Goal: Task Accomplishment & Management: Complete application form

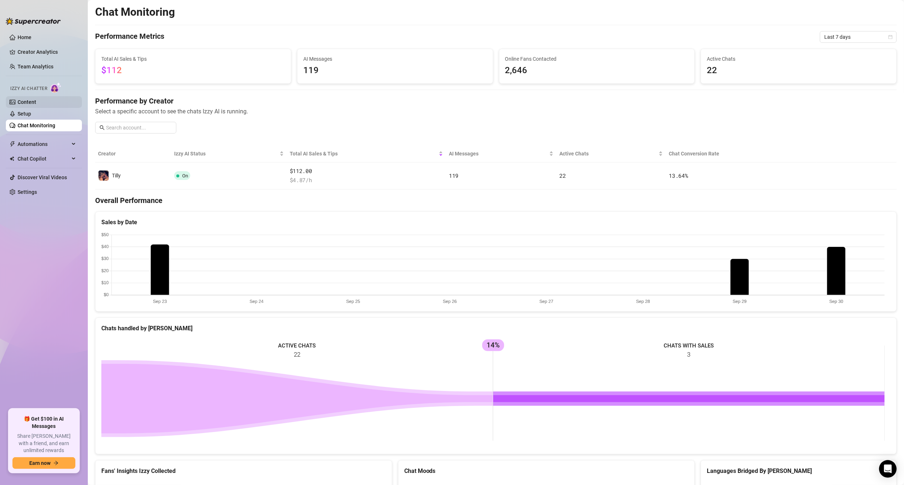
click at [36, 99] on link "Content" at bounding box center [27, 102] width 19 height 6
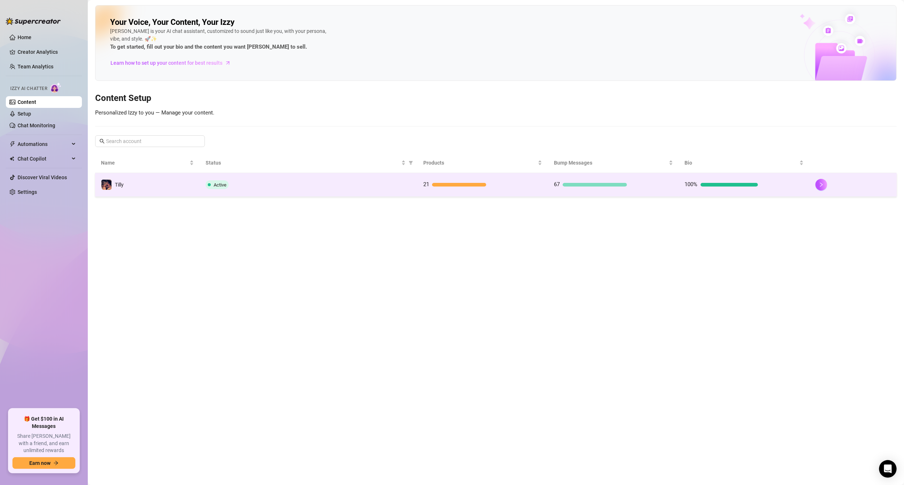
click at [425, 181] on span "21" at bounding box center [426, 184] width 6 height 7
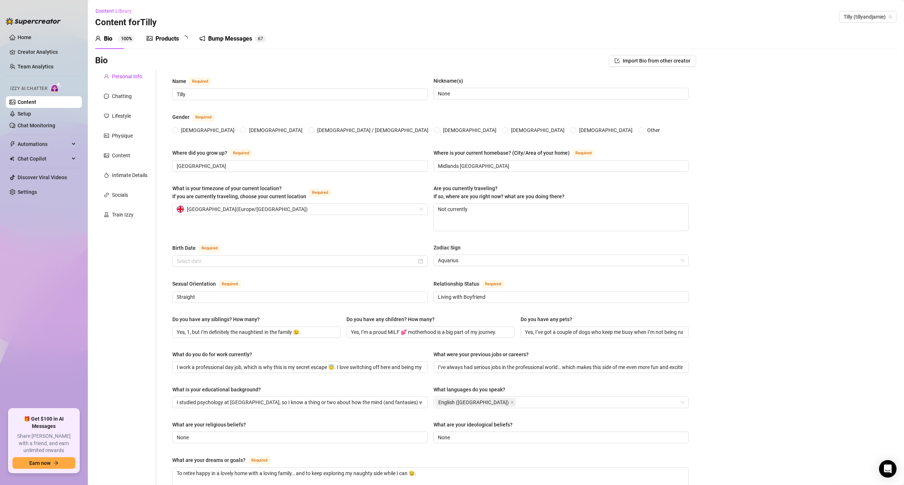
type input "Tilly"
type input "None"
type input "[GEOGRAPHIC_DATA]"
type input "Midlands [GEOGRAPHIC_DATA]"
type textarea "Not currently"
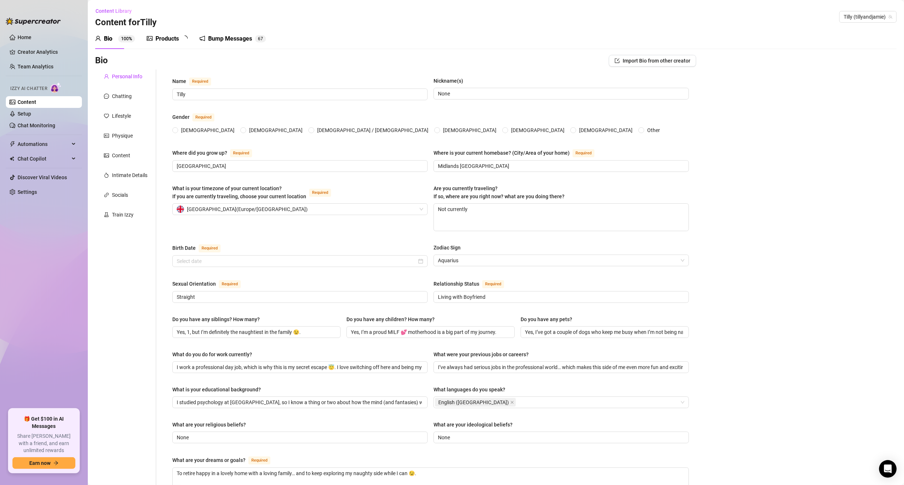
type input "Straight"
type input "Living with Boyfriend"
type input "Yes, 1, but I’m definitely the naughtiest in the family 😉."
type input "Yes, I’m a proud MILF 💕 motherhood is a big part of my journey."
type input "Yes, I’ve got a couple of dogs who keep me busy when I’m not being naughty 🐶"
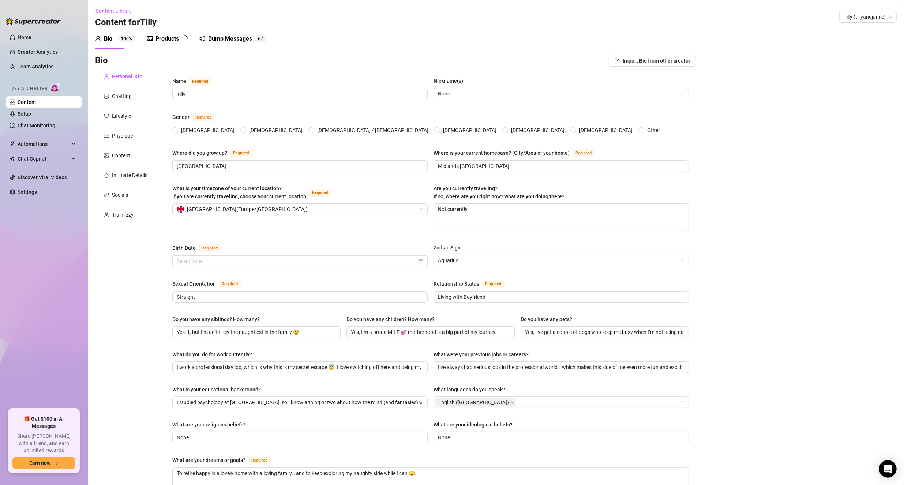
type input "I work a professional day job, which is why this is my secret escape 😇. I love …"
type input "I’ve always had serious jobs in the professional world… which makes this side o…"
type input "I studied psychology at [GEOGRAPHIC_DATA], so I know a thing or two about how t…"
type input "None"
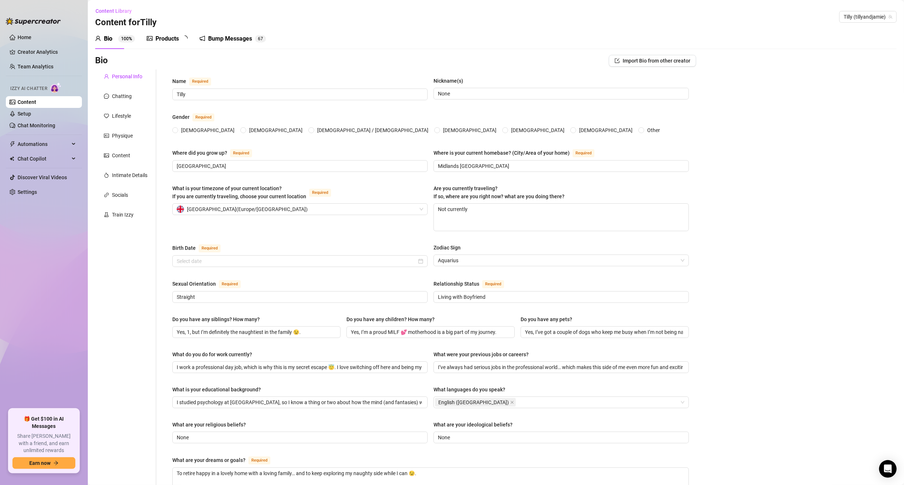
type textarea "To retire happy in a lovely home with a loving family… and to keep exploring my…"
type textarea "Once I filmed a balcony sex scene and nearly got caught by the neighbours 😳."
type textarea "I’m extremely flexible… which makes for some very fun sex positions 😏."
type textarea "’ve been a MILF creator since [DATE], with a library of pre, during, and post-p…"
radio input "true"
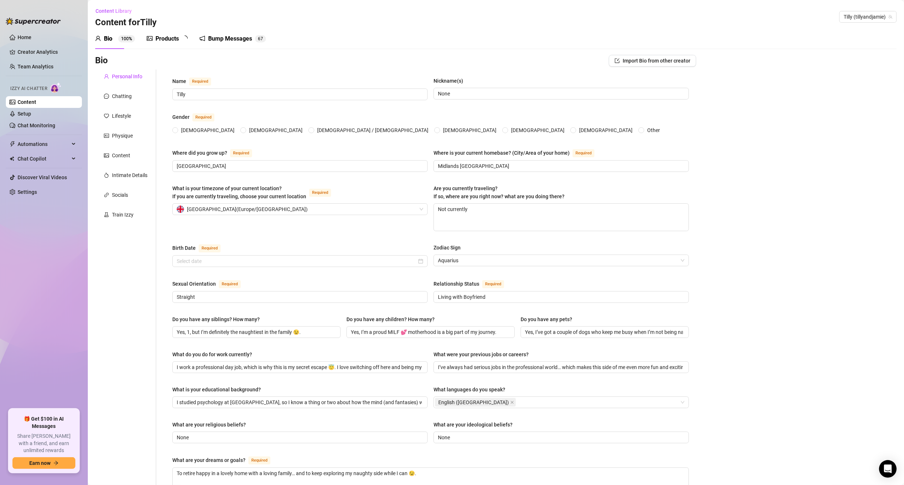
type input "[DATE]"
click at [182, 35] on span "2 1" at bounding box center [187, 38] width 11 height 7
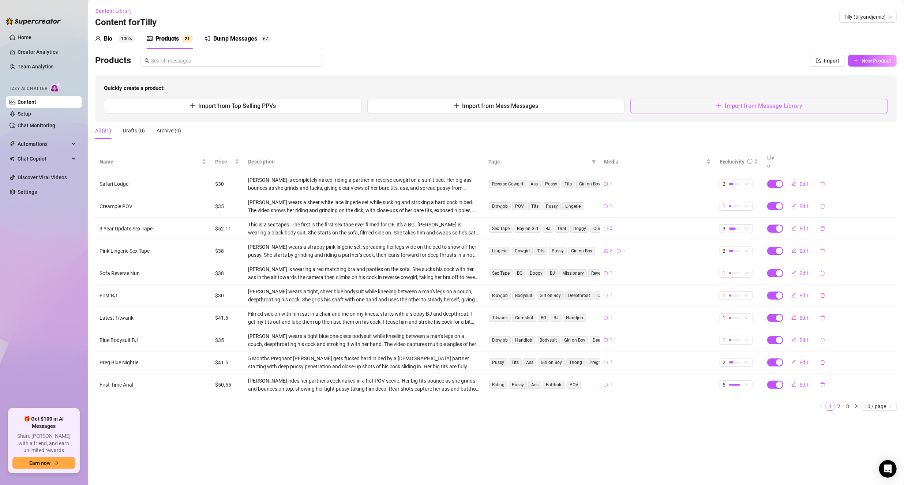
click at [732, 105] on span "Import from Message Library" at bounding box center [764, 105] width 78 height 7
type textarea "Type your message here..."
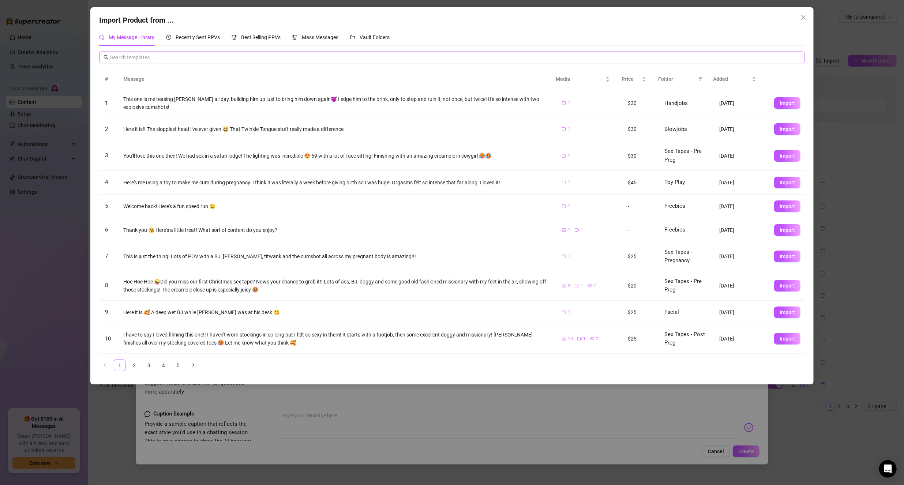
click at [208, 59] on input "text" at bounding box center [455, 57] width 690 height 8
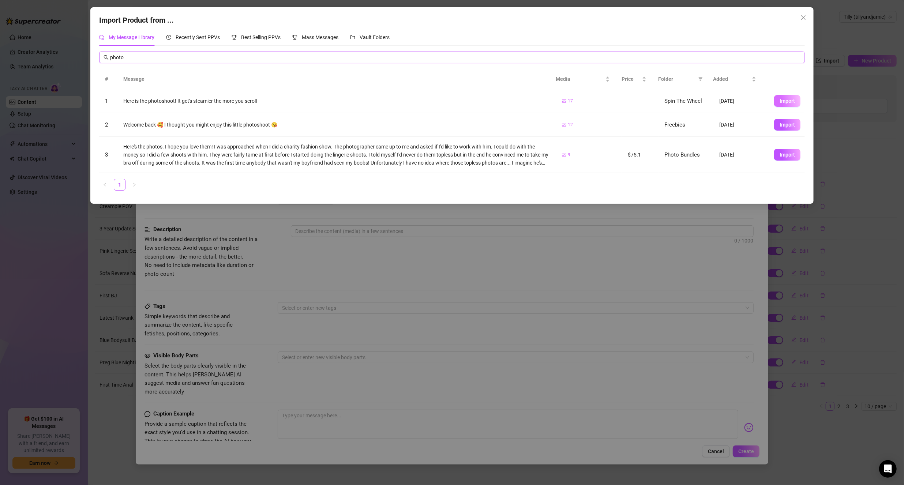
type input "photo"
click at [781, 103] on span "Import" at bounding box center [786, 101] width 15 height 6
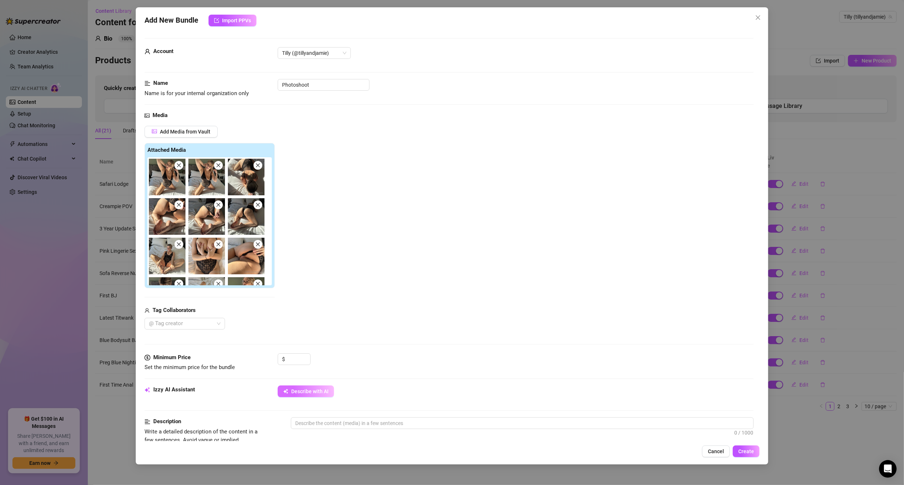
click at [304, 389] on span "Describe with AI" at bounding box center [309, 391] width 37 height 6
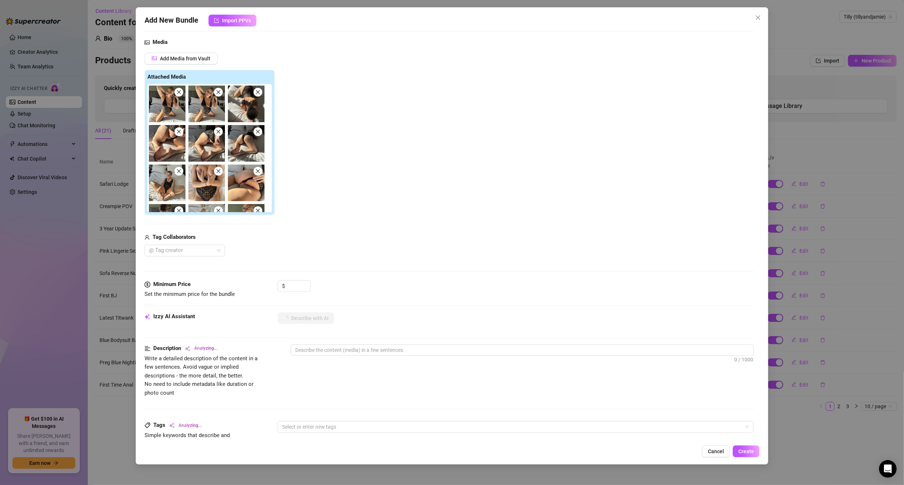
type textarea "Tilly"
type textarea "Tilly teases"
type textarea "Tilly teases in"
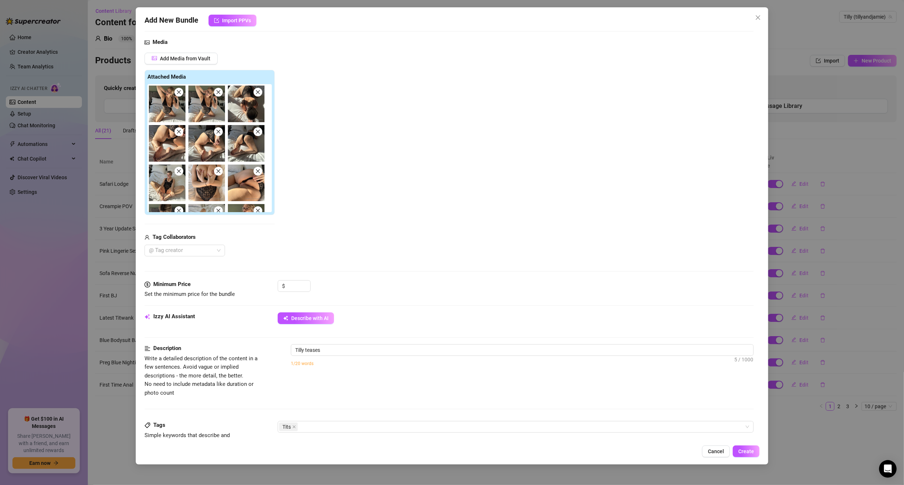
type textarea "Tilly teases in"
type textarea "Tilly teases in a"
type textarea "Tilly teases in a sheer"
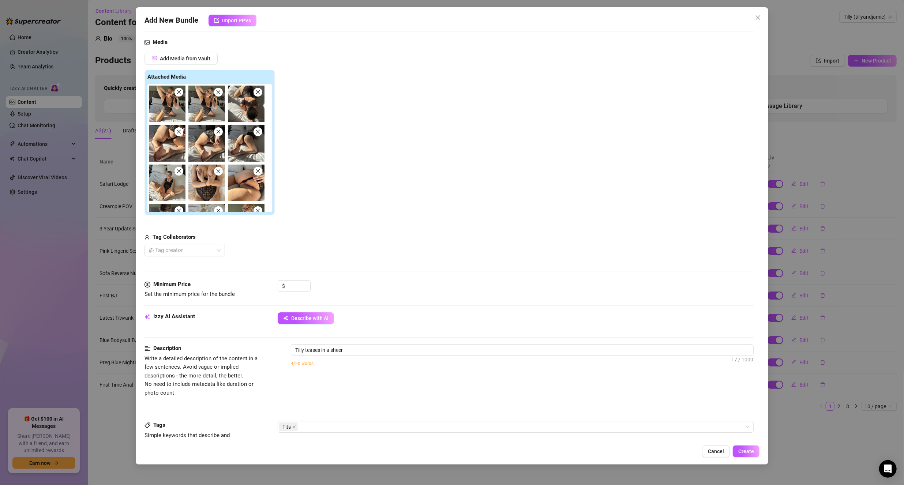
type textarea "Tilly teases in a sheer black"
type textarea "Tilly teases in a sheer black lace"
type textarea "Tilly teases in a sheer black lace bodysuit,"
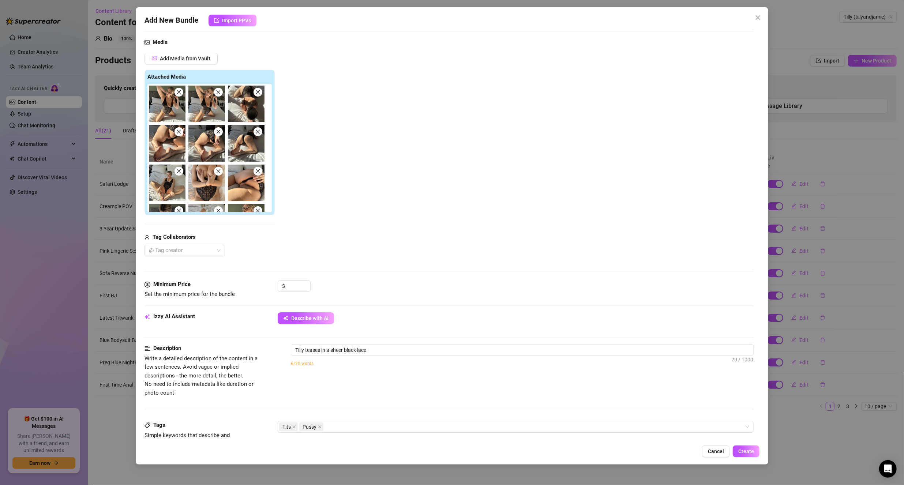
type textarea "Tilly teases in a sheer black lace bodysuit,"
type textarea "Tilly teases in a sheer black lace bodysuit, showing"
type textarea "Tilly teases in a sheer black lace bodysuit, showing off"
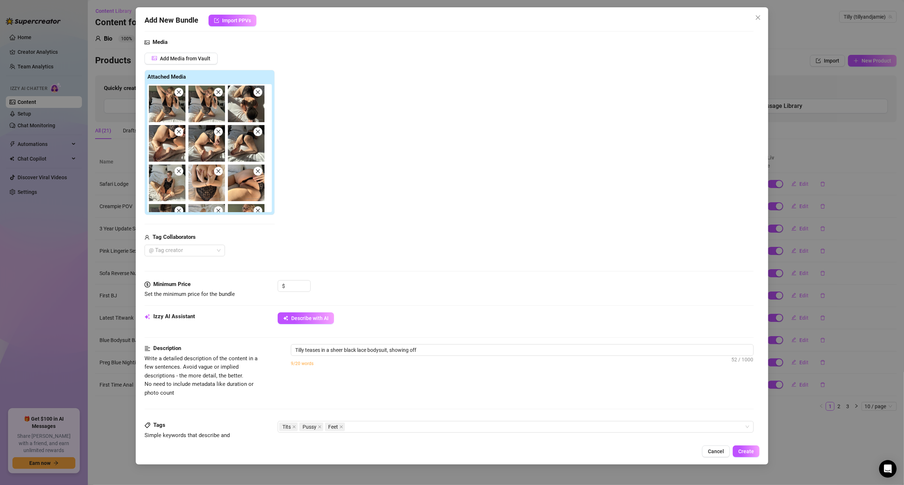
type textarea "Tilly teases in a sheer black lace bodysuit, showing off her"
type textarea "Tilly teases in a sheer black lace bodysuit, showing off her big"
type textarea "Tilly teases in a sheer black lace bodysuit, showing off her big natural"
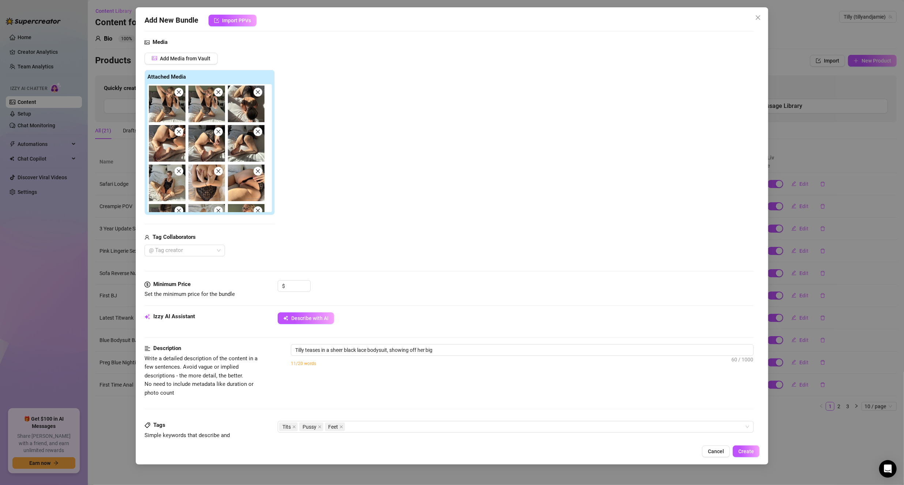
type textarea "Tilly teases in a sheer black lace bodysuit, showing off her big natural"
type textarea "Tilly teases in a sheer black lace bodysuit, showing off her big natural tits,"
type textarea "Tilly teases in a sheer black lace bodysuit, showing off her big natural tits, …"
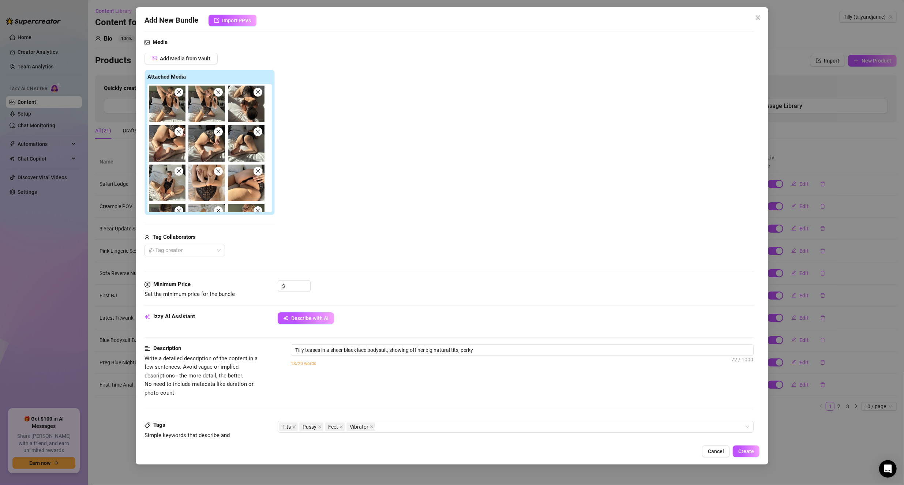
type textarea "Tilly teases in a sheer black lace bodysuit, showing off her big natural tits, …"
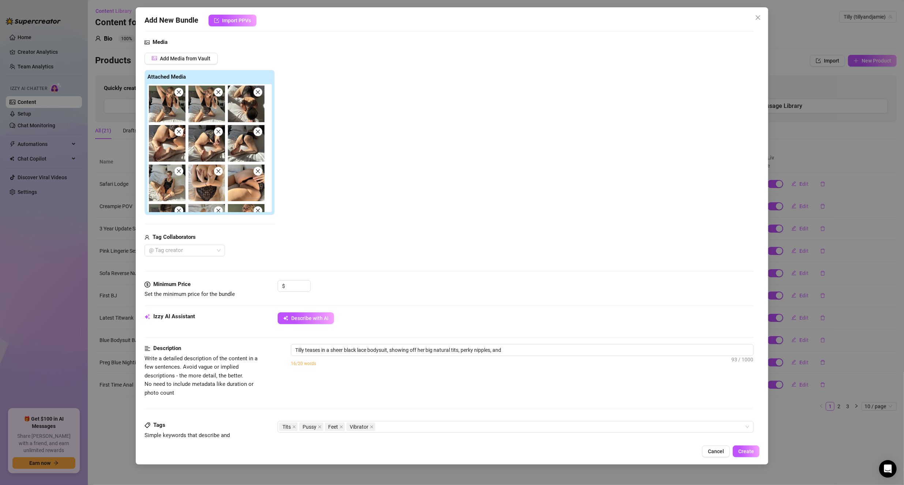
type textarea "Tilly teases in a sheer black lace bodysuit, showing off her big natural tits, …"
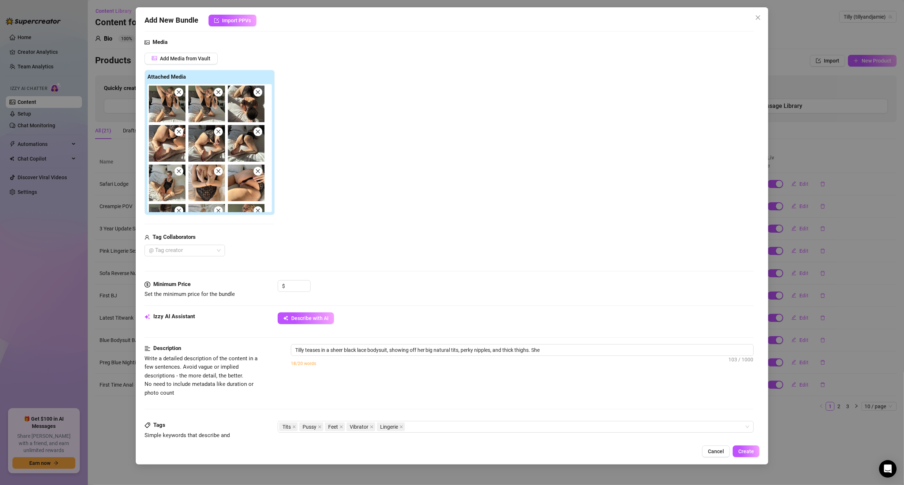
type textarea "Tilly teases in a sheer black lace bodysuit, showing off her big natural tits, …"
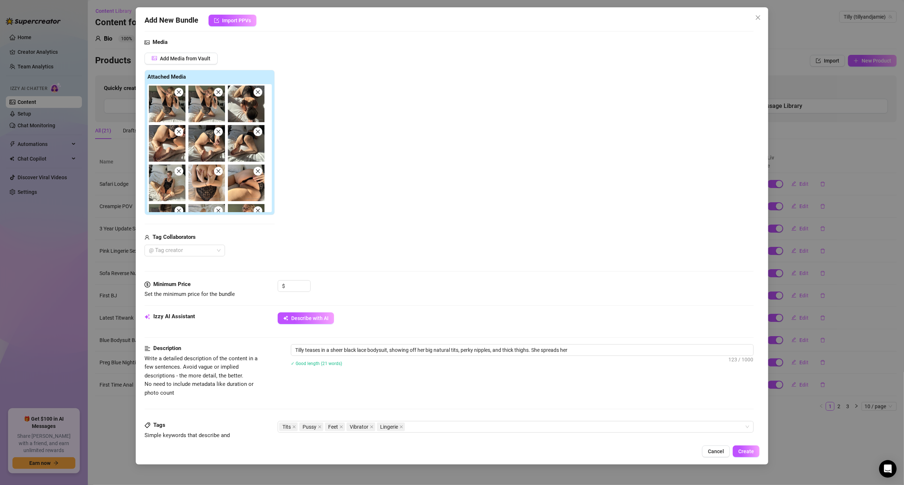
type textarea "Tilly teases in a sheer black lace bodysuit, showing off her big natural tits, …"
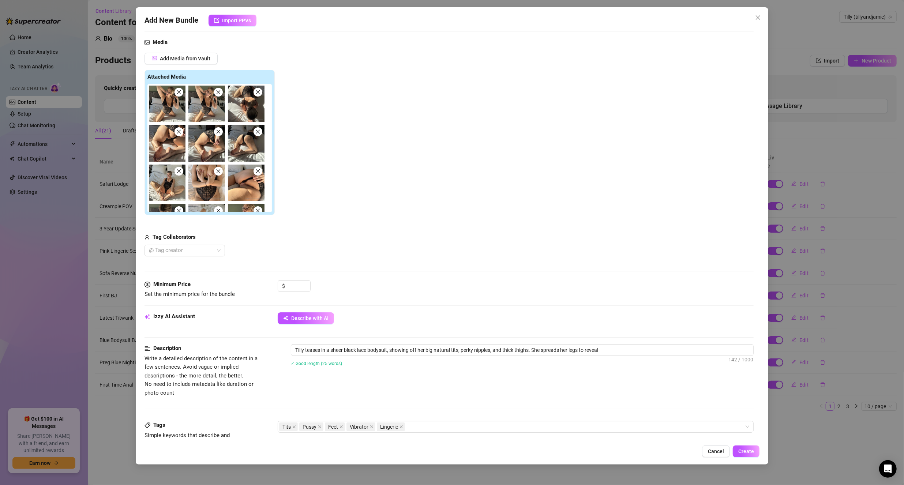
type textarea "Tilly teases in a sheer black lace bodysuit, showing off her big natural tits, …"
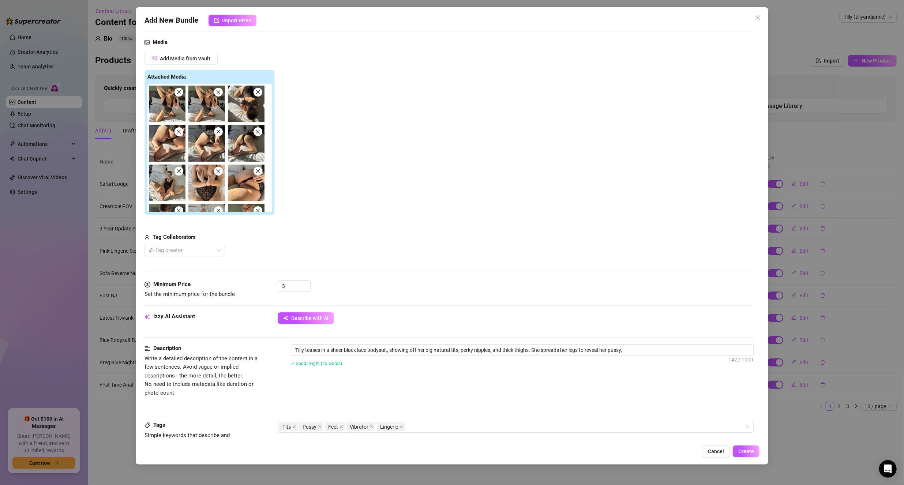
type textarea "Tilly teases in a sheer black lace bodysuit, showing off her big natural tits, …"
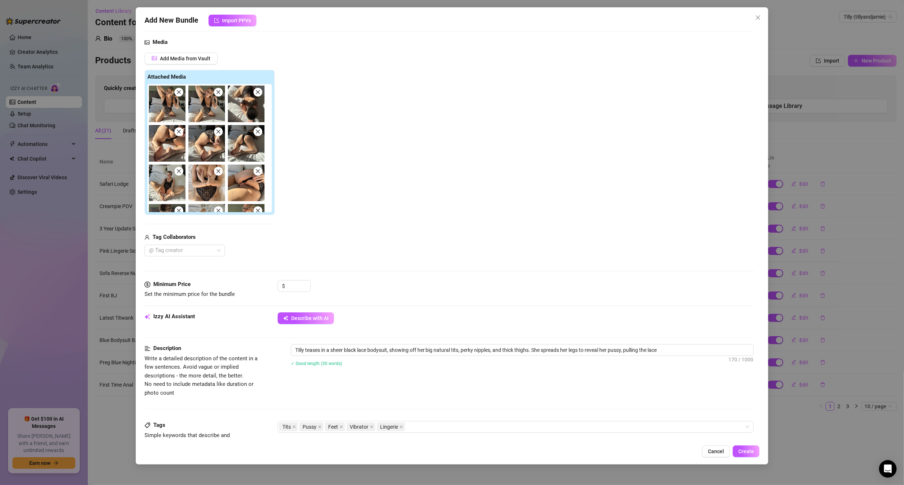
type textarea "Tilly teases in a sheer black lace bodysuit, showing off her big natural tits, …"
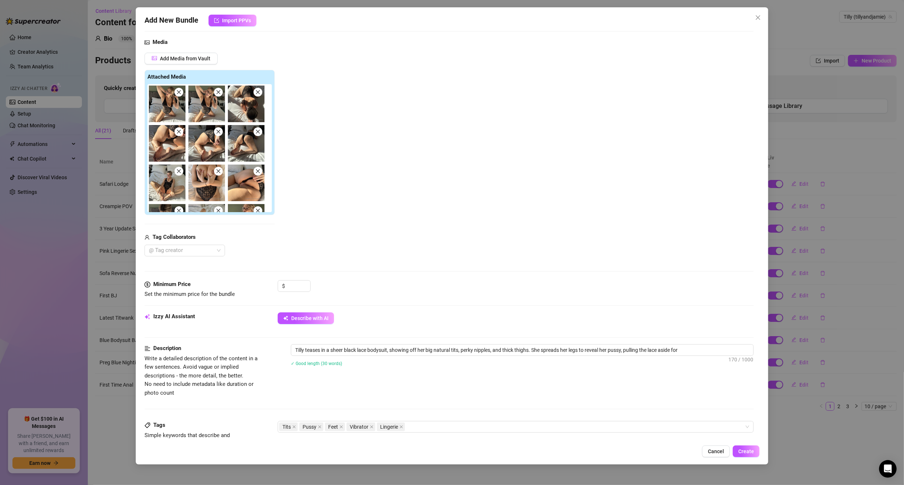
type textarea "Tilly teases in a sheer black lace bodysuit, showing off her big natural tits, …"
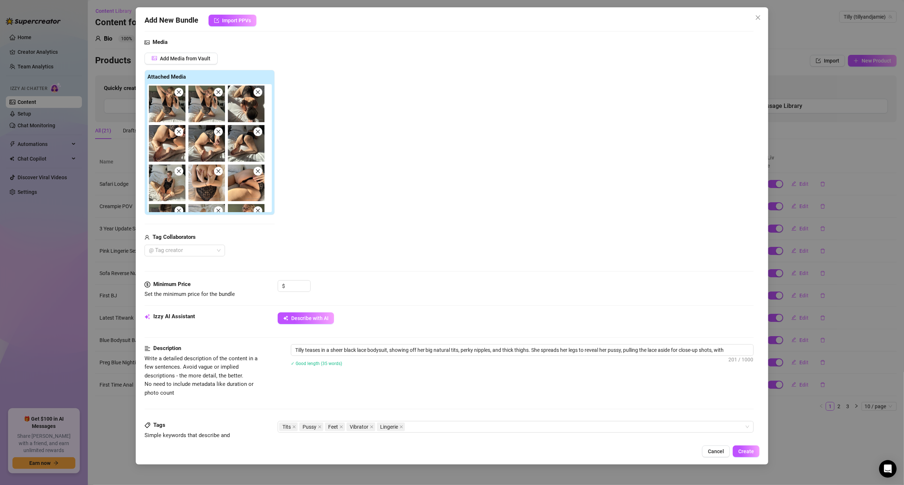
type textarea "Tilly teases in a sheer black lace bodysuit, showing off her big natural tits, …"
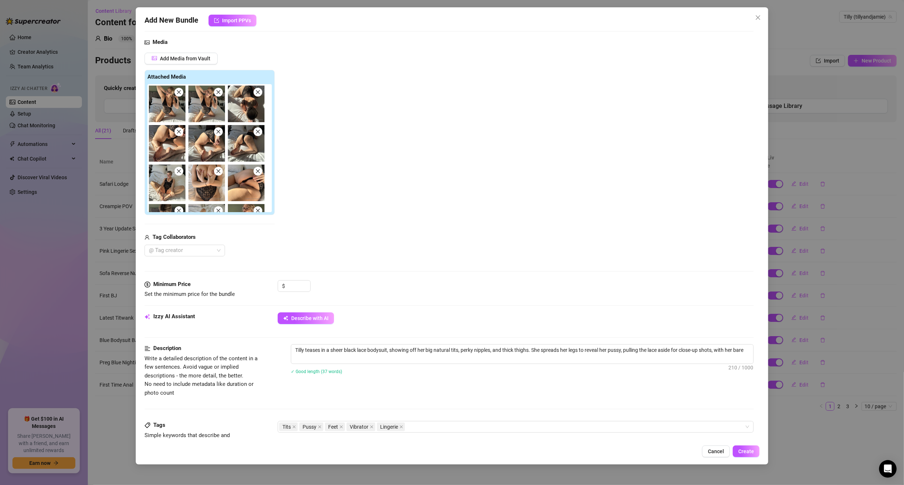
type textarea "Tilly teases in a sheer black lace bodysuit, showing off her big natural tits, …"
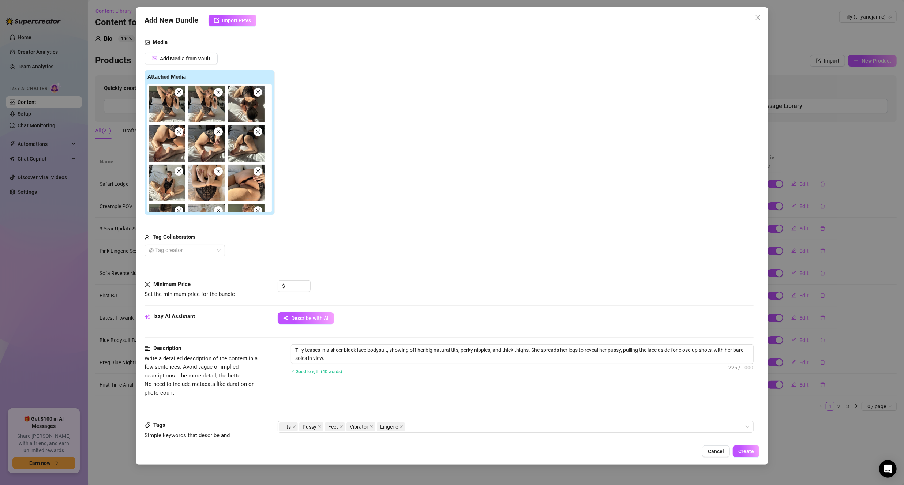
type textarea "Tilly teases in a sheer black lace bodysuit, showing off her big natural tits, …"
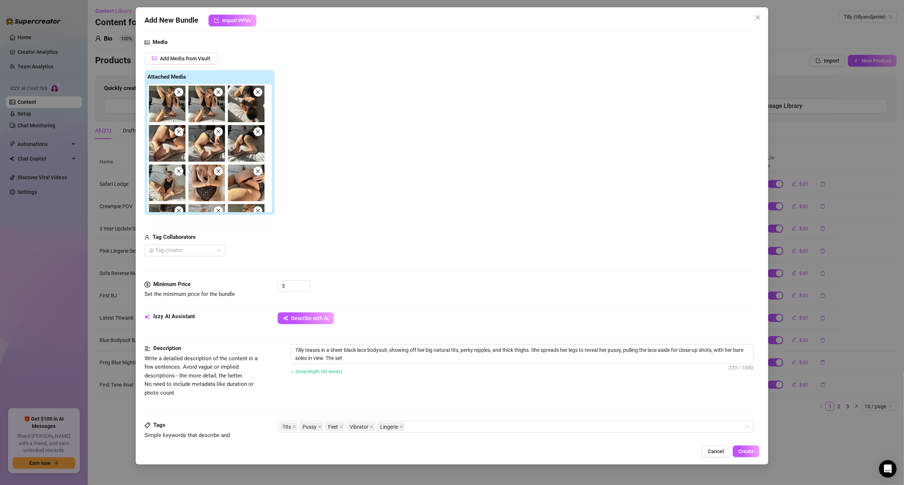
type textarea "Tilly teases in a sheer black lace bodysuit, showing off her big natural tits, …"
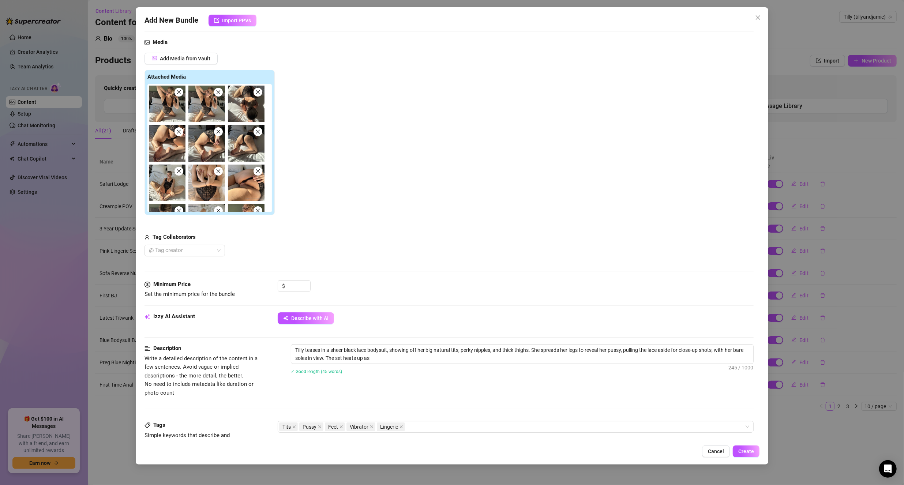
type textarea "Tilly teases in a sheer black lace bodysuit, showing off her big natural tits, …"
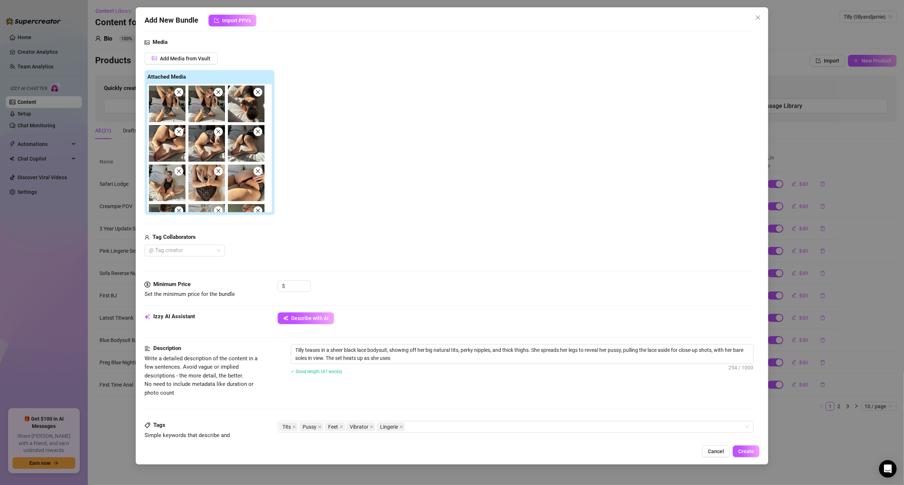
type textarea "Tilly teases in a sheer black lace bodysuit, showing off her big natural tits, …"
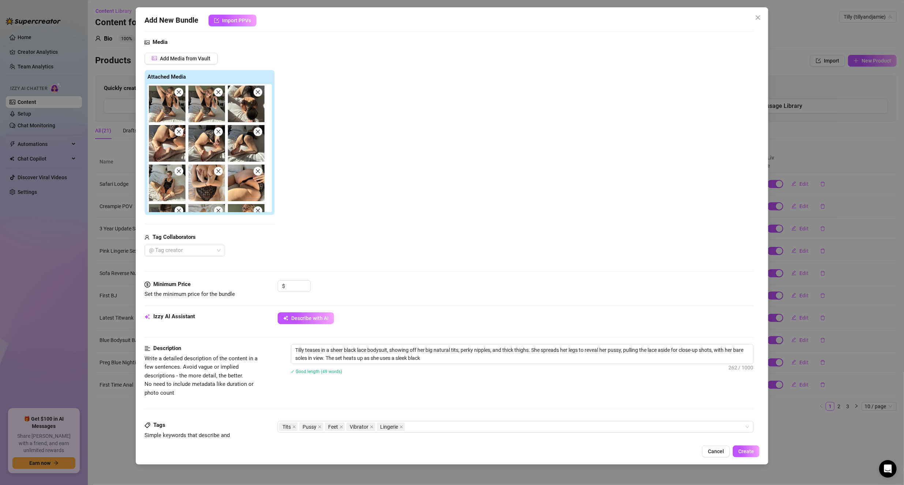
type textarea "Tilly teases in a sheer black lace bodysuit, showing off her big natural tits, …"
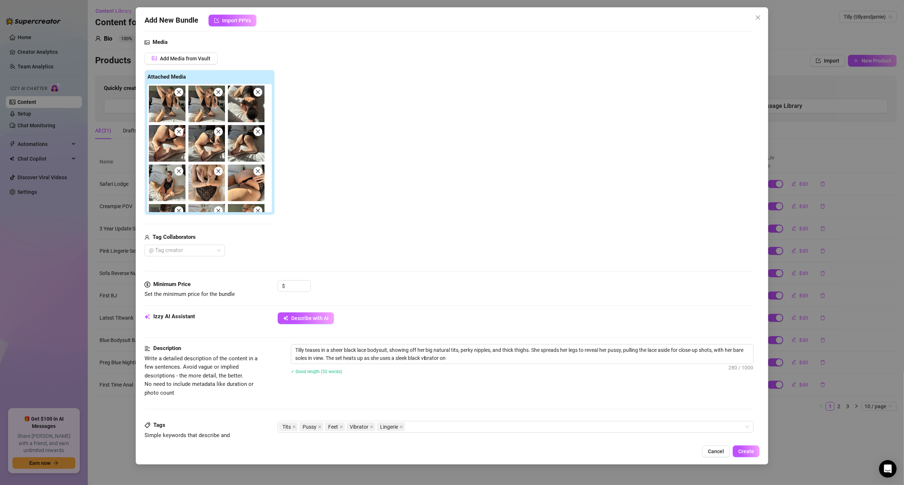
type textarea "Tilly teases in a sheer black lace bodysuit, showing off her big natural tits, …"
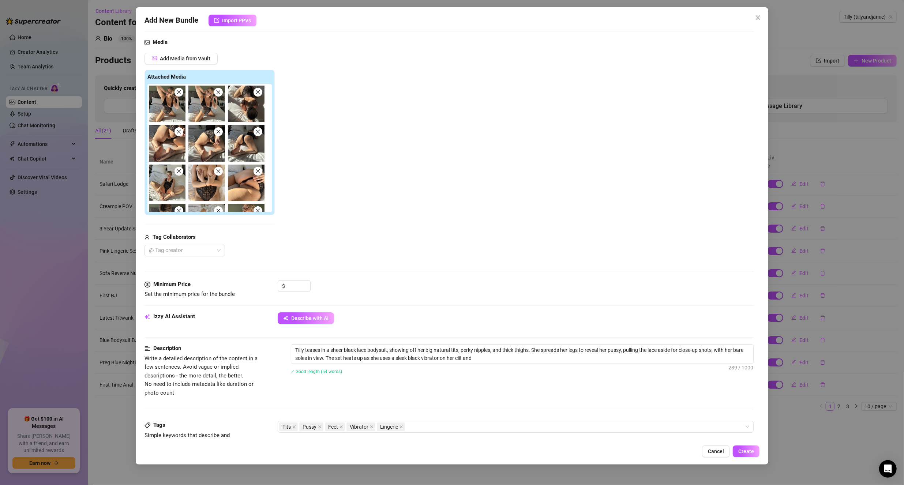
type textarea "Tilly teases in a sheer black lace bodysuit, showing off her big natural tits, …"
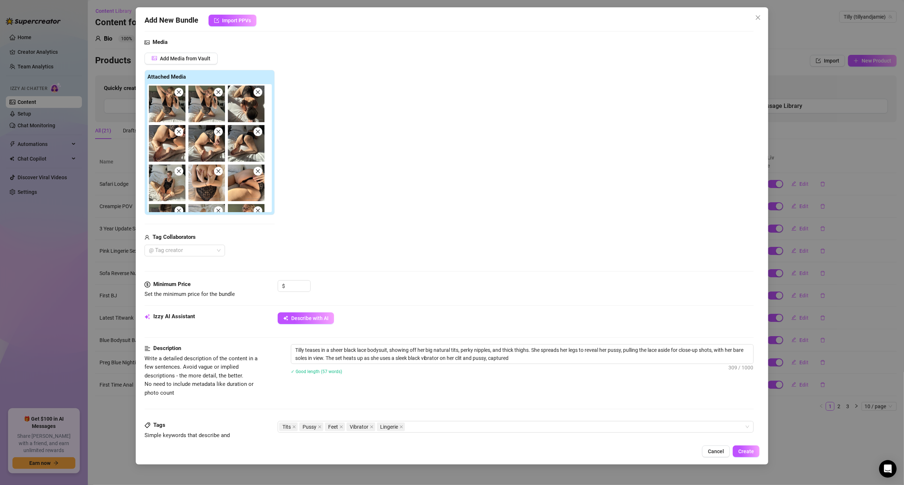
type textarea "Tilly teases in a sheer black lace bodysuit, showing off her big natural tits, …"
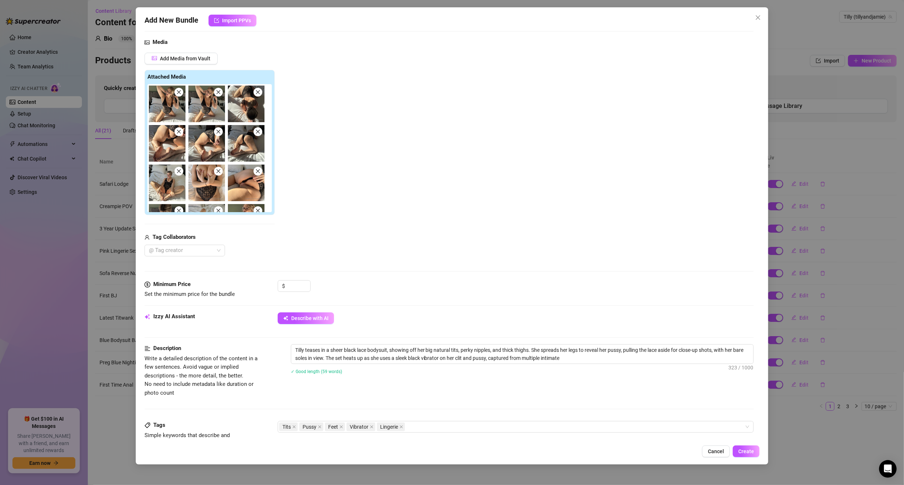
type textarea "Tilly teases in a sheer black lace bodysuit, showing off her big natural tits, …"
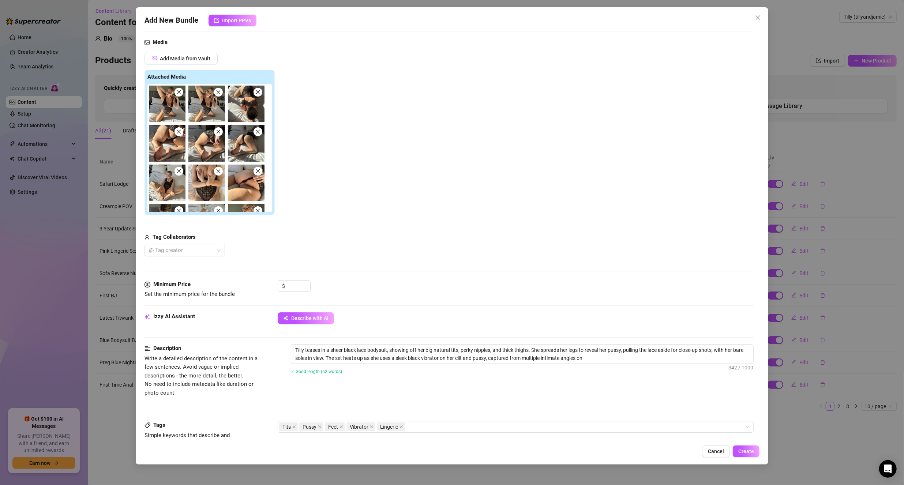
type textarea "Tilly teases in a sheer black lace bodysuit, showing off her big natural tits, …"
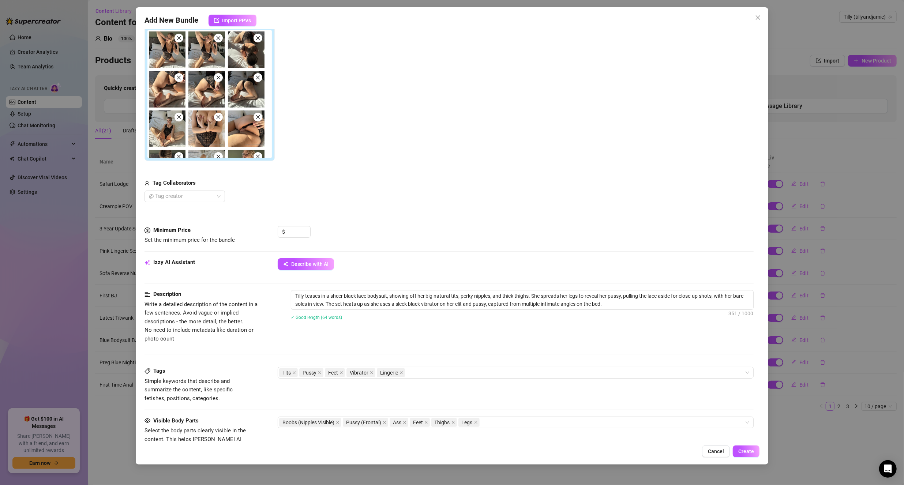
scroll to position [219, 0]
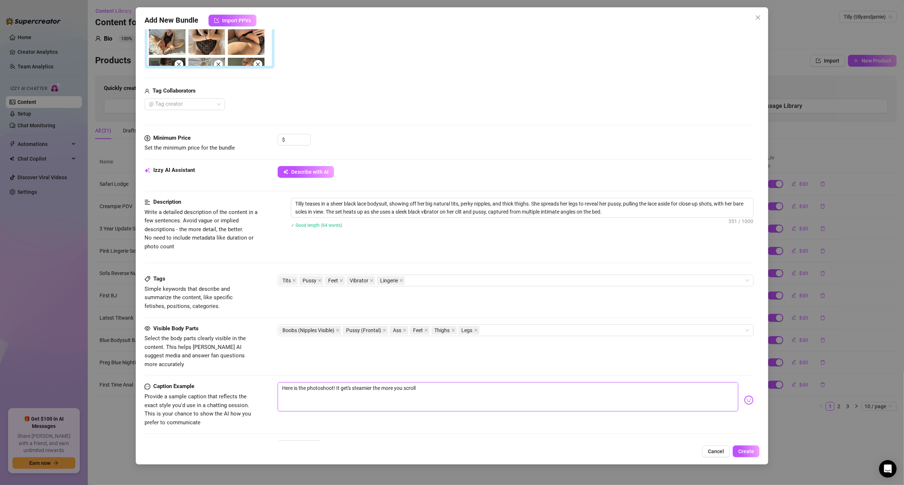
drag, startPoint x: 455, startPoint y: 381, endPoint x: 166, endPoint y: 352, distance: 290.4
click at [81, 373] on div "Add New Bundle Import PPVs Account Tilly (@tillyandjamie) Name Name is for your…" at bounding box center [452, 242] width 904 height 485
type textarea "H"
type textarea "He"
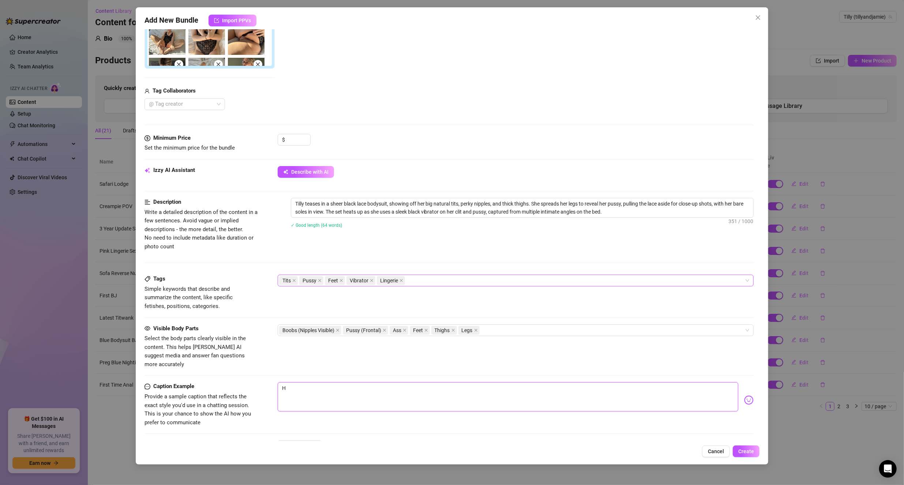
type textarea "He"
type textarea "Her"
type textarea "Here"
type textarea "Here;'"
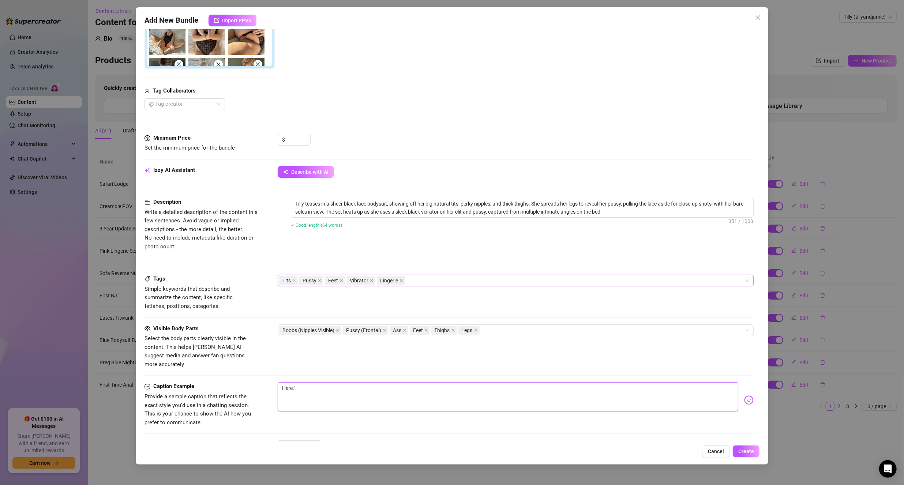
type textarea "Here;'s"
type textarea "Here;'"
type textarea "Here;"
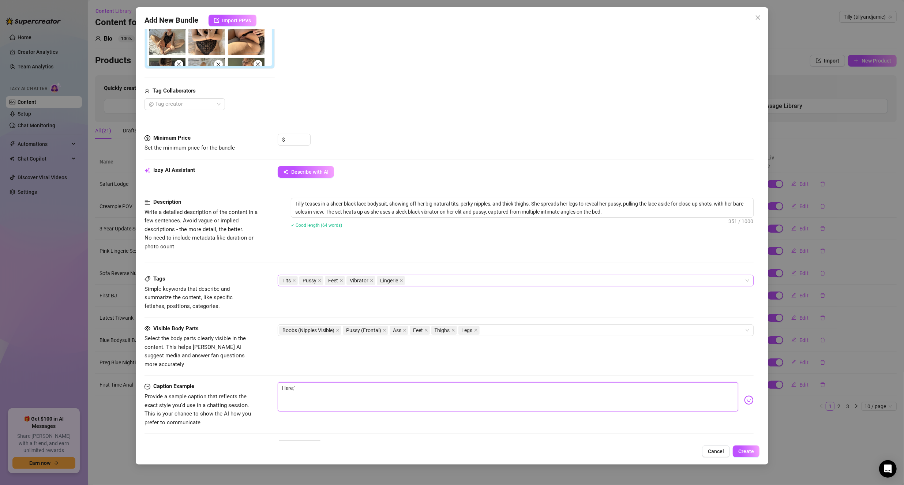
type textarea "Here;"
type textarea "Here"
type textarea "Here'"
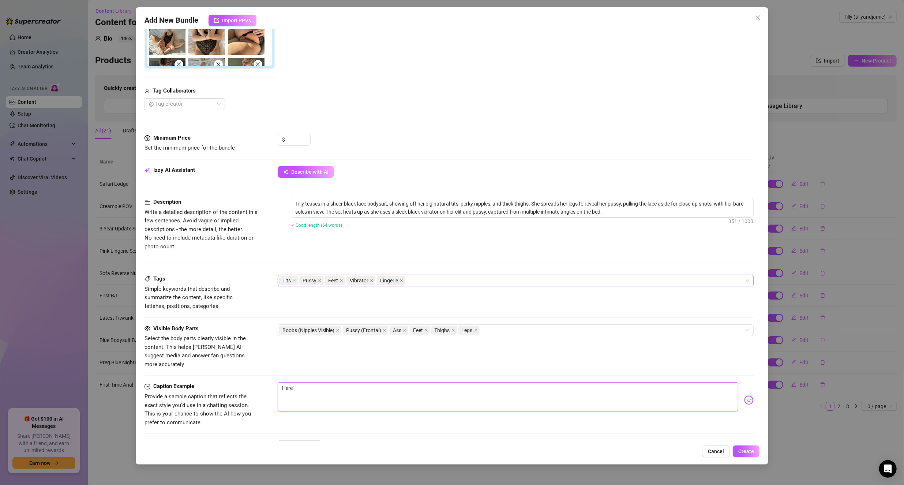
type textarea "Here's"
type textarea "Here's a"
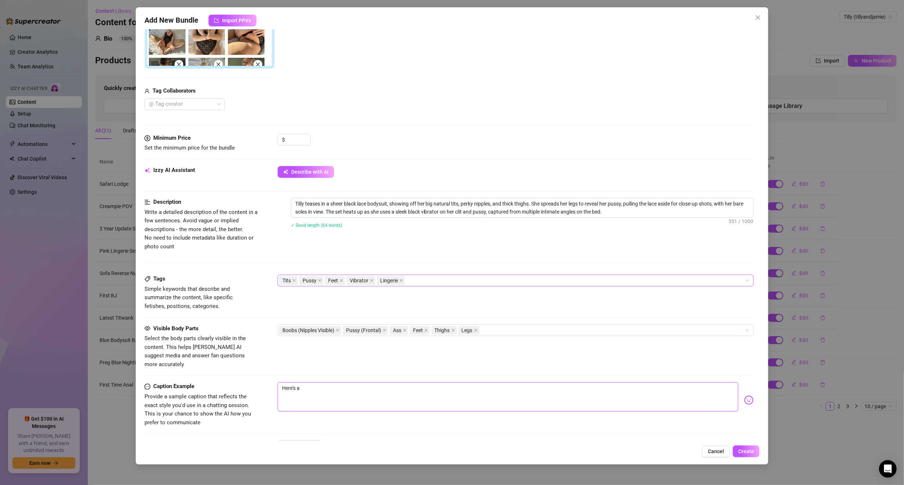
type textarea "Here's a"
type textarea "Here's a r"
type textarea "Here's a re"
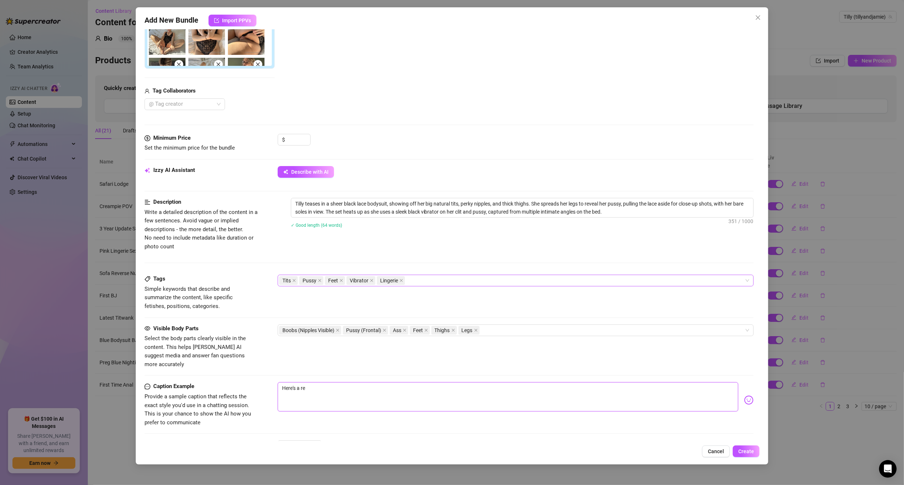
type textarea "Here's a rea"
type textarea "Here's a real"
type textarea "Here's a reall"
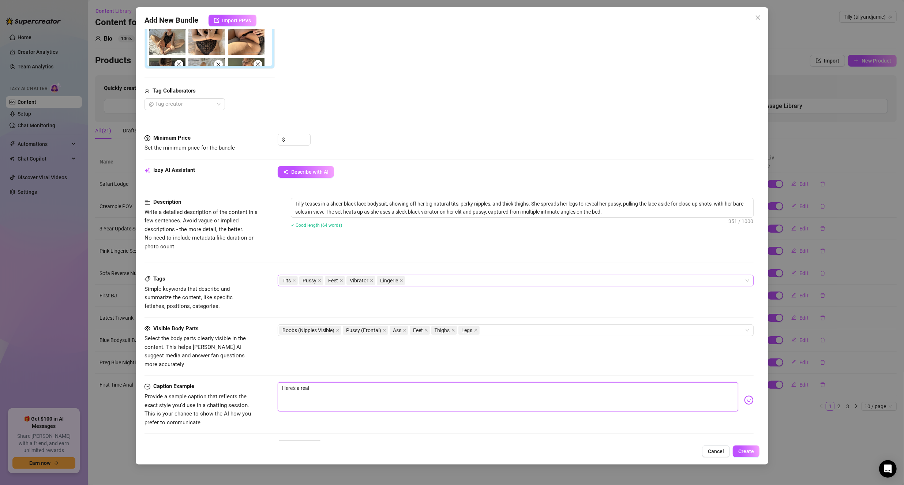
type textarea "Here's a reall"
type textarea "Here's a really"
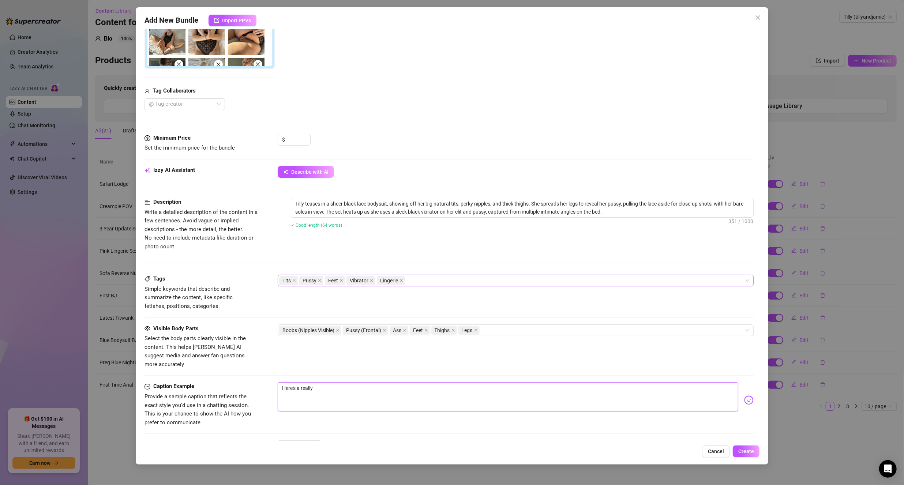
type textarea "Here's a really s"
type textarea "Here's a really se"
type textarea "Here's a really sex"
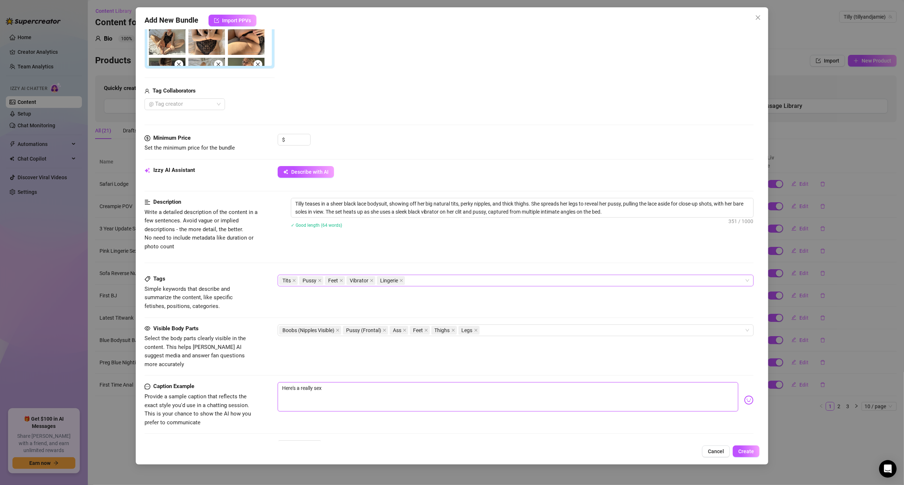
type textarea "Here's a really sexy"
type textarea "Here's a really sexy p"
click at [301, 135] on input at bounding box center [298, 139] width 24 height 11
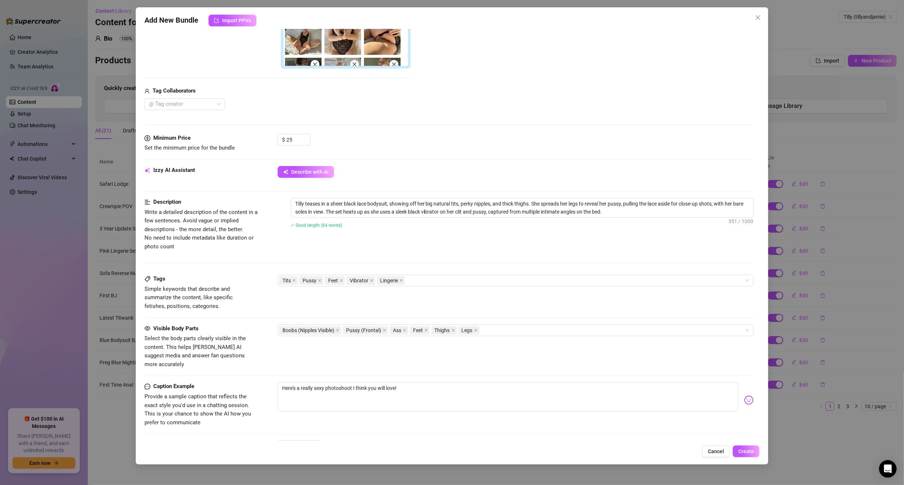
click at [397, 134] on div "$ 25" at bounding box center [516, 143] width 476 height 18
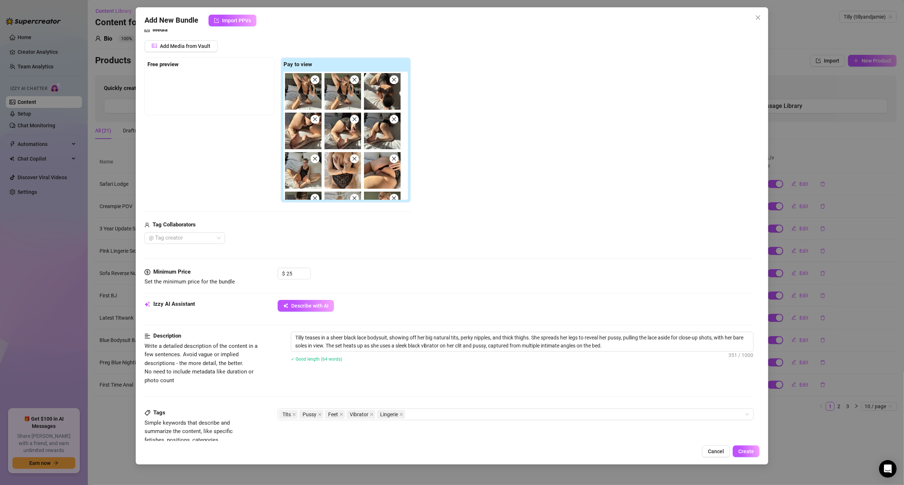
scroll to position [37, 0]
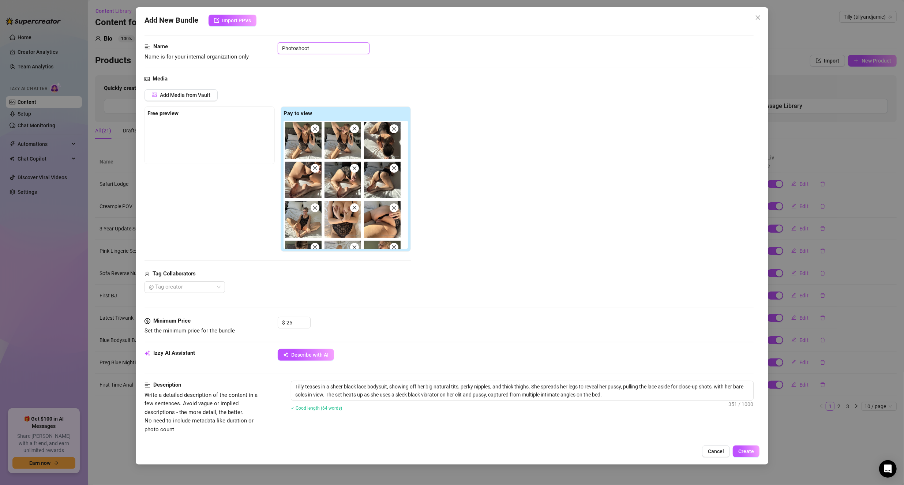
click at [340, 44] on input "Photoshoot" at bounding box center [324, 48] width 92 height 12
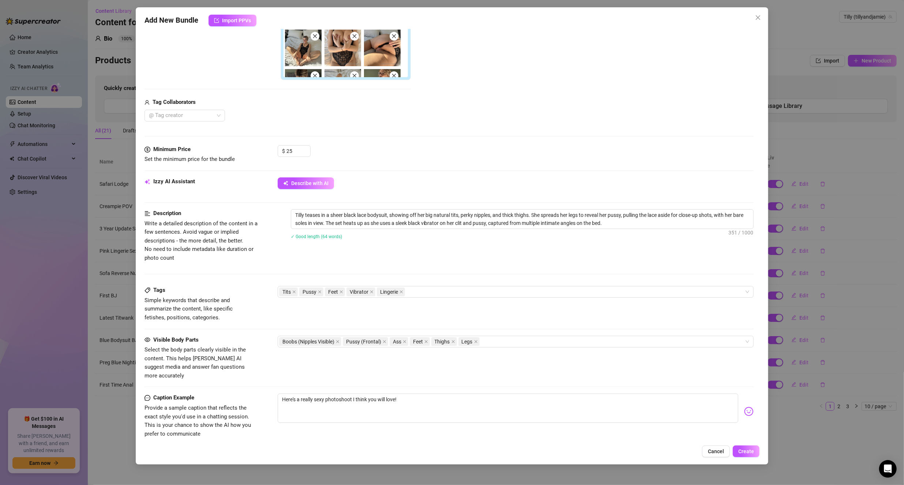
scroll to position [293, 0]
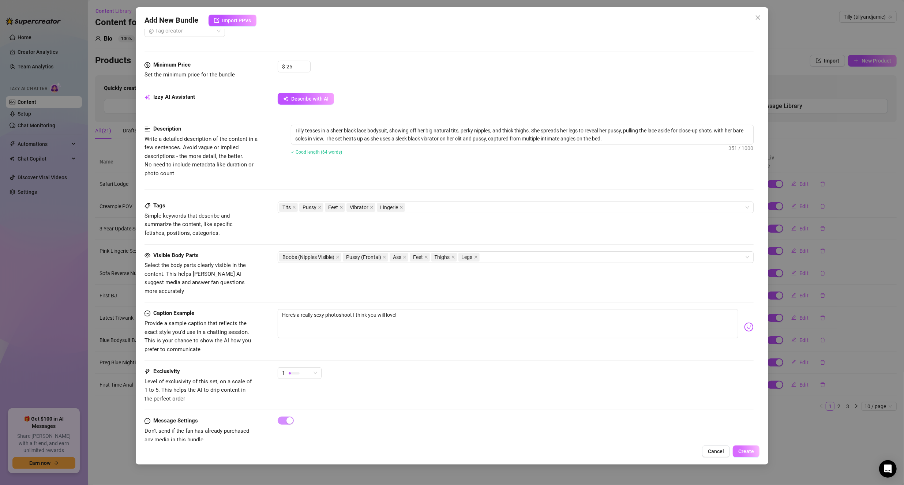
click at [749, 452] on span "Create" at bounding box center [746, 451] width 16 height 6
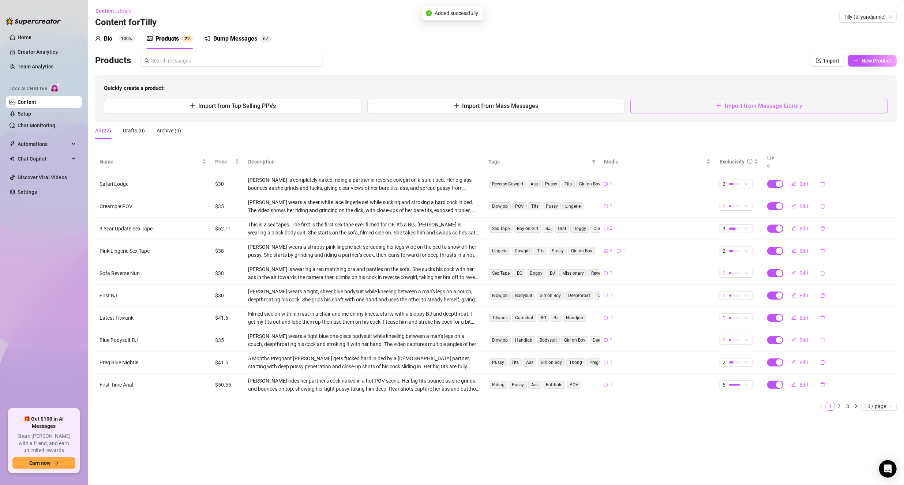
click at [742, 101] on button "Import from Message Library" at bounding box center [758, 106] width 257 height 15
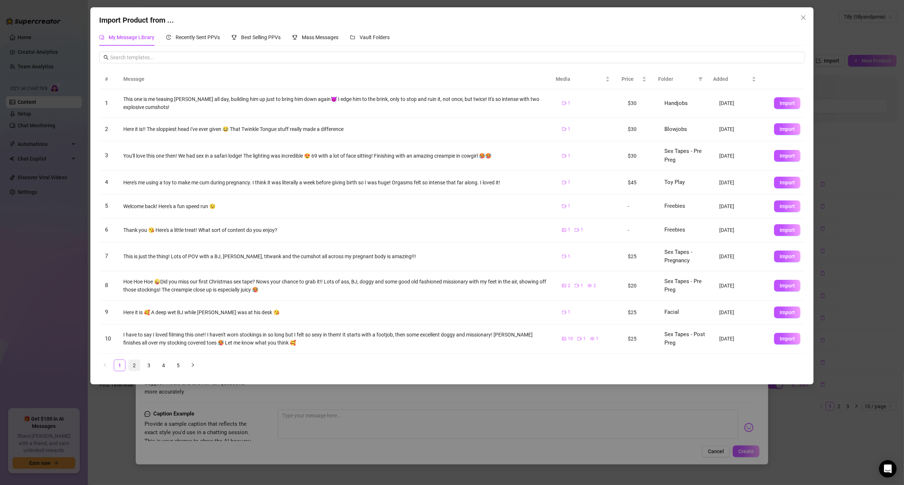
click at [136, 363] on link "2" at bounding box center [134, 365] width 11 height 11
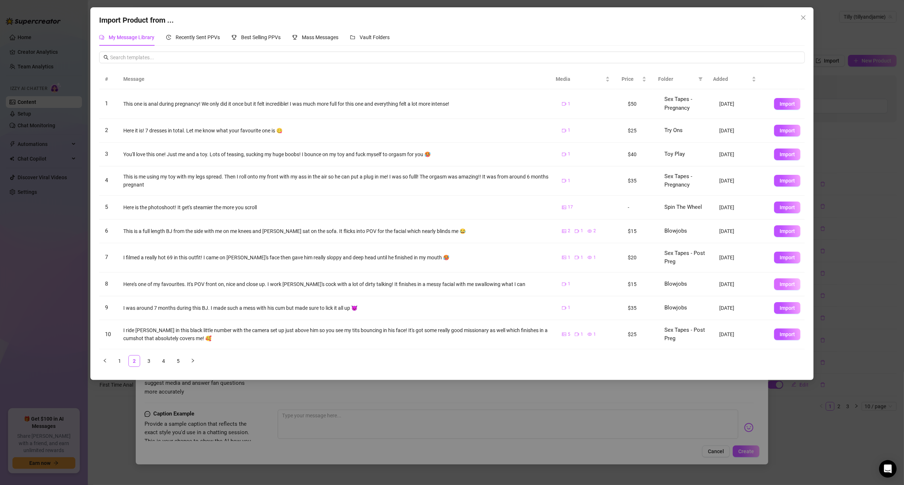
click at [781, 281] on span "Import" at bounding box center [786, 284] width 15 height 6
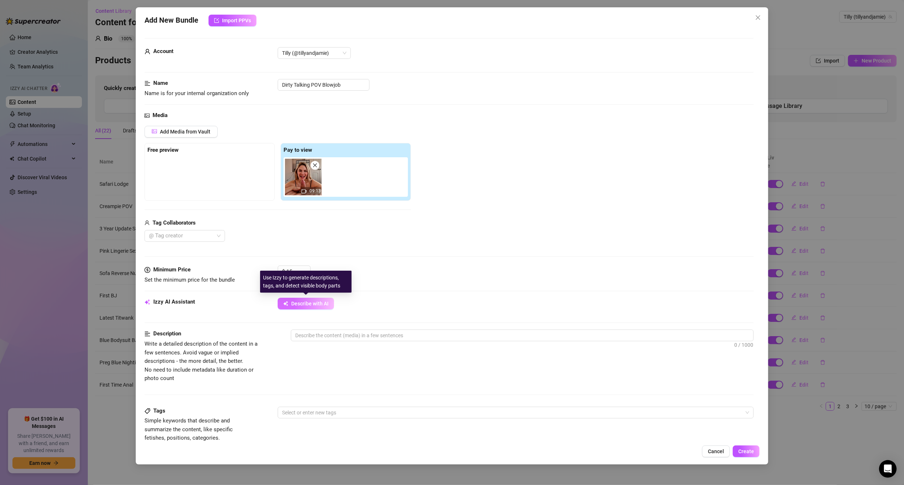
click at [316, 299] on button "Describe with AI" at bounding box center [306, 304] width 56 height 12
click at [304, 303] on span "Describe with AI" at bounding box center [309, 304] width 37 height 6
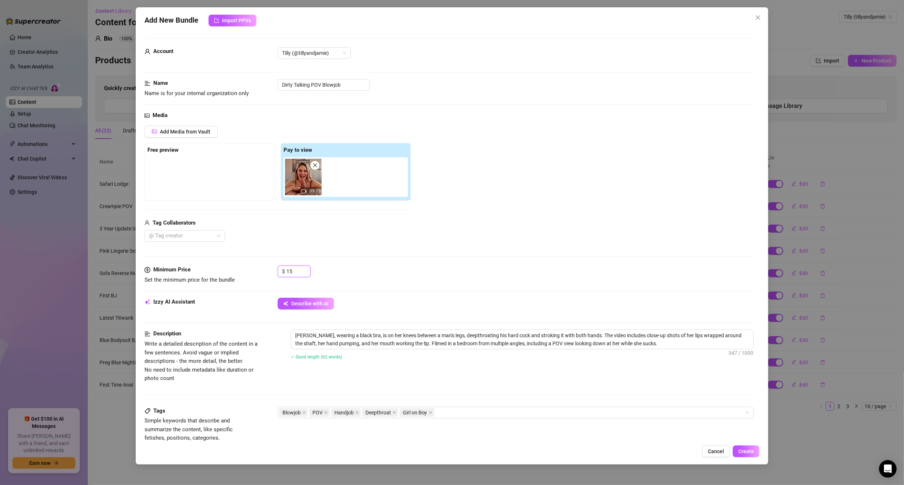
drag, startPoint x: 297, startPoint y: 270, endPoint x: 245, endPoint y: 269, distance: 52.7
click at [245, 269] on div "Minimum Price Set the minimum price for the bundle $ 15" at bounding box center [448, 275] width 609 height 19
drag, startPoint x: 414, startPoint y: 252, endPoint x: 418, endPoint y: 249, distance: 4.9
click at [413, 250] on div "Media Add Media from Vault Free preview Pay to view 09:13 Tag Collaborators @ T…" at bounding box center [448, 188] width 609 height 154
click at [654, 342] on textarea "[PERSON_NAME], wearing a black bra, is on her knees between a man's legs, deept…" at bounding box center [522, 339] width 462 height 19
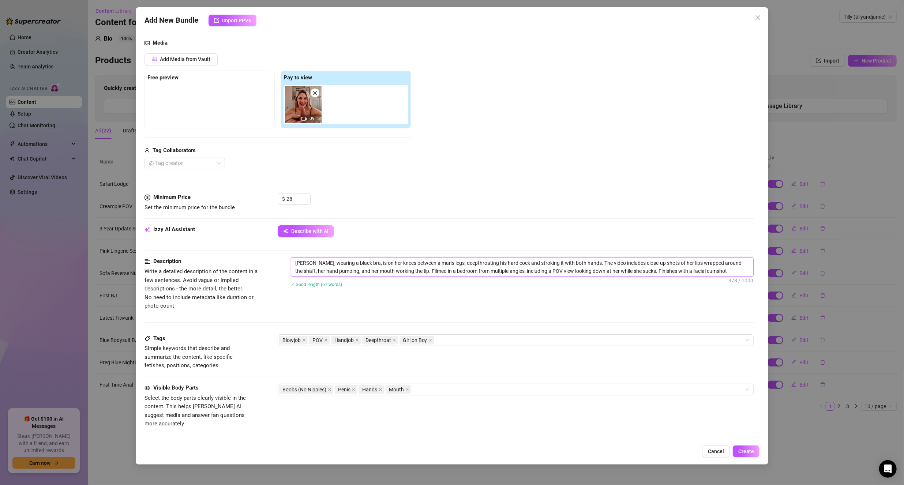
scroll to position [73, 0]
click at [450, 335] on div "Blowjob POV Handjob Deepthroat Girl on Boy" at bounding box center [512, 339] width 466 height 10
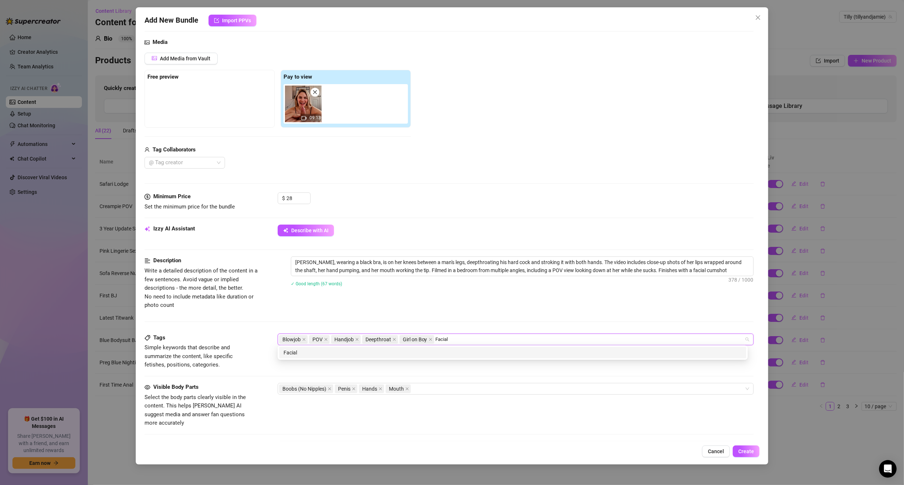
click at [411, 355] on div "Facial" at bounding box center [512, 353] width 458 height 8
click at [411, 355] on div "Cumshot" at bounding box center [512, 353] width 458 height 8
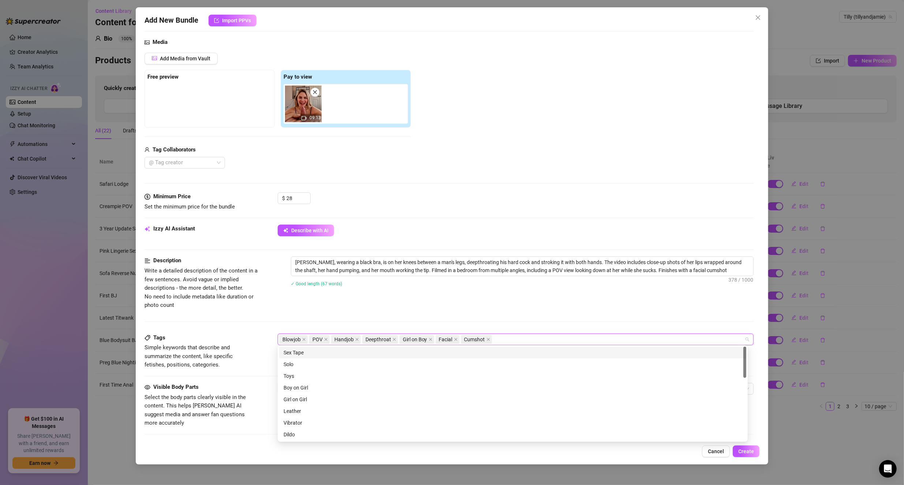
scroll to position [146, 0]
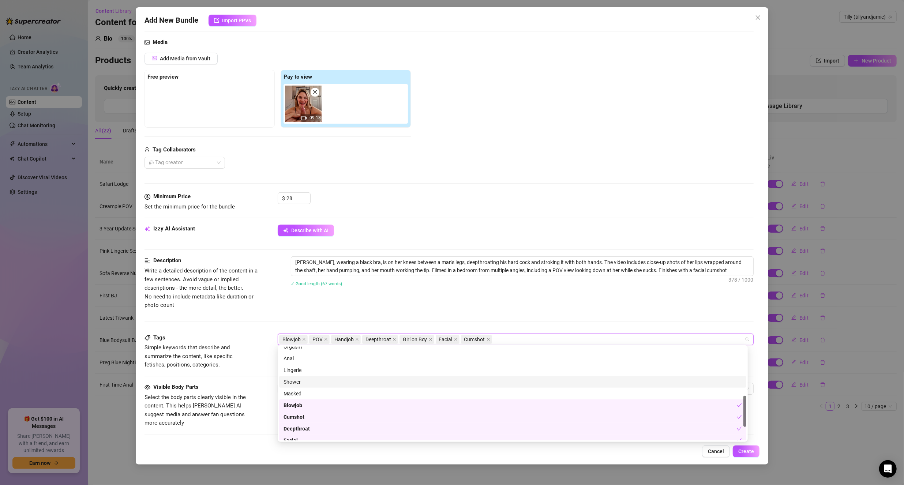
click at [191, 325] on div "Description Write a detailed description of the content in a few sentences. Avo…" at bounding box center [448, 294] width 609 height 77
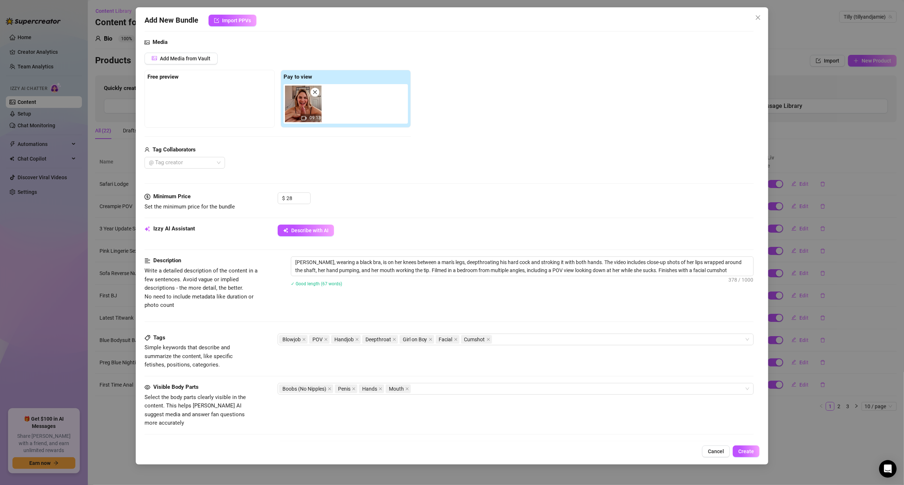
scroll to position [211, 0]
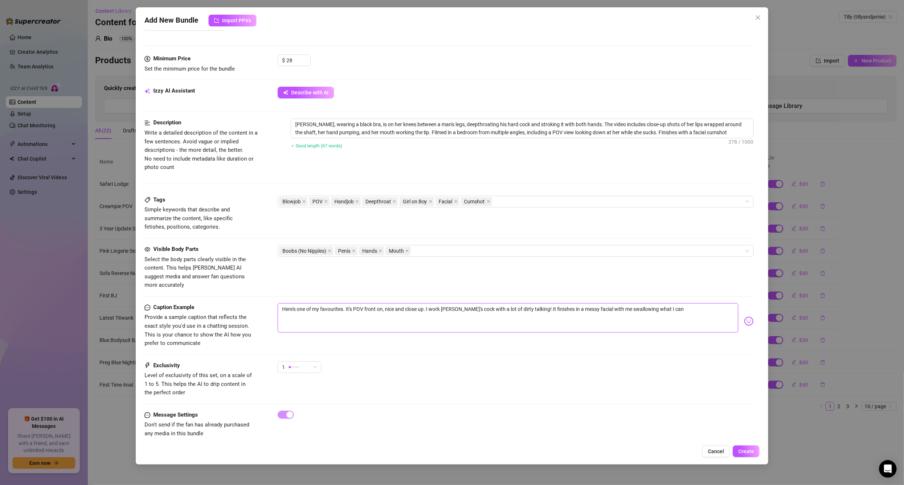
click at [450, 303] on textarea "Here's one of my favourites. It's POV front on, nice and close up. I work [PERS…" at bounding box center [508, 317] width 461 height 29
click at [708, 128] on textarea "[PERSON_NAME], wearing a black bra, is on her knees between a man's legs, deept…" at bounding box center [522, 128] width 462 height 19
click at [746, 453] on span "Create" at bounding box center [746, 451] width 16 height 6
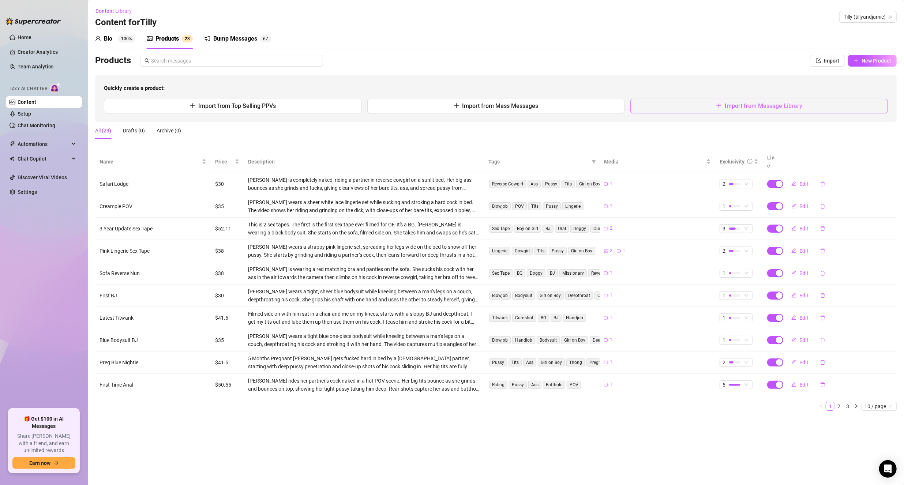
click at [765, 100] on button "Import from Message Library" at bounding box center [758, 106] width 257 height 15
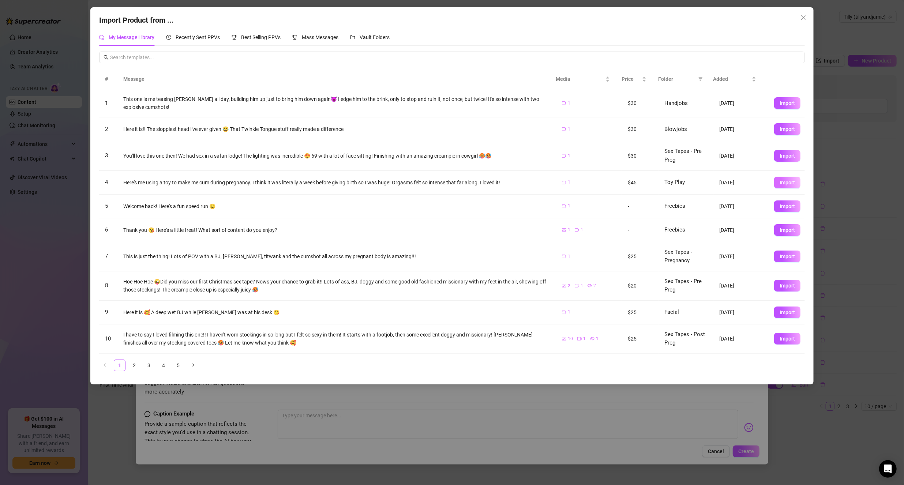
click at [794, 180] on button "Import" at bounding box center [787, 183] width 26 height 12
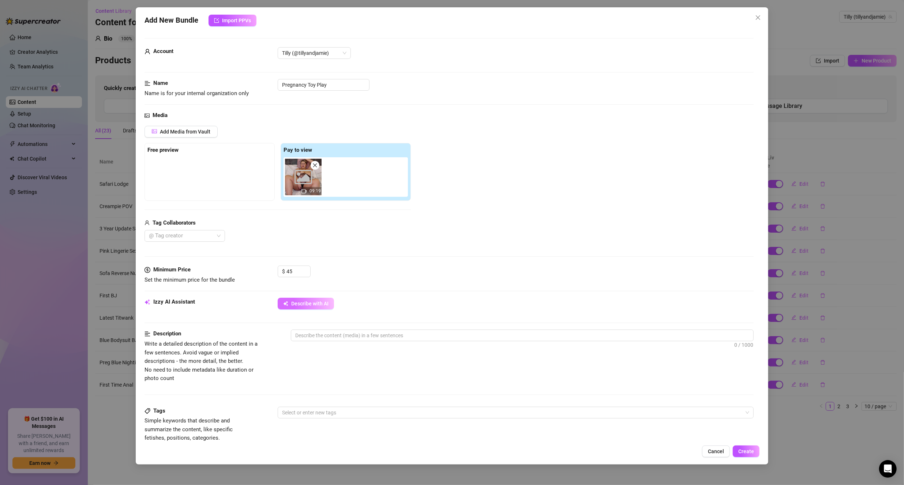
click at [311, 304] on span "Describe with AI" at bounding box center [309, 304] width 37 height 6
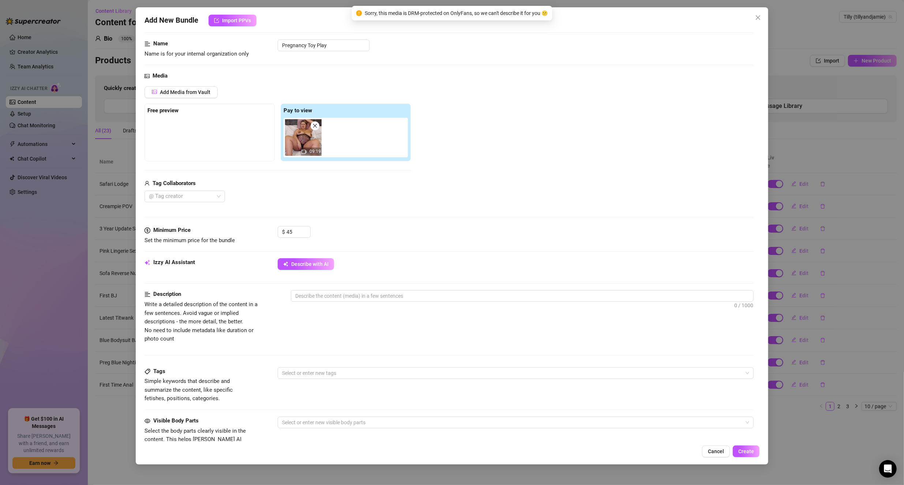
scroll to position [73, 0]
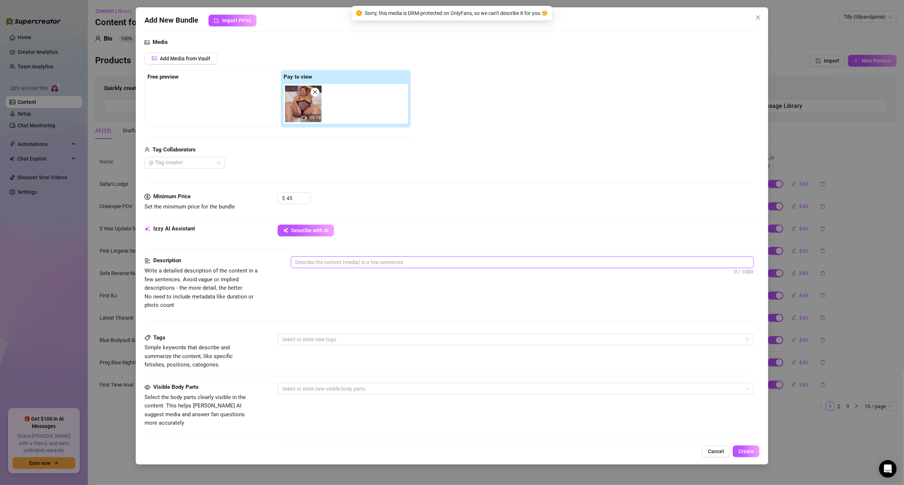
click at [351, 261] on textarea at bounding box center [522, 262] width 462 height 11
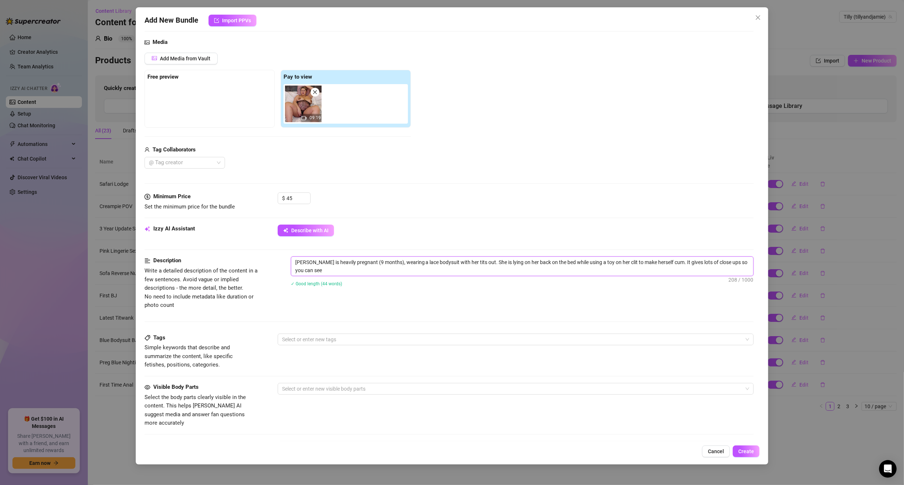
scroll to position [0, 0]
click at [340, 344] on div "Select or enter new tags" at bounding box center [516, 340] width 476 height 12
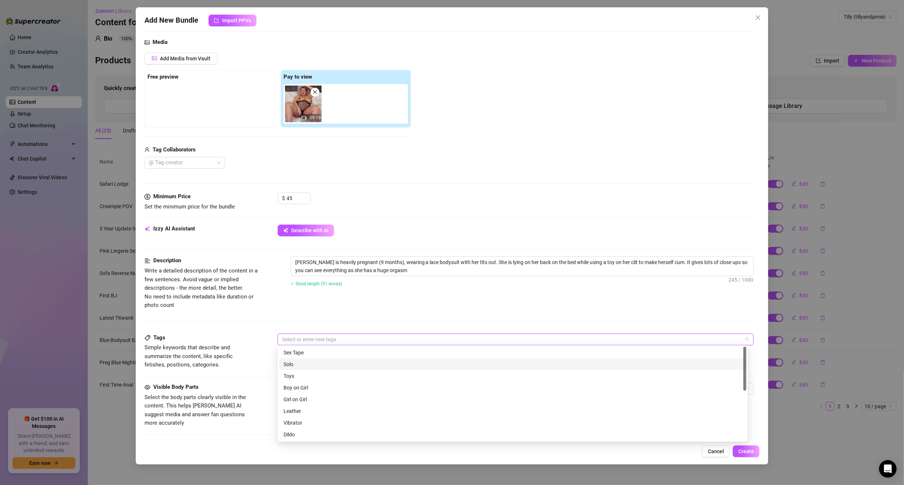
click at [304, 365] on div "Solo" at bounding box center [512, 364] width 458 height 8
click at [296, 376] on div "Toys" at bounding box center [512, 376] width 458 height 8
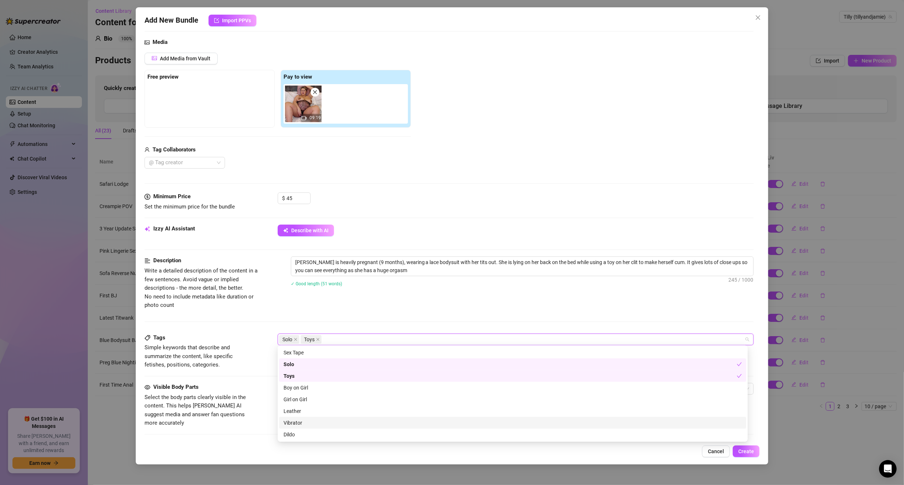
click at [299, 425] on div "Vibrator" at bounding box center [512, 423] width 458 height 8
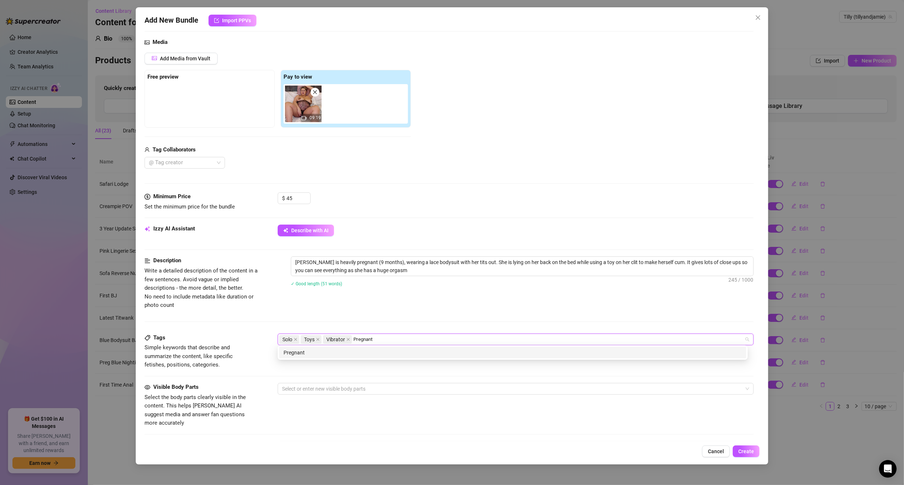
click at [317, 352] on div "Pregnant" at bounding box center [512, 353] width 458 height 8
click at [340, 350] on div "Orgasm" at bounding box center [512, 353] width 458 height 8
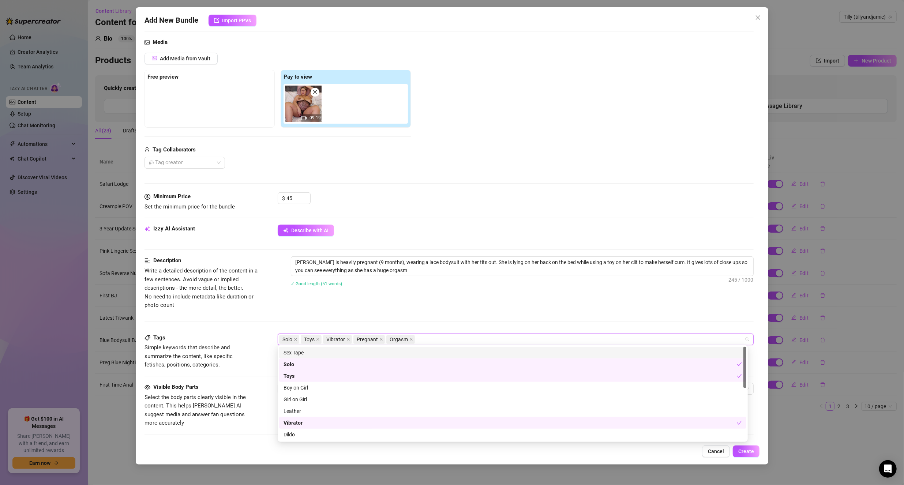
click at [368, 297] on div "Description Write a detailed description of the content in a few sentences. Avo…" at bounding box center [448, 282] width 609 height 53
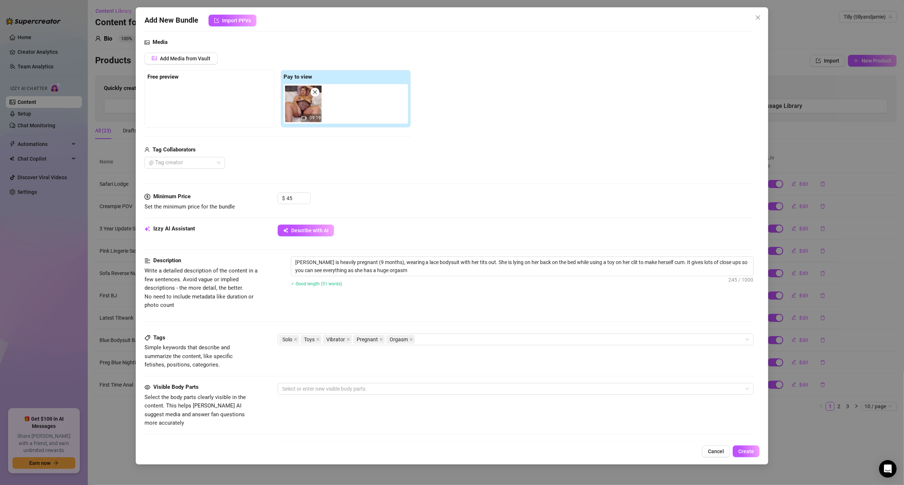
click at [305, 381] on div "Tags Simple keywords that describe and summarize the content, like specific fet…" at bounding box center [448, 358] width 609 height 49
click at [305, 384] on div at bounding box center [512, 389] width 466 height 10
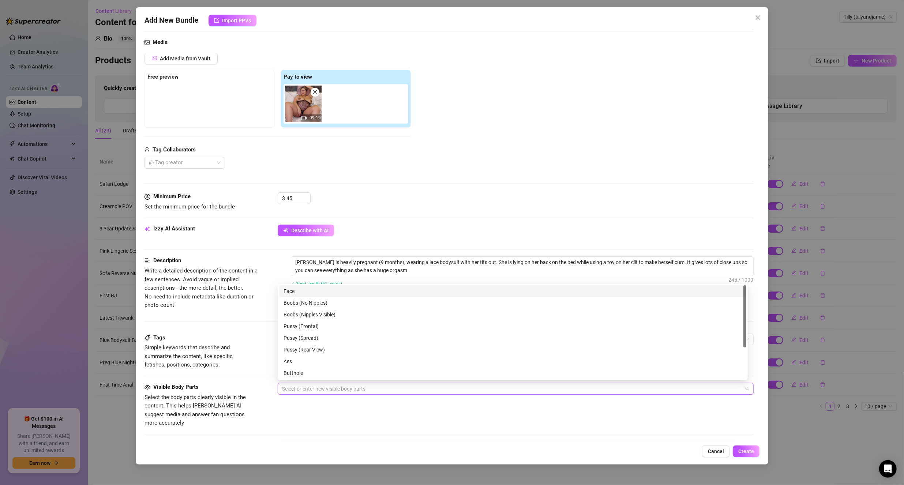
click at [315, 292] on div "Face" at bounding box center [512, 291] width 458 height 8
click at [321, 313] on div "Boobs (Nipples Visible)" at bounding box center [512, 315] width 458 height 8
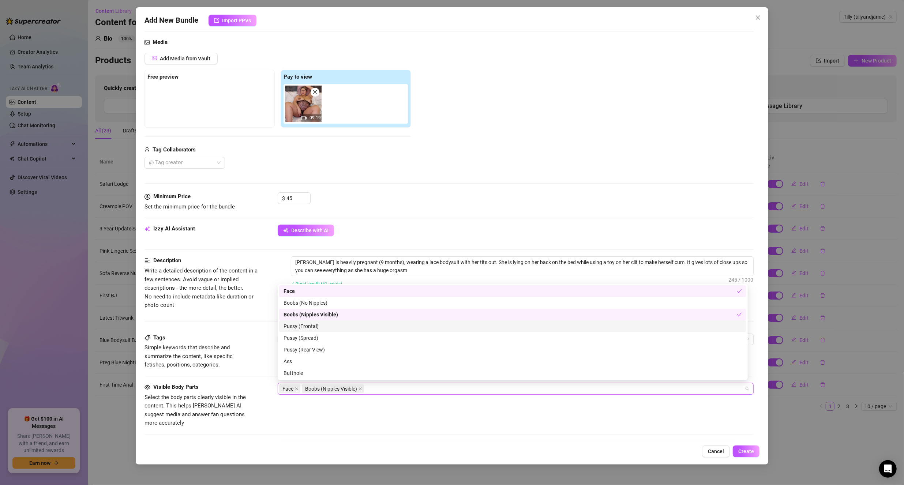
click at [315, 326] on div "Pussy (Frontal)" at bounding box center [512, 326] width 458 height 8
click at [235, 370] on div "Tags Simple keywords that describe and summarize the content, like specific fet…" at bounding box center [448, 358] width 609 height 49
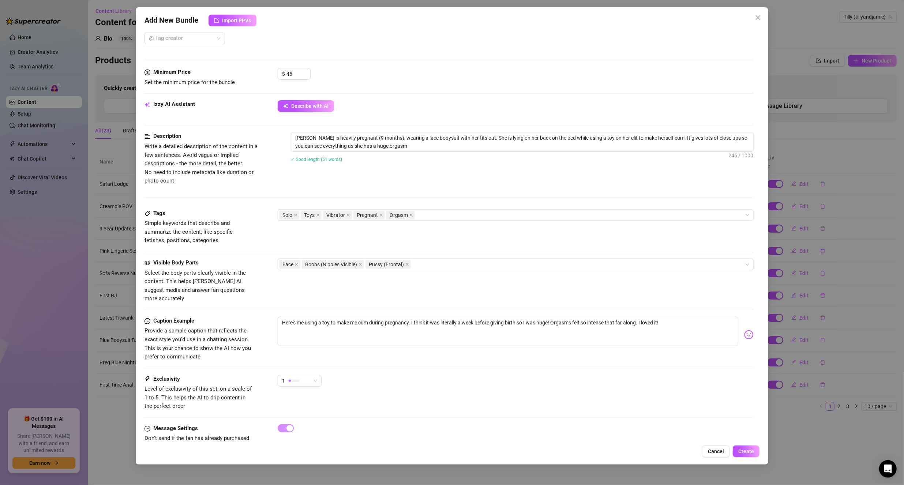
scroll to position [211, 0]
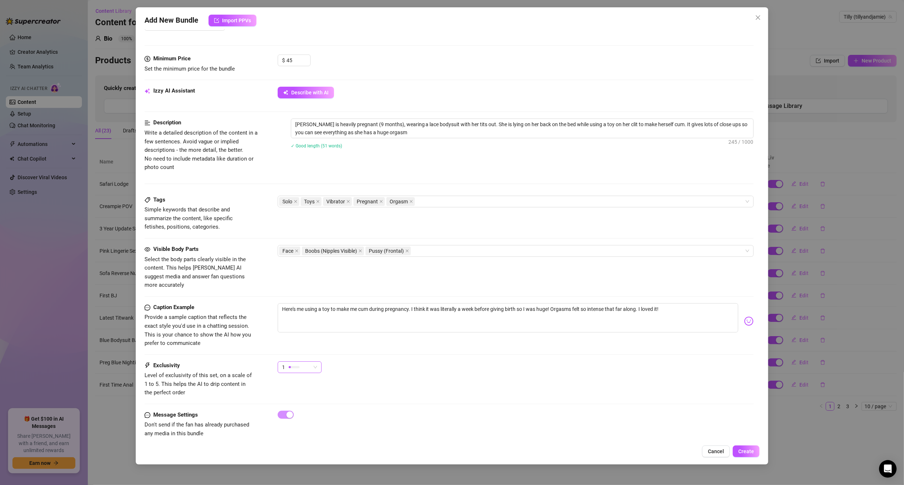
click at [319, 361] on div "1" at bounding box center [300, 367] width 44 height 12
click at [296, 396] on span "3" at bounding box center [307, 395] width 48 height 8
click at [755, 451] on button "Create" at bounding box center [746, 451] width 27 height 12
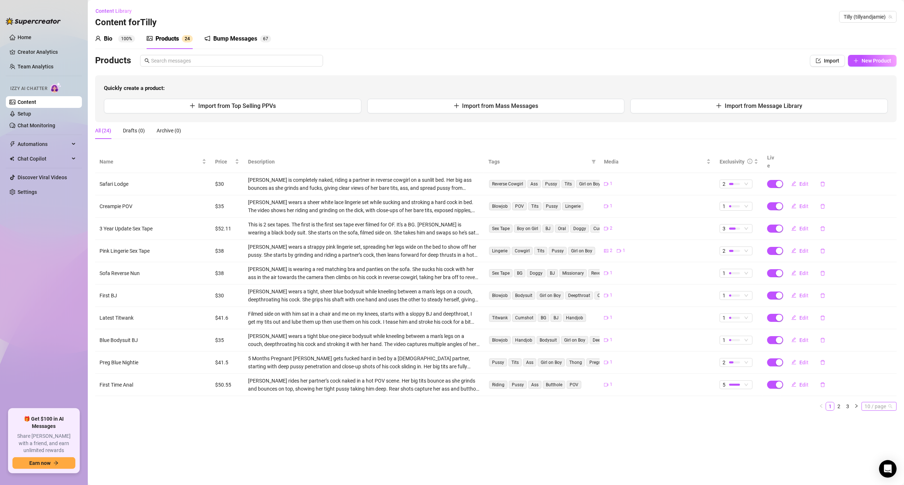
click at [876, 402] on span "10 / page" at bounding box center [878, 406] width 29 height 8
click at [878, 439] on div "50 / page" at bounding box center [879, 443] width 25 height 8
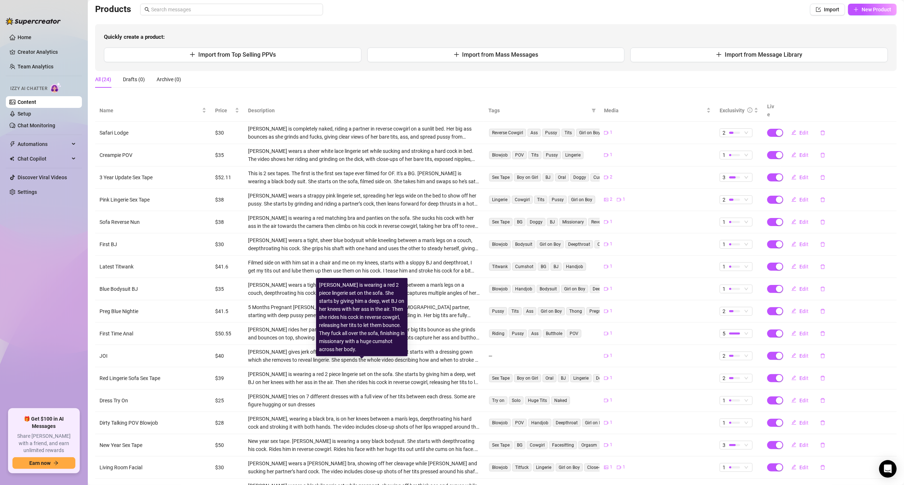
scroll to position [234, 0]
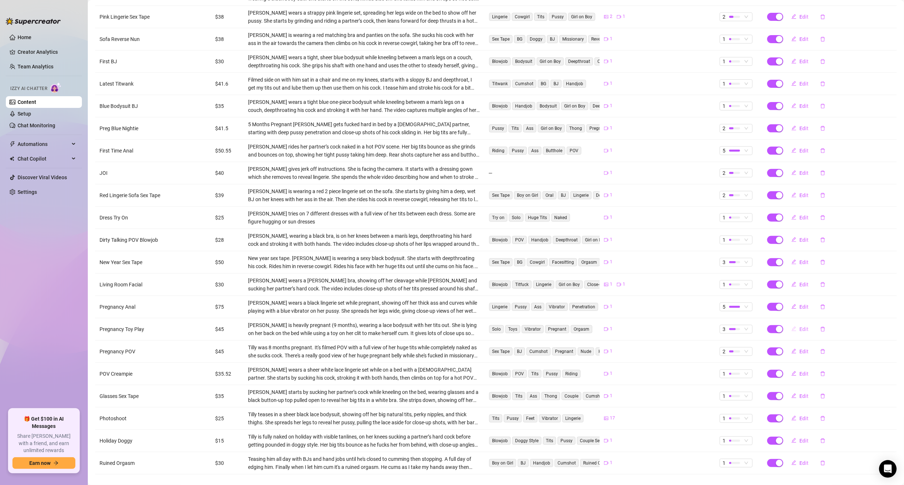
click at [799, 326] on span "Edit" at bounding box center [803, 329] width 9 height 6
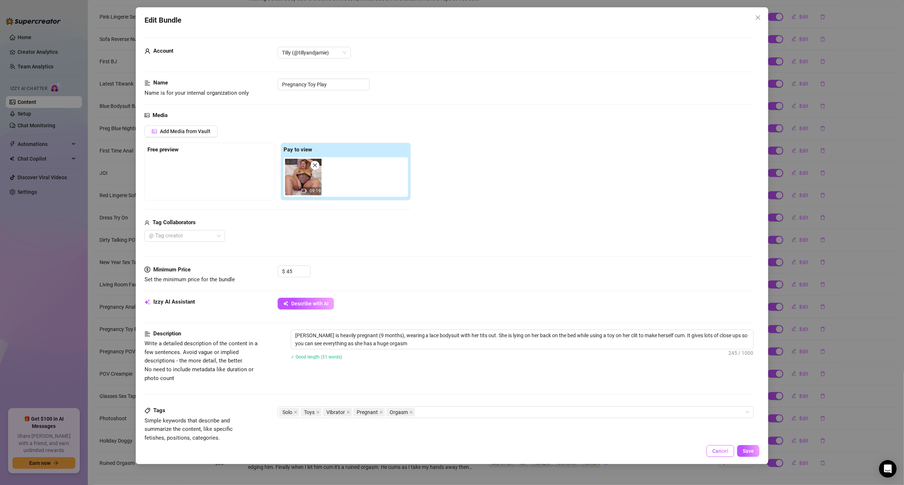
click at [721, 447] on button "Cancel" at bounding box center [720, 451] width 28 height 12
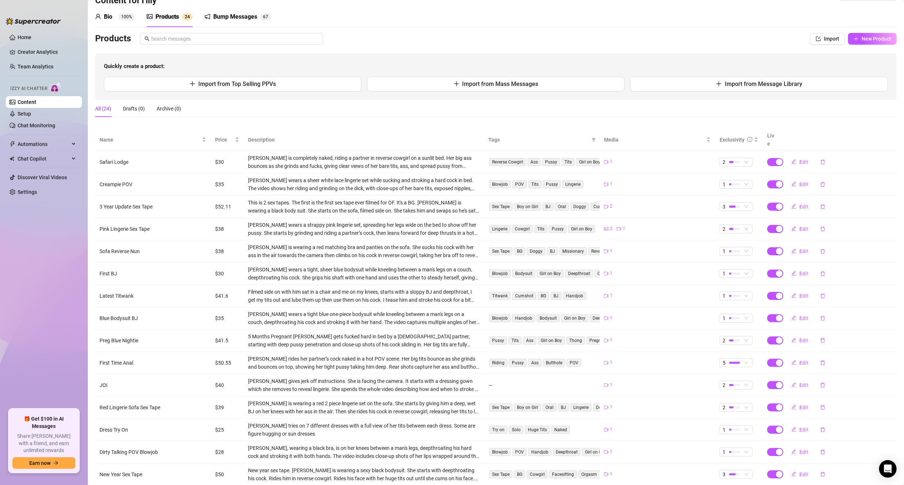
scroll to position [0, 0]
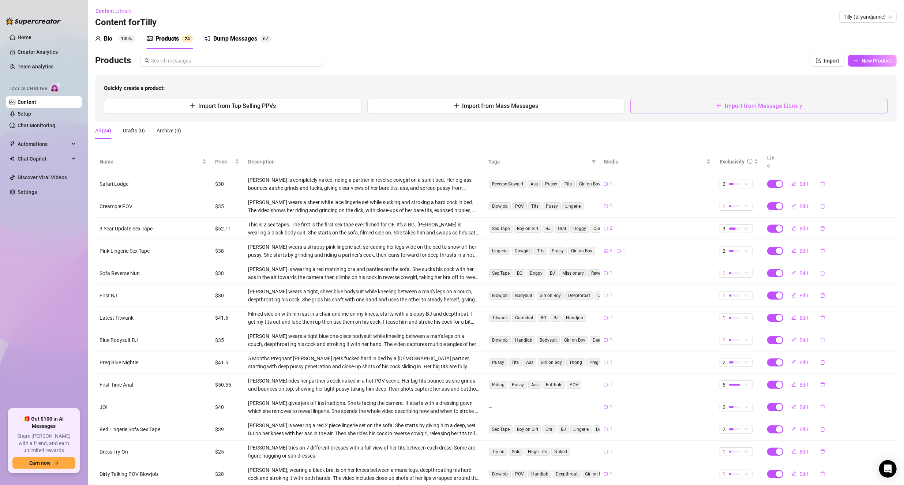
click at [742, 103] on span "Import from Message Library" at bounding box center [764, 105] width 78 height 7
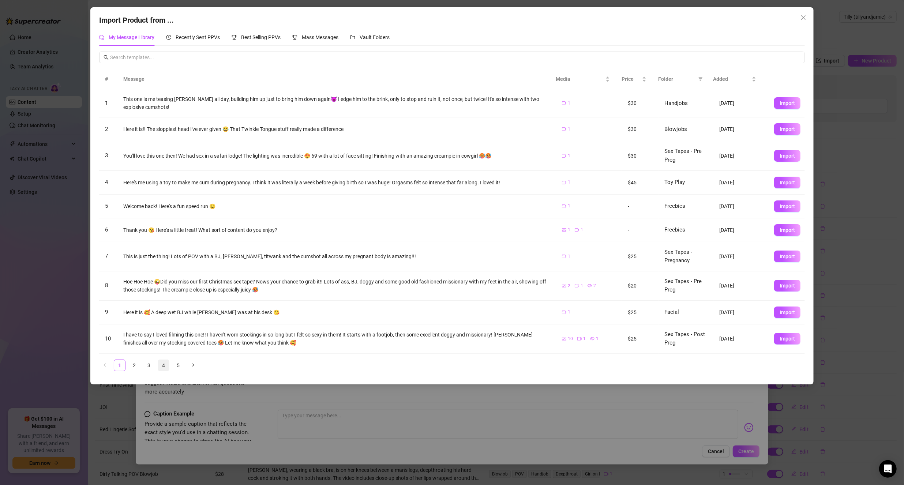
click at [166, 365] on link "4" at bounding box center [163, 365] width 11 height 11
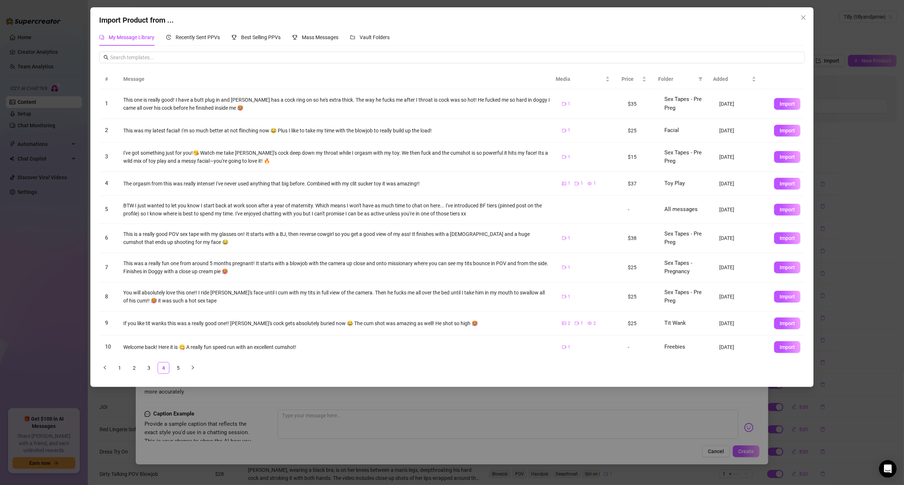
click at [779, 237] on span "Import" at bounding box center [786, 238] width 15 height 6
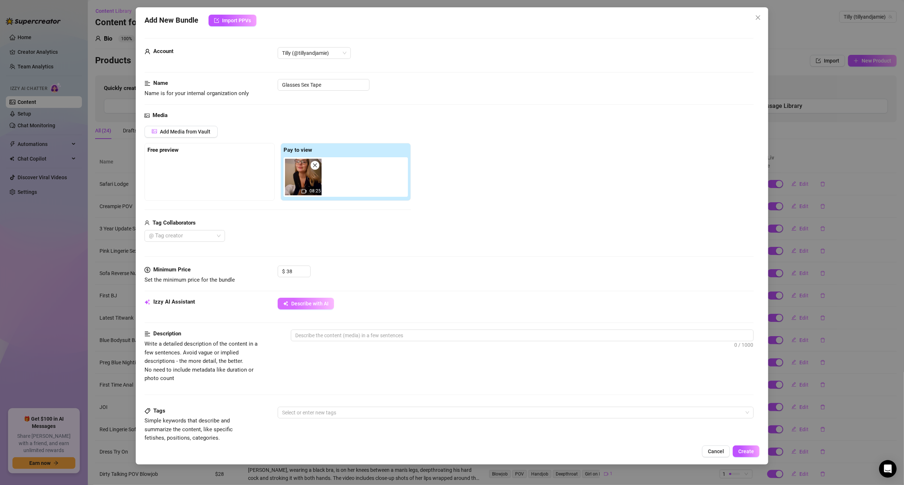
click at [309, 298] on button "Describe with AI" at bounding box center [306, 304] width 56 height 12
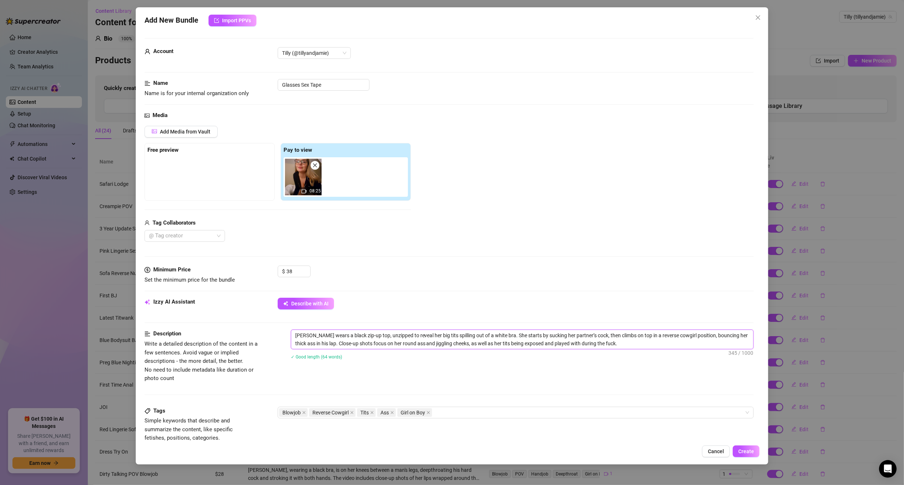
click at [606, 343] on textarea "[PERSON_NAME] wears a black zip-up top, unzipped to reveal her big tits spillin…" at bounding box center [522, 339] width 462 height 19
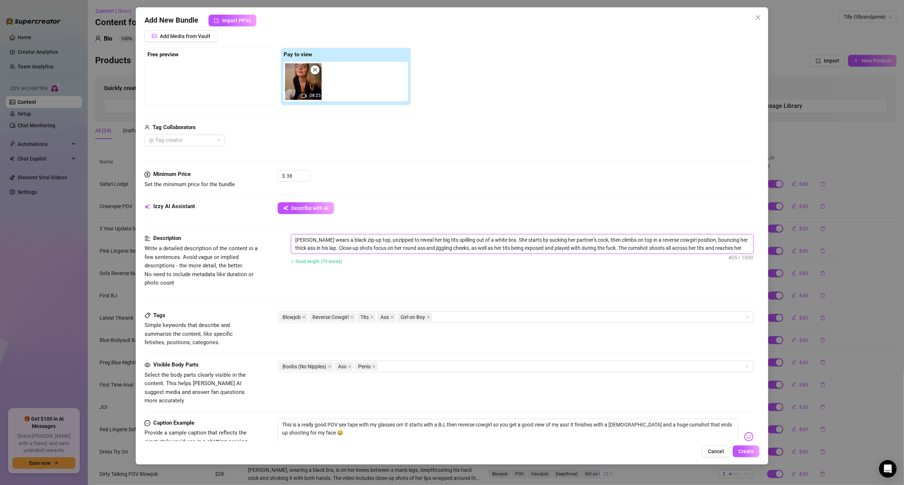
scroll to position [183, 0]
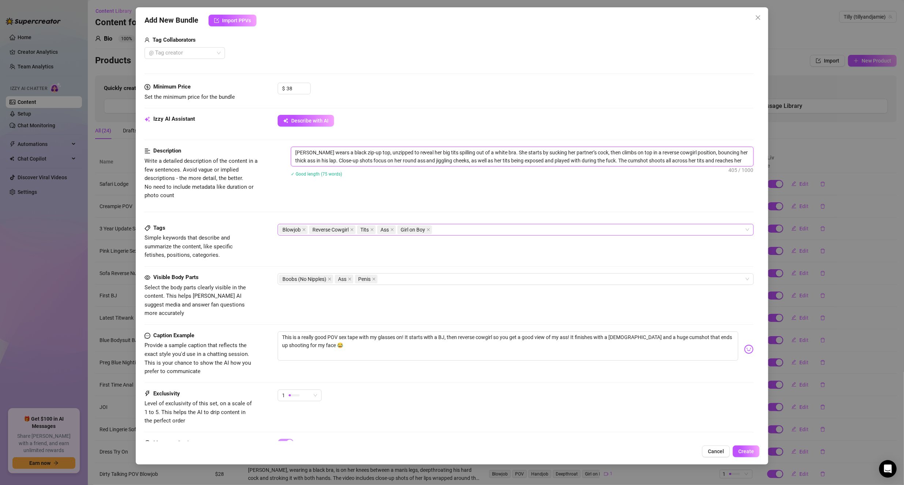
click at [455, 225] on div "Blowjob Reverse Cowgirl Tits Ass Girl on Boy" at bounding box center [512, 230] width 466 height 10
click at [476, 189] on div "Description Write a detailed description of the content in a few sentences. Avo…" at bounding box center [448, 173] width 609 height 53
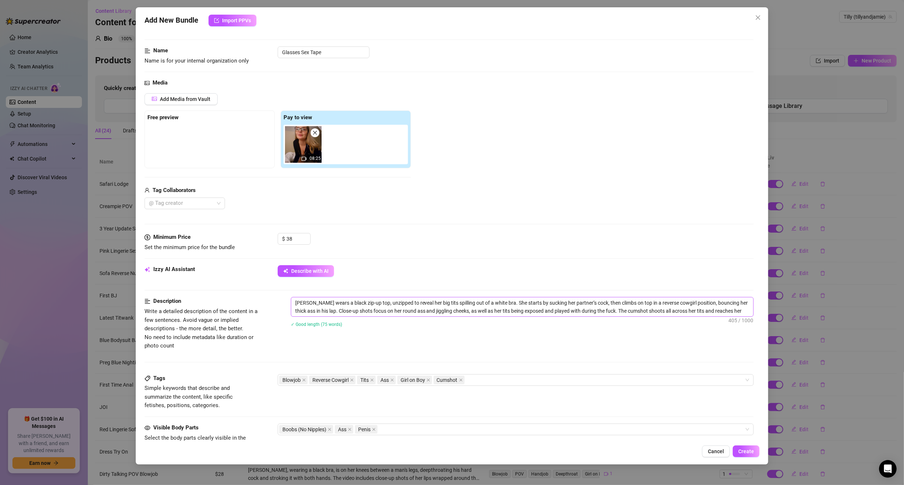
scroll to position [0, 0]
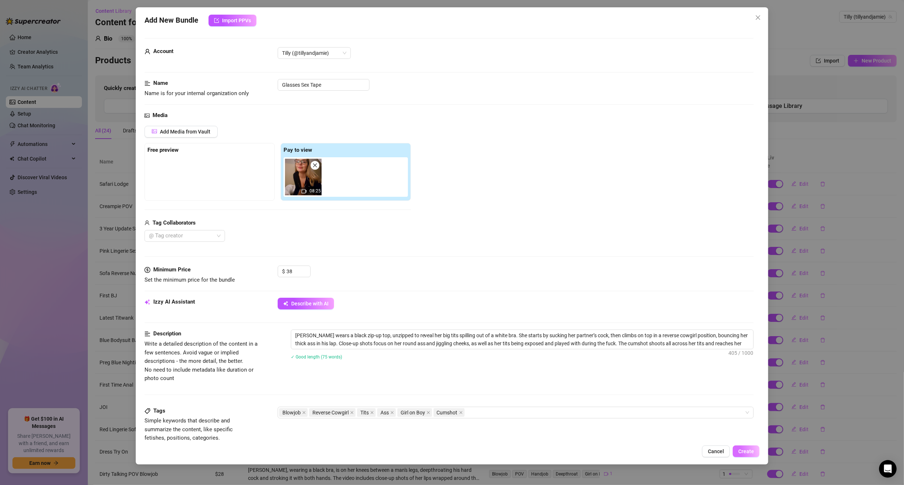
click at [743, 451] on span "Create" at bounding box center [746, 451] width 16 height 6
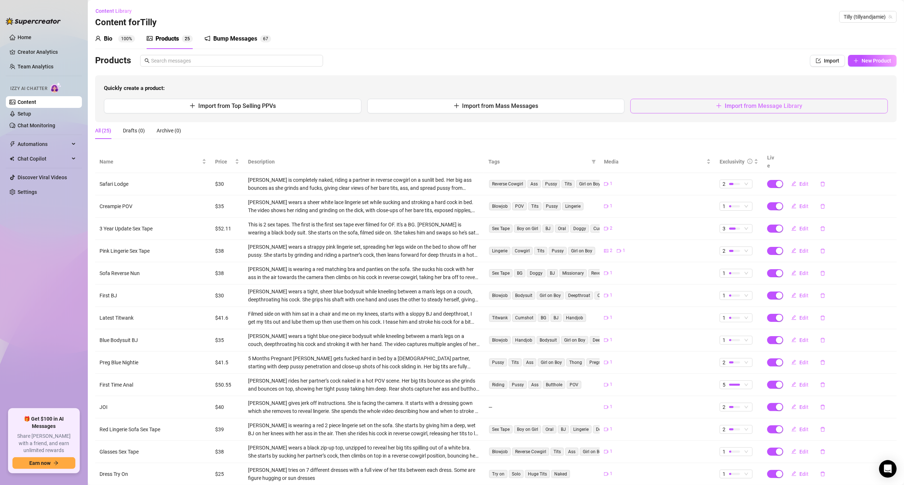
click at [779, 104] on span "Import from Message Library" at bounding box center [764, 105] width 78 height 7
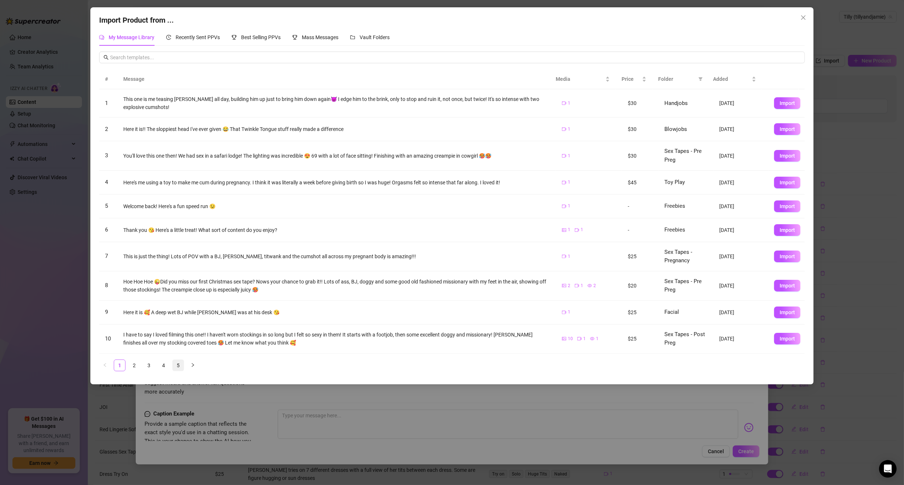
click at [177, 361] on link "5" at bounding box center [178, 365] width 11 height 11
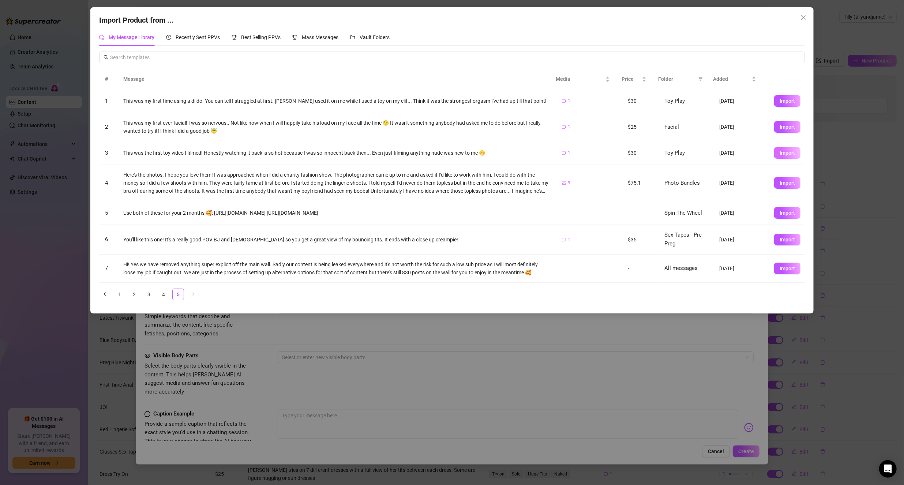
click at [779, 155] on span "Import" at bounding box center [786, 153] width 15 height 6
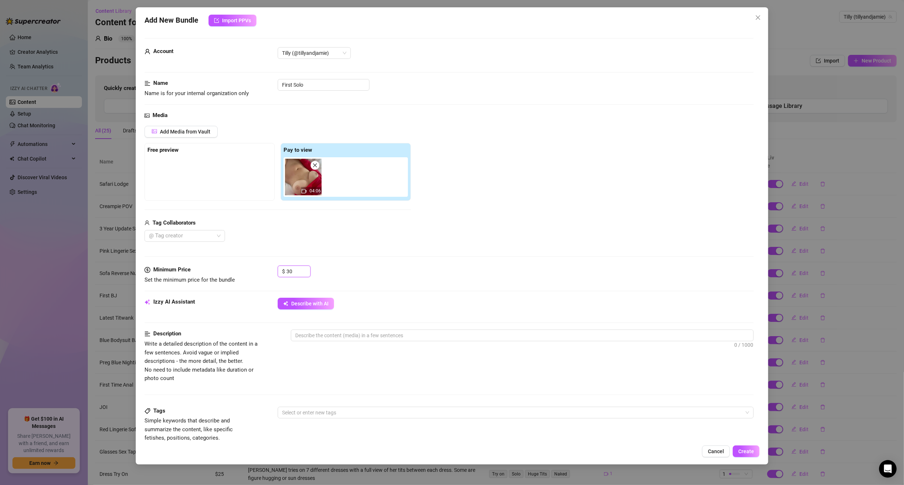
drag, startPoint x: 299, startPoint y: 271, endPoint x: 265, endPoint y: 271, distance: 33.6
click at [265, 271] on div "Minimum Price Set the minimum price for the bundle $ 30" at bounding box center [448, 275] width 609 height 19
drag, startPoint x: 296, startPoint y: 304, endPoint x: 374, endPoint y: 282, distance: 81.1
click at [296, 304] on span "Describe with AI" at bounding box center [309, 304] width 37 height 6
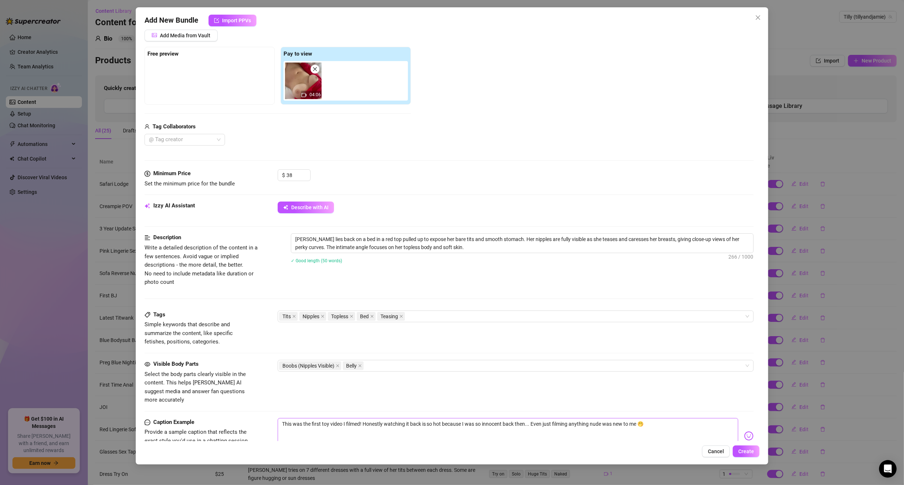
scroll to position [211, 0]
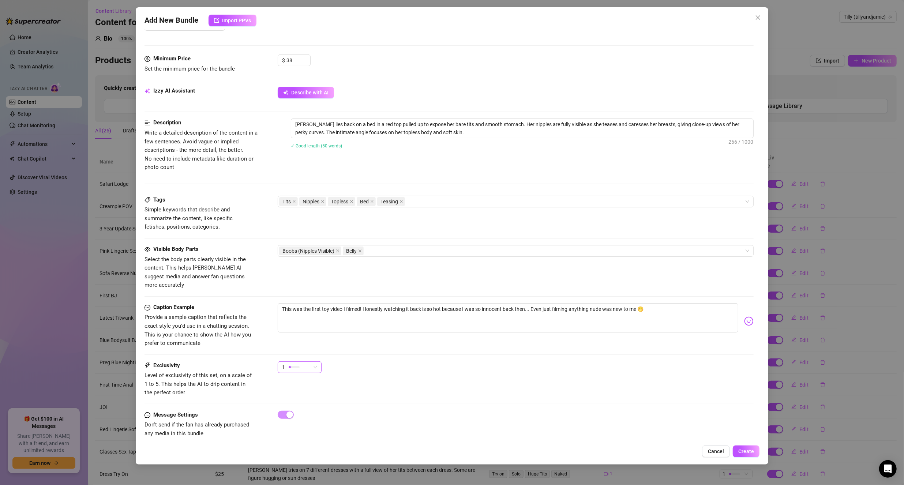
click at [289, 364] on div at bounding box center [294, 367] width 11 height 7
click at [294, 396] on span "3" at bounding box center [307, 395] width 48 height 8
click at [286, 362] on div "3" at bounding box center [296, 367] width 29 height 11
click at [313, 418] on span "5 - Most Exclusive 🔥" at bounding box center [307, 418] width 48 height 8
click at [747, 446] on button "Create" at bounding box center [746, 451] width 27 height 12
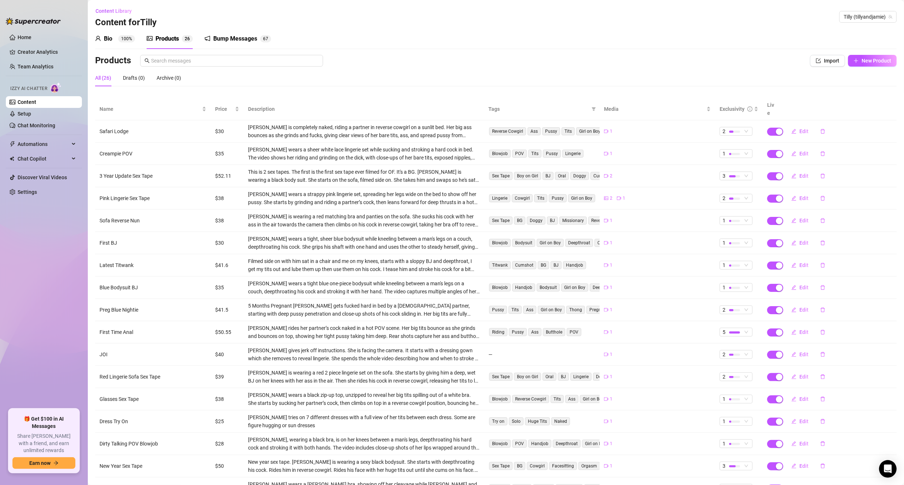
click at [33, 105] on link "Content" at bounding box center [27, 102] width 19 height 6
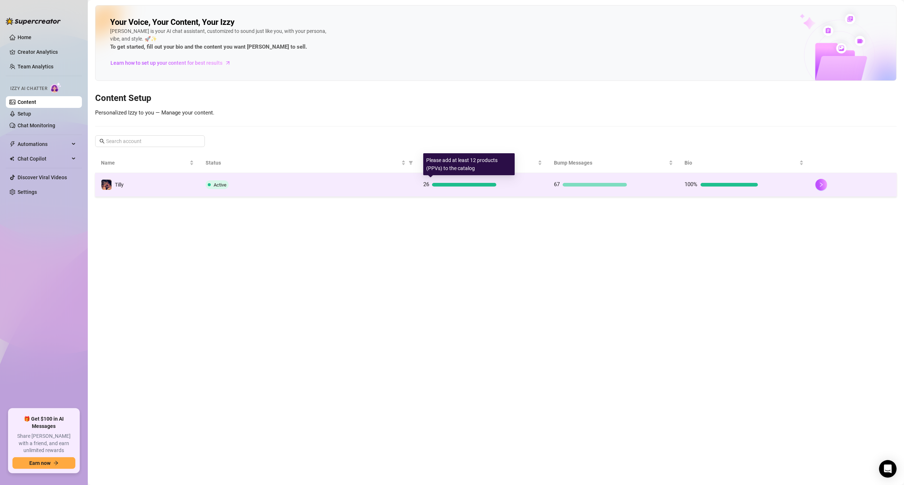
click at [488, 184] on div at bounding box center [464, 185] width 64 height 4
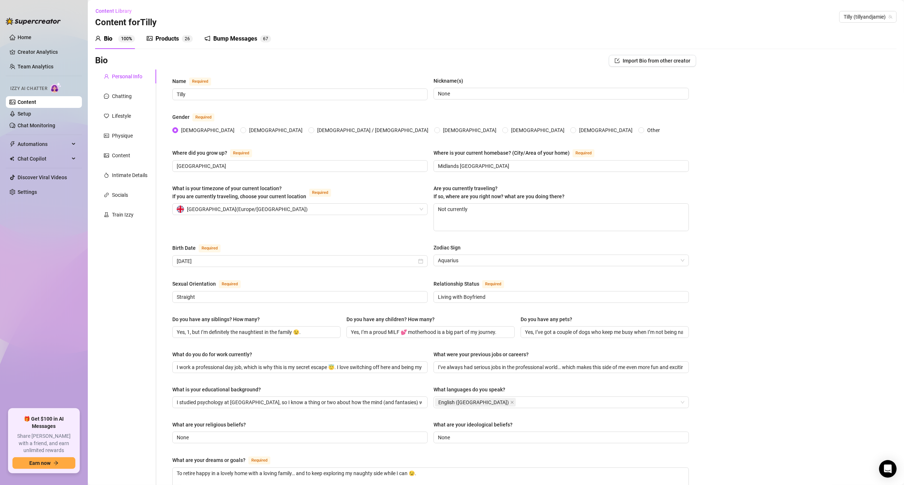
click at [162, 38] on div "Products" at bounding box center [166, 38] width 23 height 9
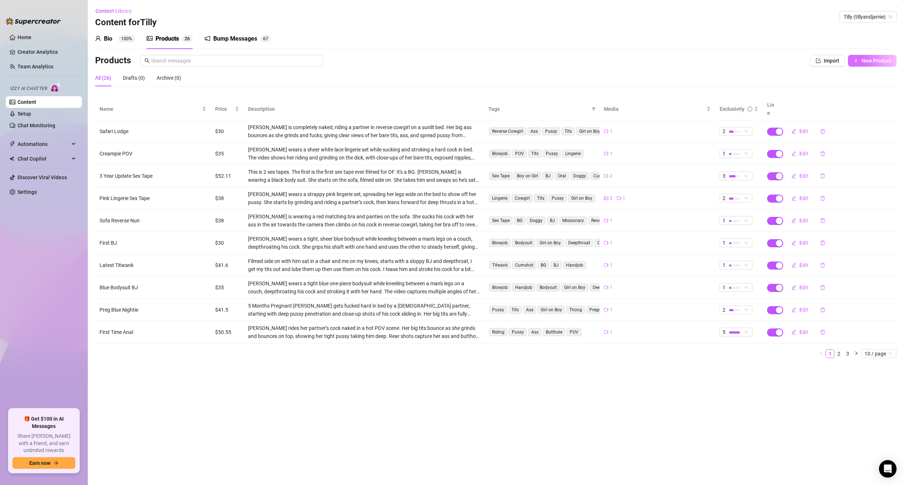
click at [875, 63] on span "New Product" at bounding box center [876, 61] width 30 height 6
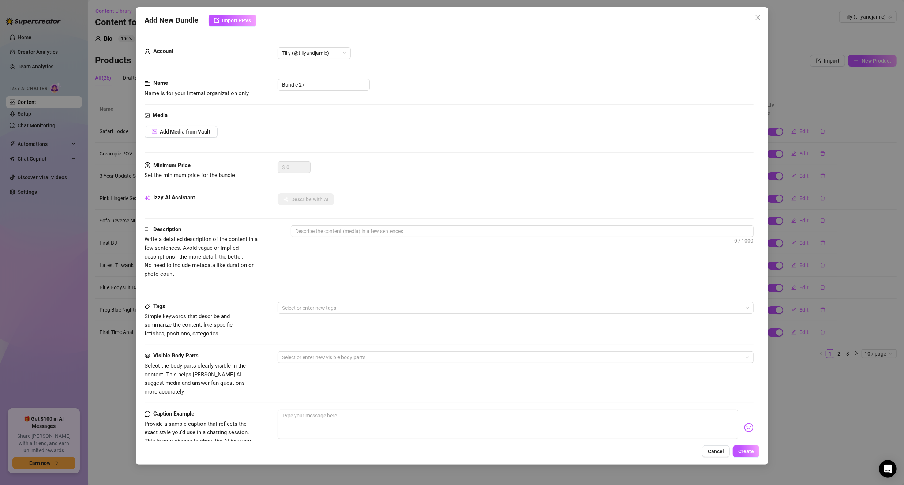
scroll to position [107, 0]
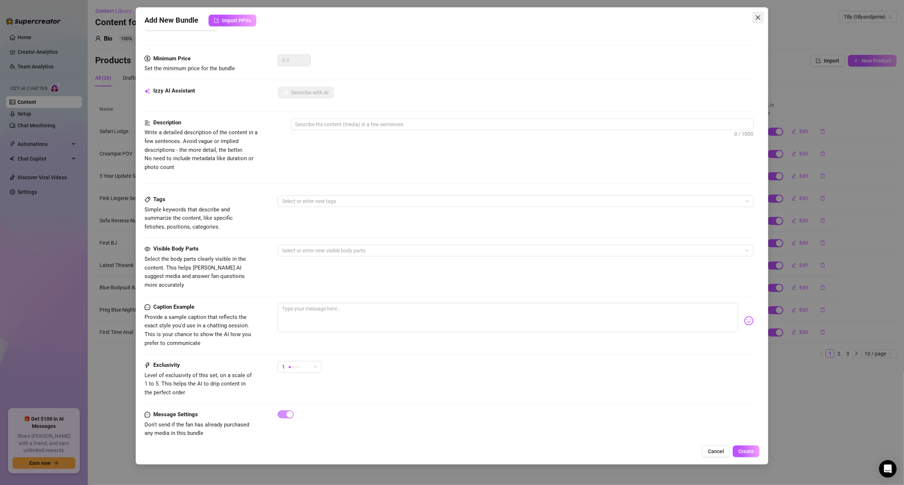
click at [761, 12] on button "Close" at bounding box center [758, 18] width 12 height 12
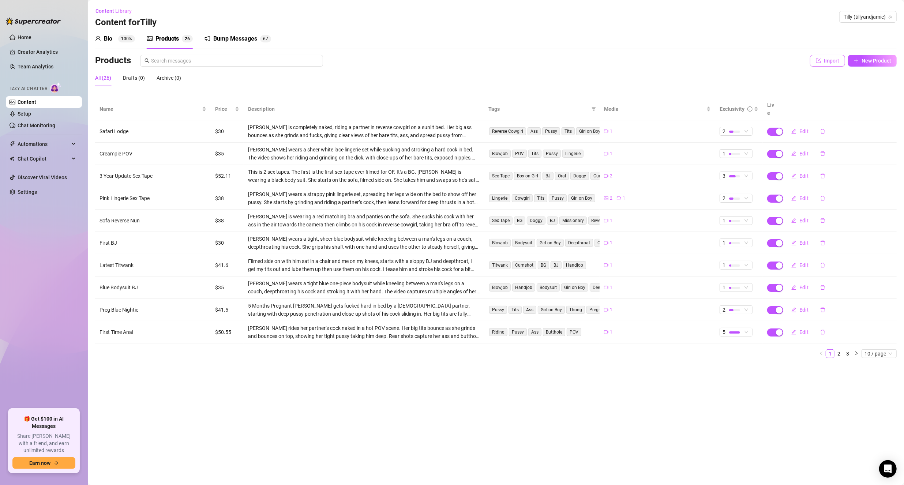
click at [830, 58] on span "Import" at bounding box center [831, 61] width 15 height 6
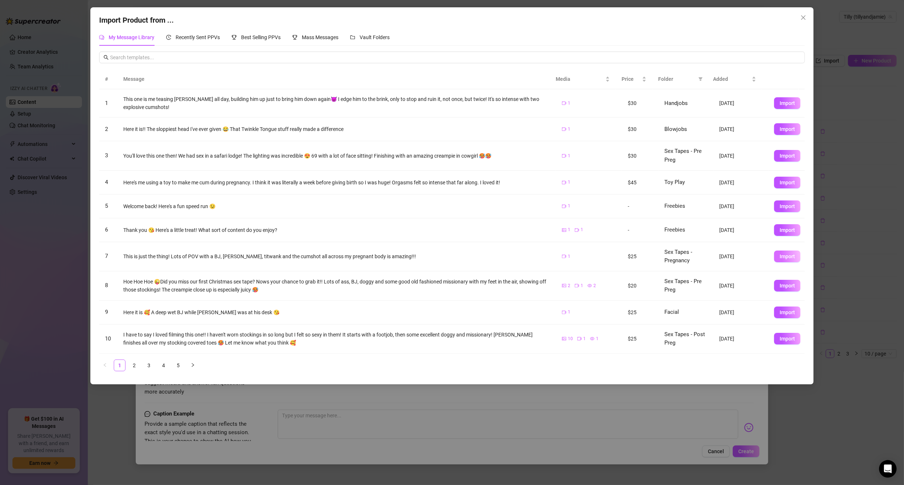
click at [780, 257] on span "Import" at bounding box center [786, 256] width 15 height 6
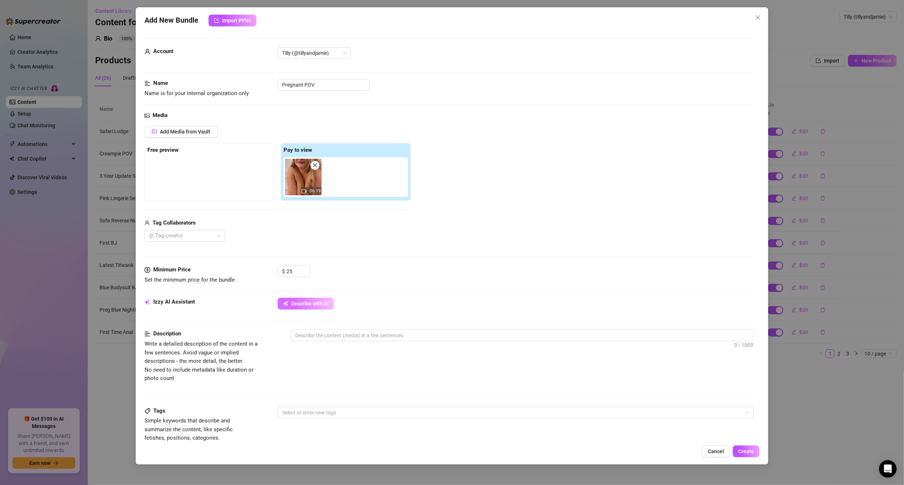
click at [321, 308] on button "Describe with AI" at bounding box center [306, 304] width 56 height 12
click at [331, 82] on input "Pregnant POV" at bounding box center [324, 85] width 92 height 12
click at [355, 332] on textarea at bounding box center [522, 335] width 462 height 11
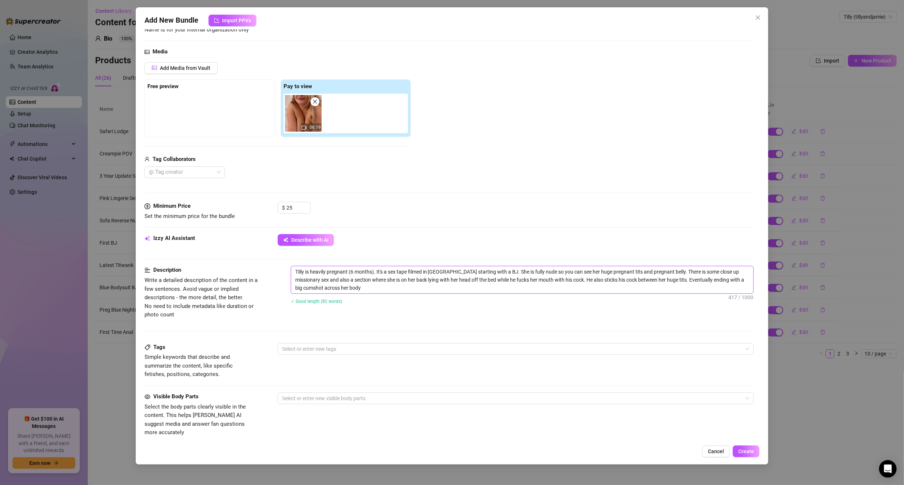
scroll to position [110, 0]
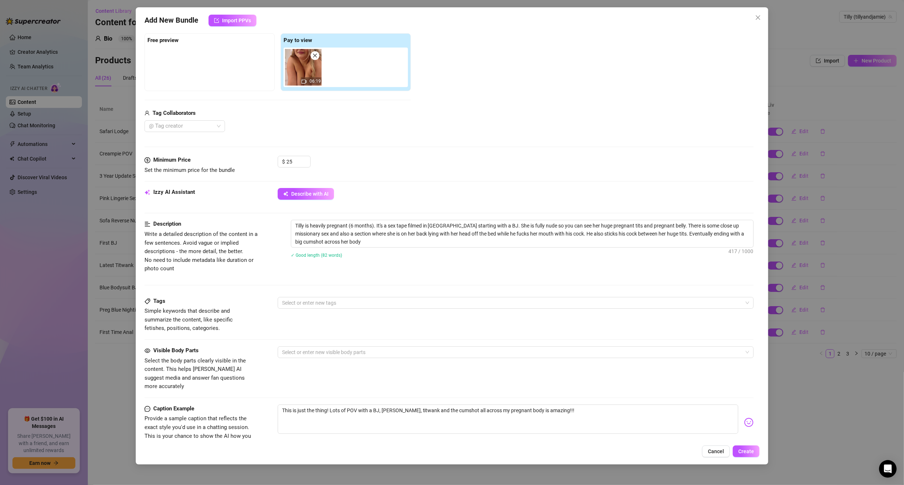
click at [364, 309] on div "Tags Simple keywords that describe and summarize the content, like specific fet…" at bounding box center [448, 315] width 609 height 36
click at [364, 301] on div at bounding box center [512, 303] width 466 height 10
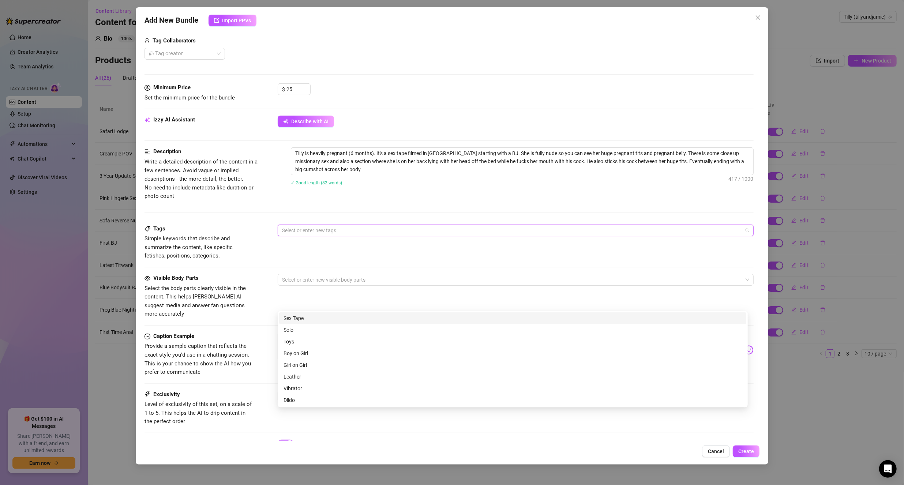
scroll to position [183, 0]
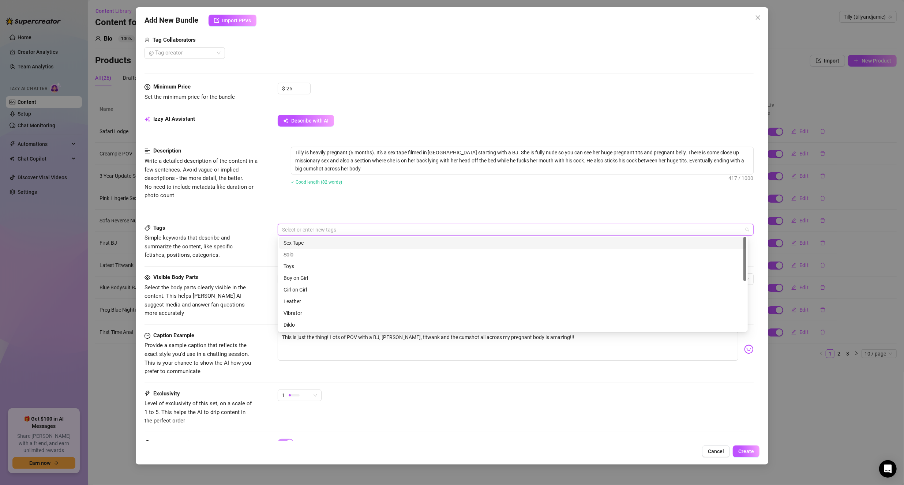
click at [311, 241] on div "Sex Tape" at bounding box center [512, 243] width 458 height 8
click at [303, 277] on div "Boy on Girl" at bounding box center [512, 278] width 458 height 8
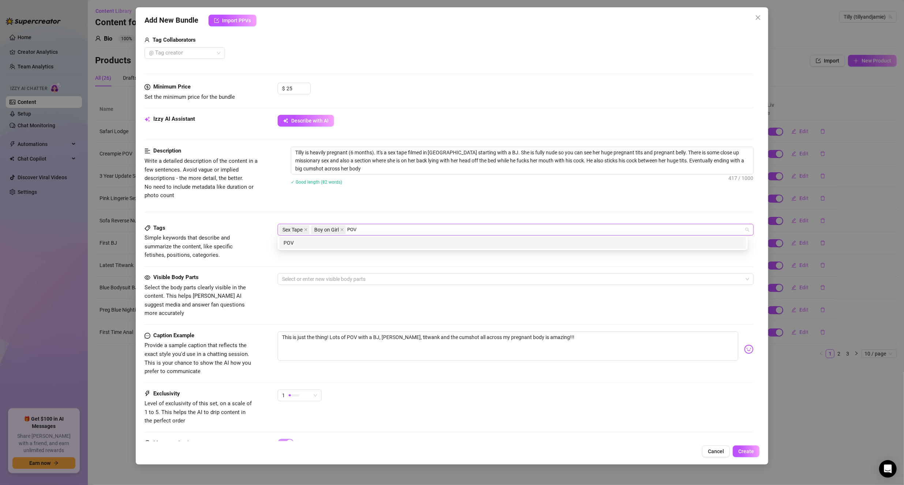
click at [361, 244] on div "POV" at bounding box center [512, 243] width 458 height 8
click at [361, 244] on div "Pregant" at bounding box center [512, 243] width 458 height 8
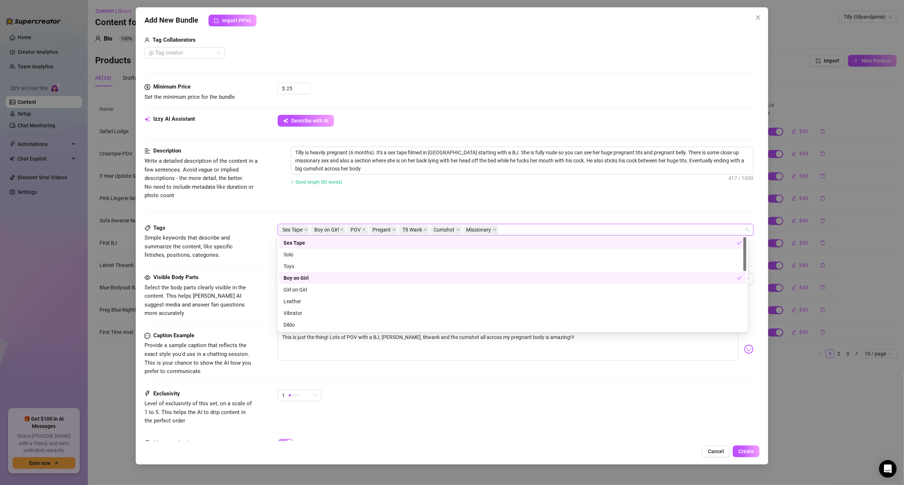
click at [189, 271] on div "Tags Simple keywords that describe and summarize the content, like specific fet…" at bounding box center [448, 248] width 609 height 49
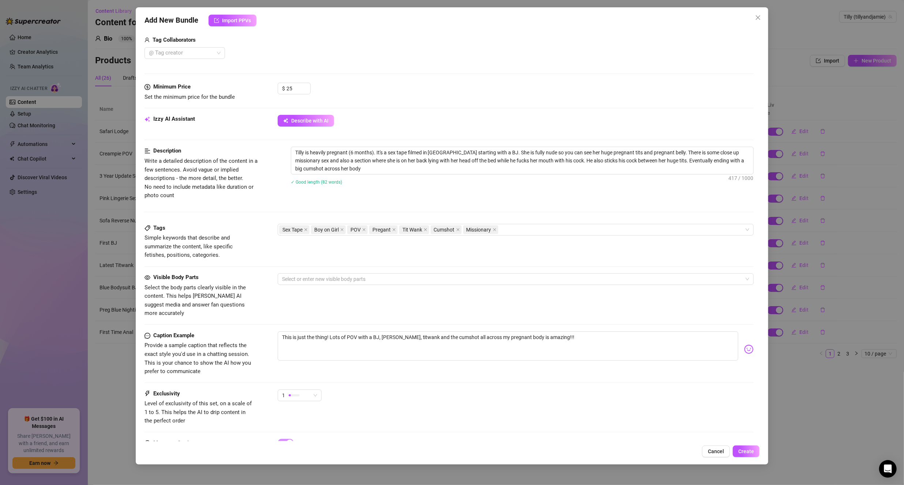
click at [305, 283] on div "Visible Body Parts Select the body parts clearly visible in the content. This h…" at bounding box center [448, 295] width 609 height 45
click at [308, 279] on div at bounding box center [512, 279] width 466 height 10
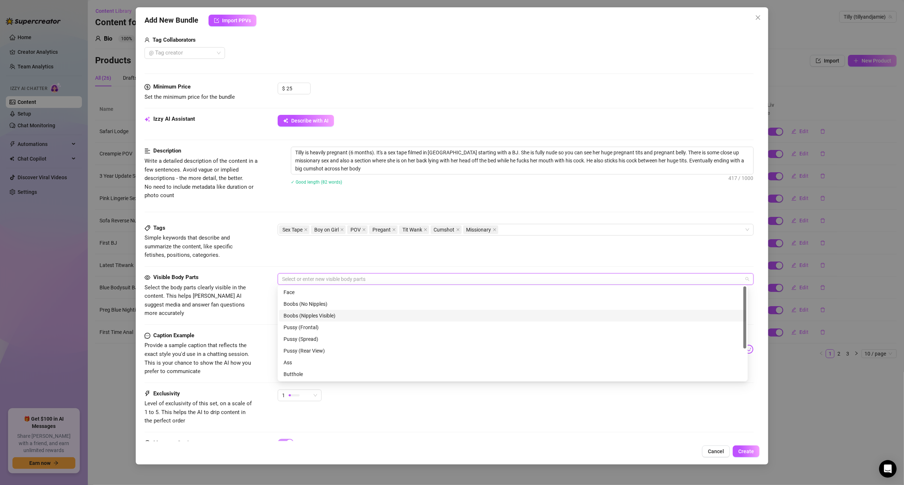
click at [316, 314] on div "Boobs (Nipples Visible)" at bounding box center [512, 316] width 458 height 8
click at [305, 340] on div "Pussy (Spread)" at bounding box center [512, 339] width 458 height 8
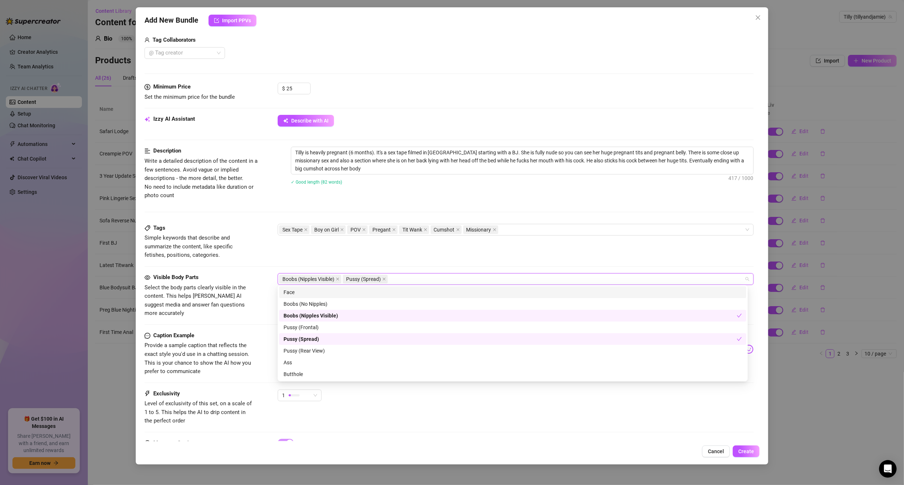
drag, startPoint x: 293, startPoint y: 293, endPoint x: 294, endPoint y: 297, distance: 4.2
click at [293, 293] on div "Face" at bounding box center [512, 292] width 458 height 8
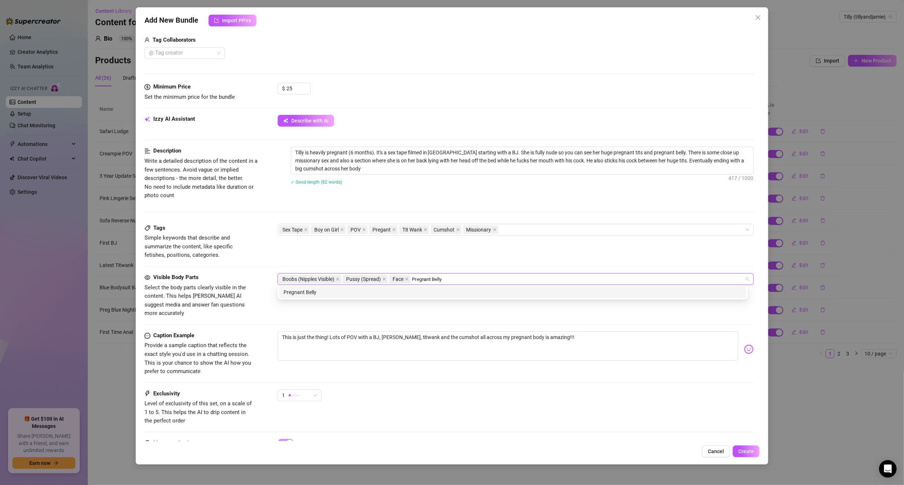
click at [404, 291] on div "Pregnant Belly" at bounding box center [512, 292] width 458 height 8
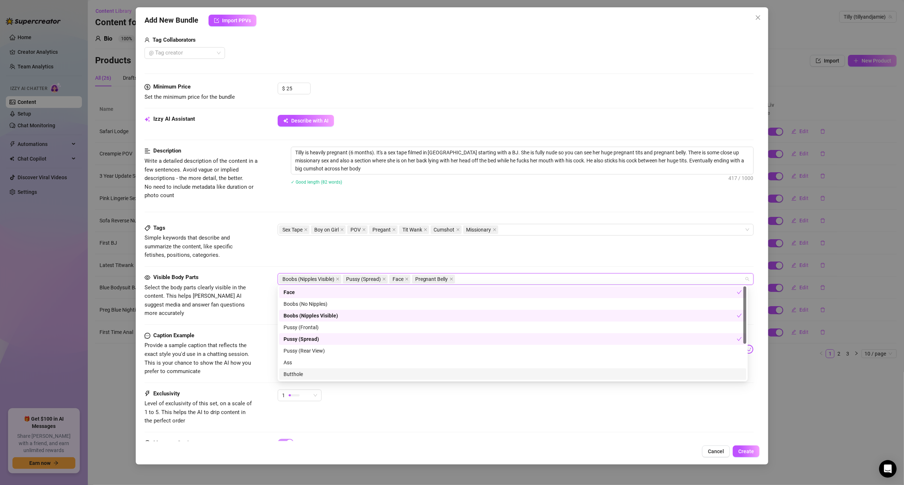
click at [493, 410] on div "Exclusivity Level of exclusivity of this set, on a scale of 1 to 5. This helps …" at bounding box center [448, 407] width 609 height 36
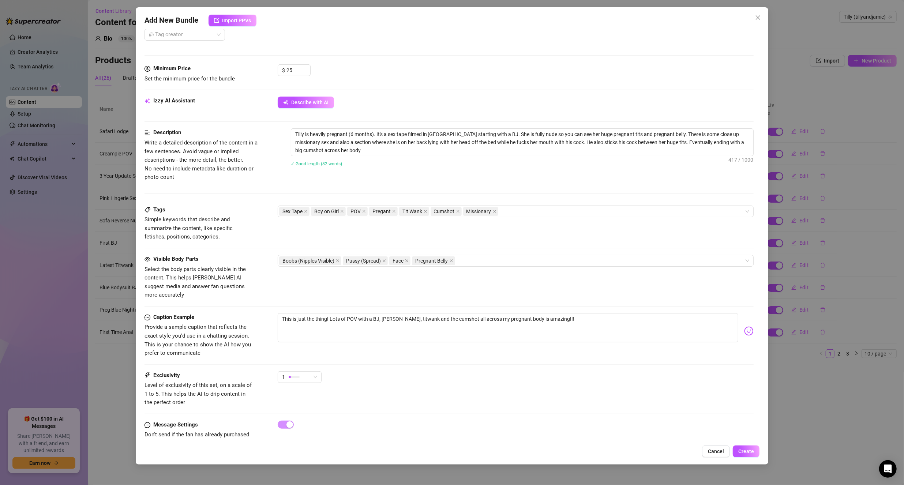
scroll to position [211, 0]
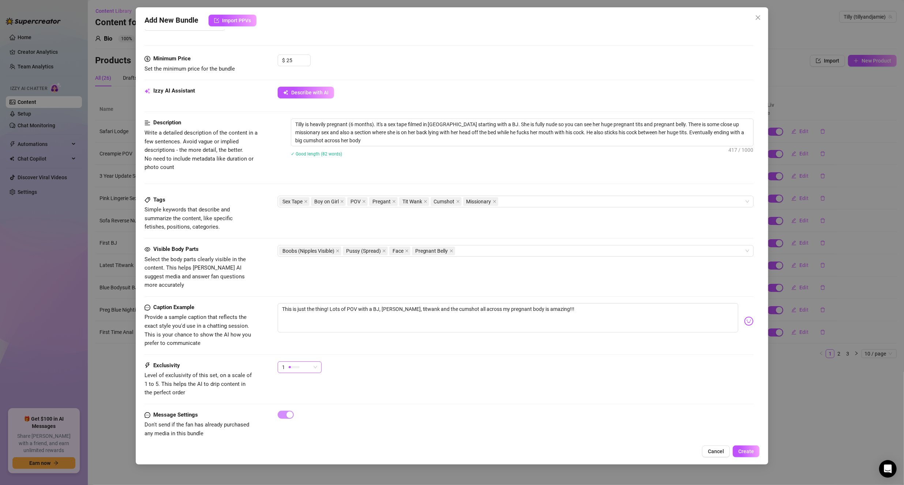
click at [301, 362] on div "1" at bounding box center [300, 367] width 44 height 12
click at [295, 404] on span "4" at bounding box center [307, 406] width 48 height 8
click at [745, 454] on span "Create" at bounding box center [746, 451] width 16 height 6
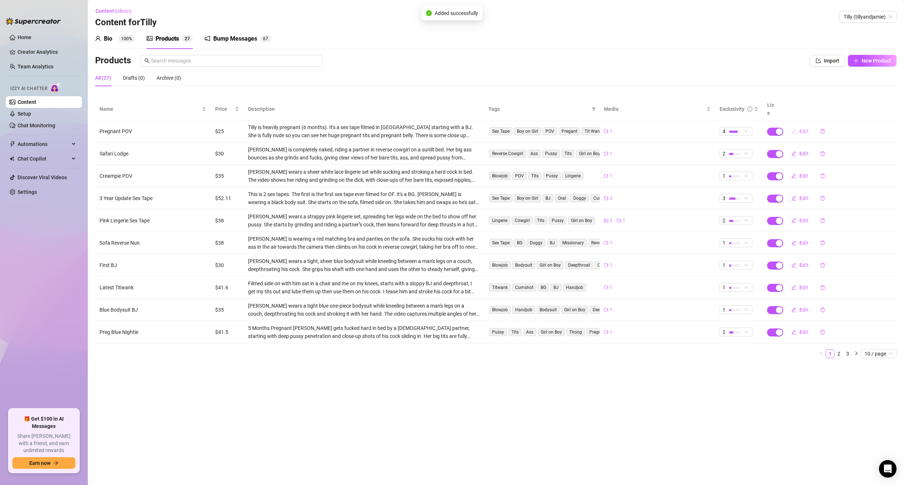
click at [804, 128] on span "Edit" at bounding box center [803, 131] width 9 height 6
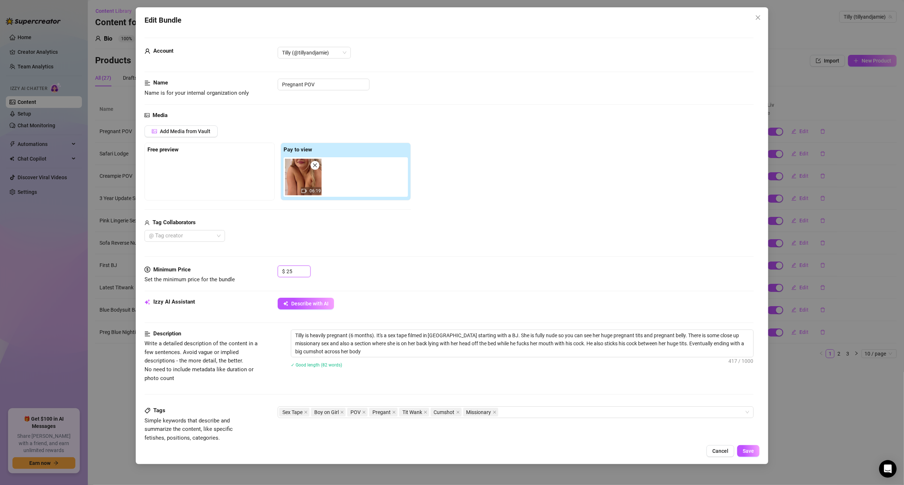
drag, startPoint x: 300, startPoint y: 269, endPoint x: 239, endPoint y: 270, distance: 60.7
click at [241, 269] on div "Minimum Price Set the minimum price for the bundle $ 25" at bounding box center [448, 275] width 609 height 19
click at [479, 263] on div "Media Add Media from Vault Free preview Pay to view 06:19 Tag Collaborators @ T…" at bounding box center [448, 188] width 609 height 154
click at [752, 450] on span "Save" at bounding box center [747, 451] width 11 height 6
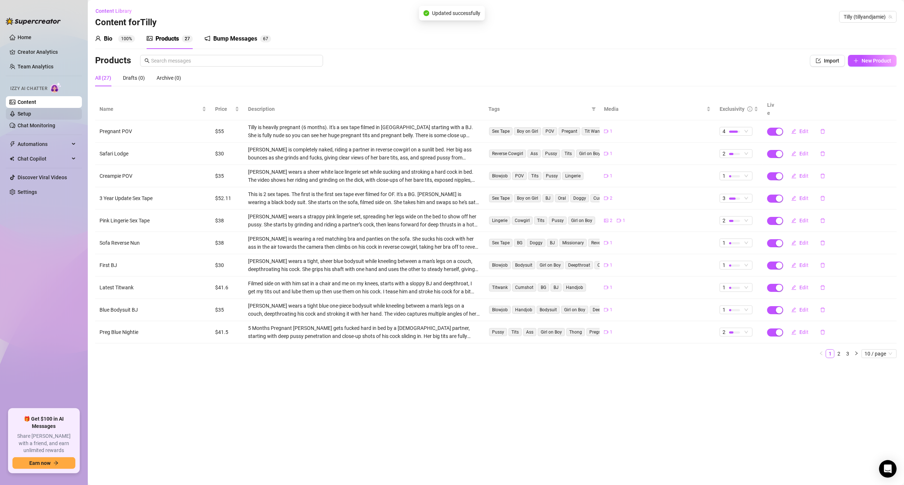
click at [30, 113] on link "Setup" at bounding box center [25, 114] width 14 height 6
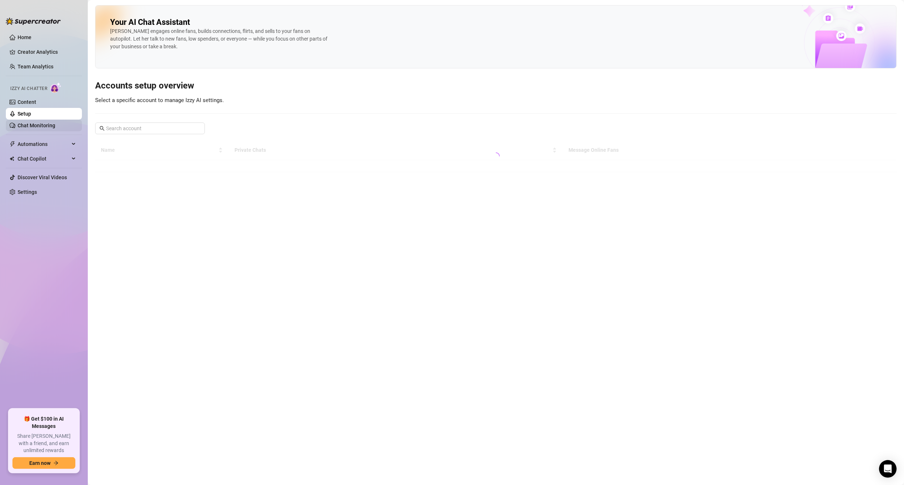
click at [45, 123] on link "Chat Monitoring" at bounding box center [37, 126] width 38 height 6
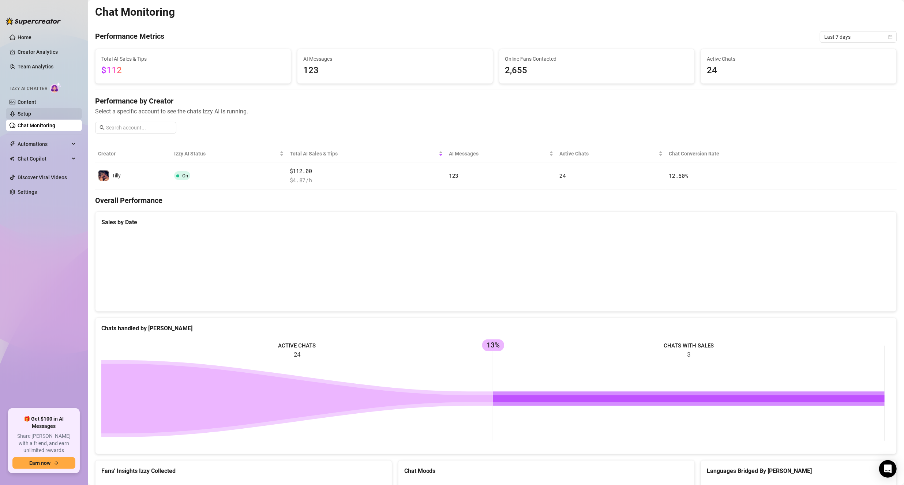
click at [31, 111] on link "Setup" at bounding box center [25, 114] width 14 height 6
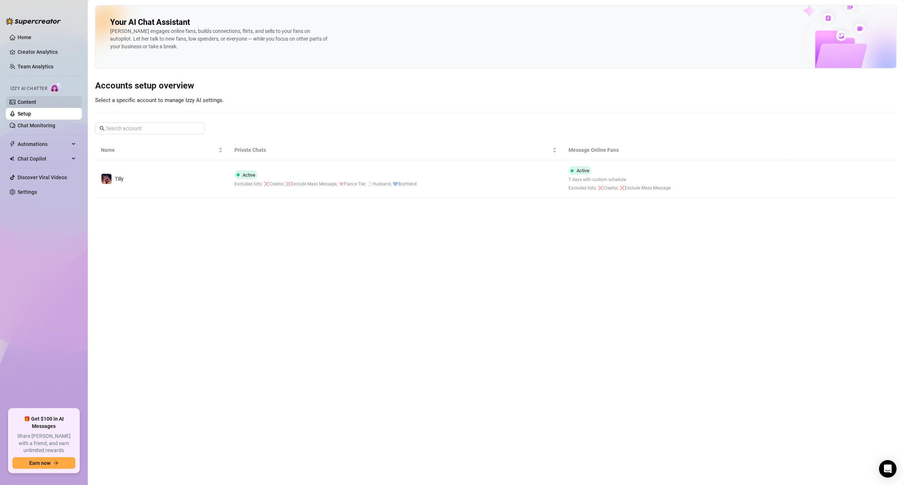
click at [36, 103] on link "Content" at bounding box center [27, 102] width 19 height 6
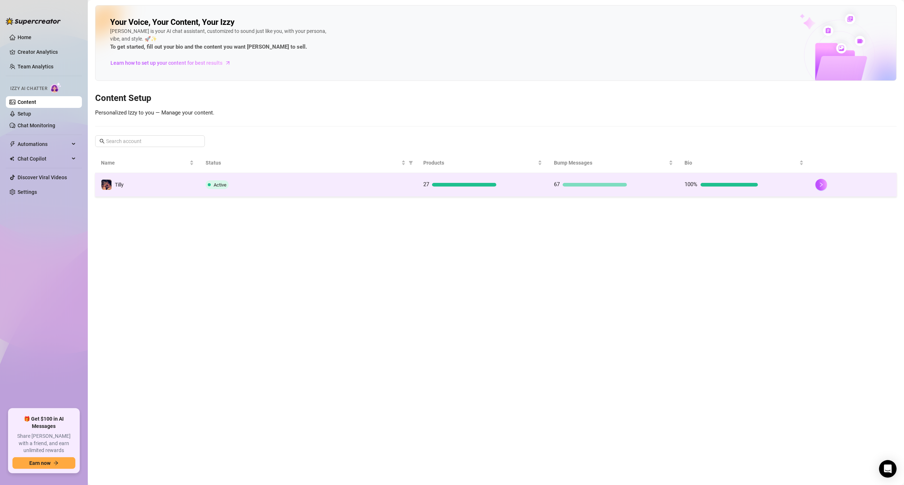
click at [403, 182] on div "Active" at bounding box center [309, 184] width 206 height 9
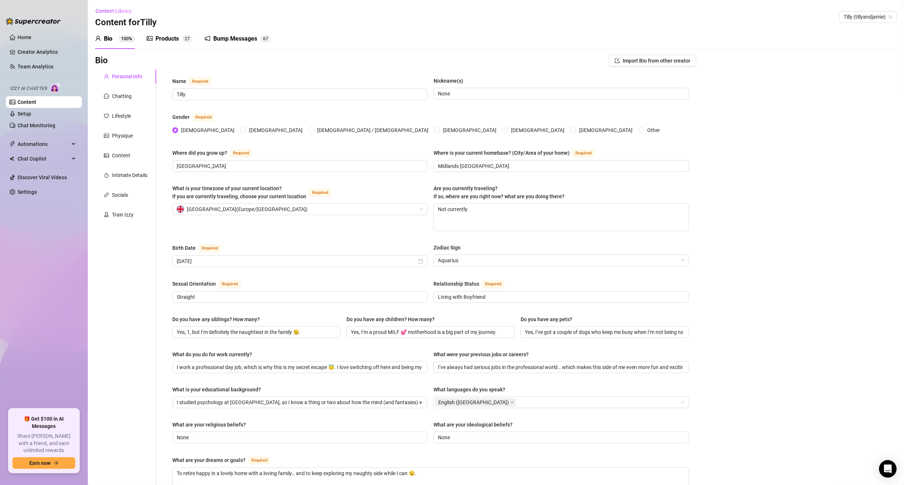
click at [225, 35] on div "Bump Messages" at bounding box center [235, 38] width 44 height 9
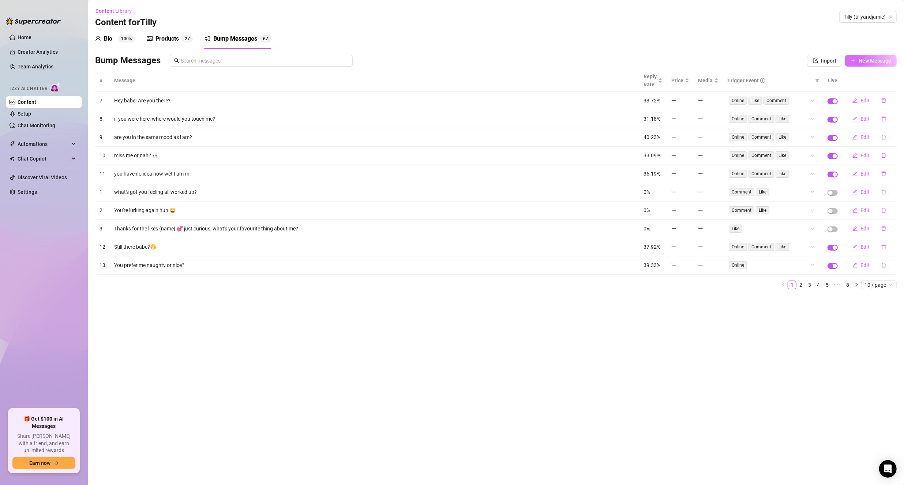
click at [863, 60] on span "New Message" at bounding box center [874, 61] width 33 height 6
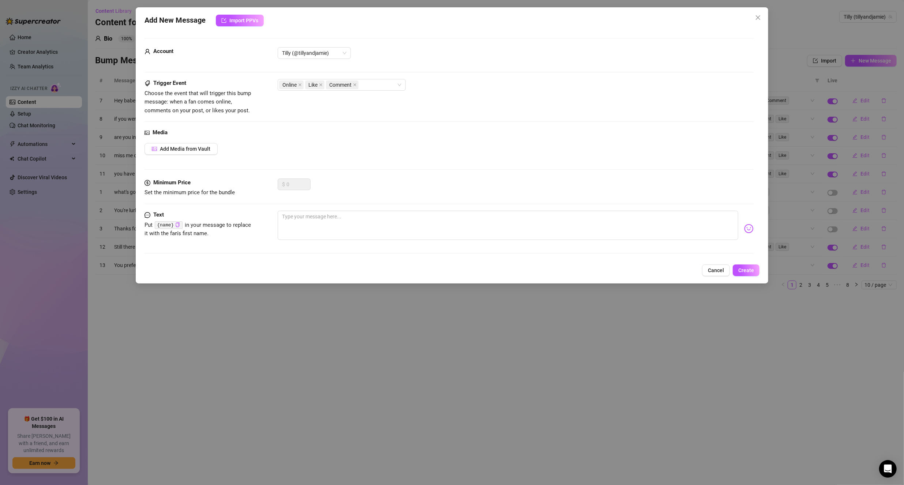
click at [765, 18] on div "Add New Message Import PPVs Account Tilly (@tillyandjamie) Trigger Event Choose…" at bounding box center [452, 145] width 633 height 276
click at [756, 16] on icon "close" at bounding box center [758, 18] width 6 height 6
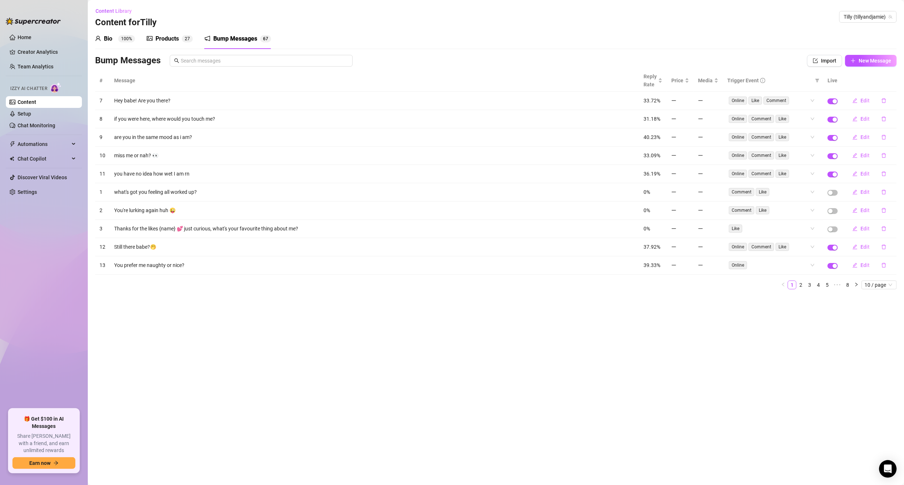
click at [201, 36] on div "Bio 100% Products 2 7 Bump Messages 6 7" at bounding box center [183, 39] width 176 height 20
click at [177, 39] on div "Products" at bounding box center [166, 38] width 23 height 9
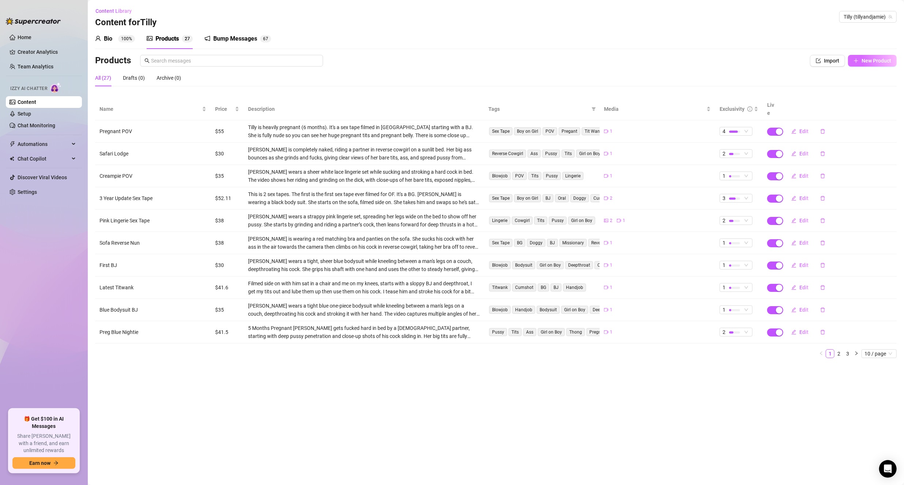
click at [886, 62] on span "New Product" at bounding box center [876, 61] width 30 height 6
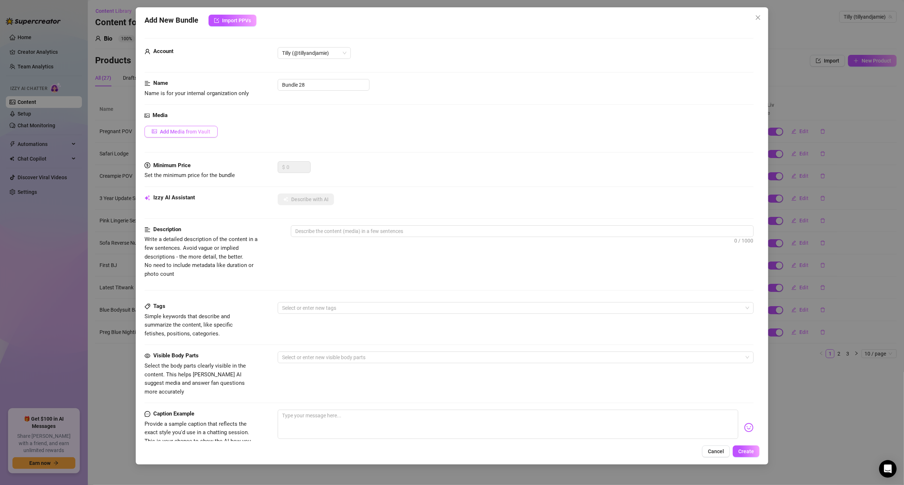
click at [166, 130] on span "Add Media from Vault" at bounding box center [185, 132] width 50 height 6
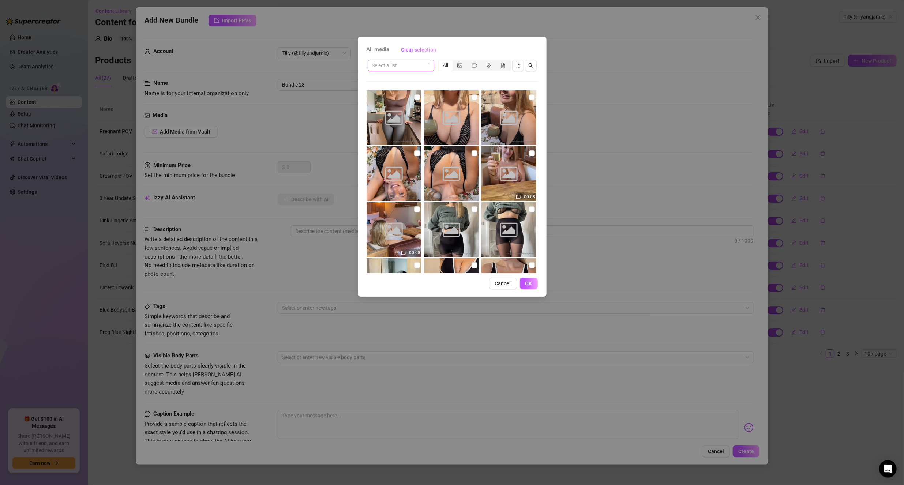
click at [429, 64] on icon "loading" at bounding box center [428, 66] width 6 height 6
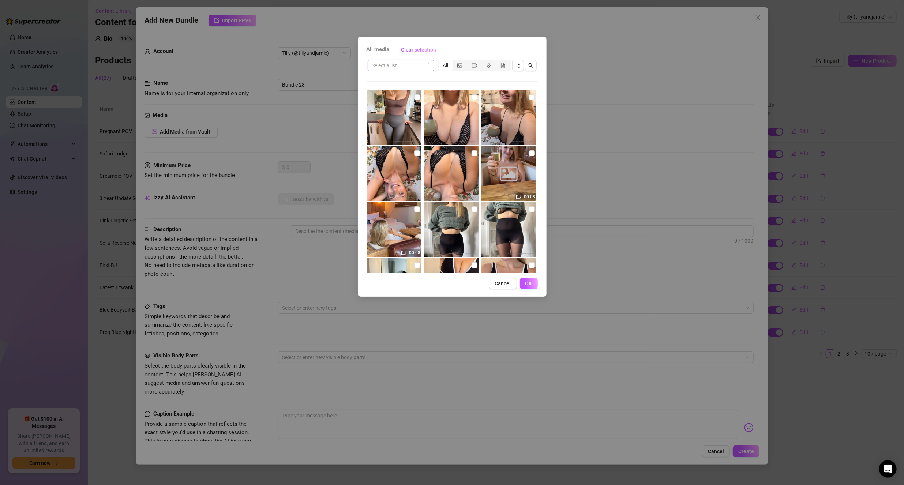
click at [429, 64] on icon "loading" at bounding box center [428, 65] width 4 height 4
click at [427, 65] on span at bounding box center [401, 65] width 58 height 11
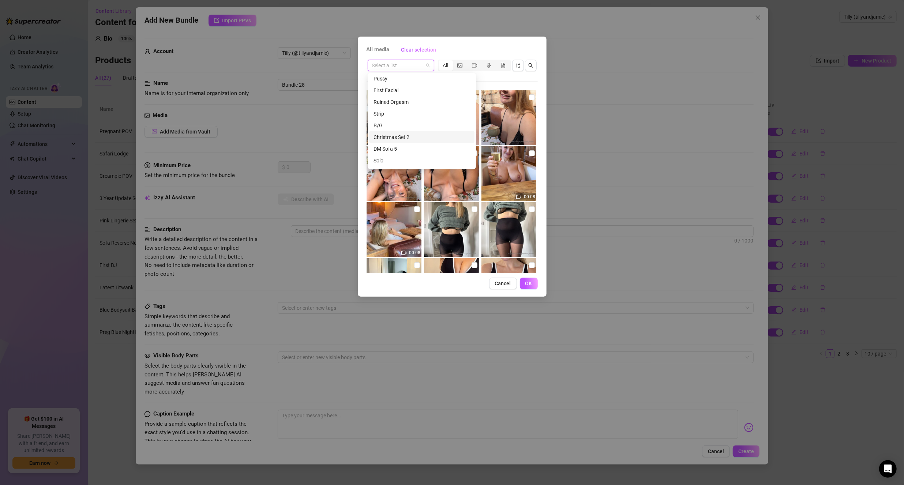
scroll to position [433, 0]
click at [381, 104] on div "Strip" at bounding box center [421, 103] width 97 height 8
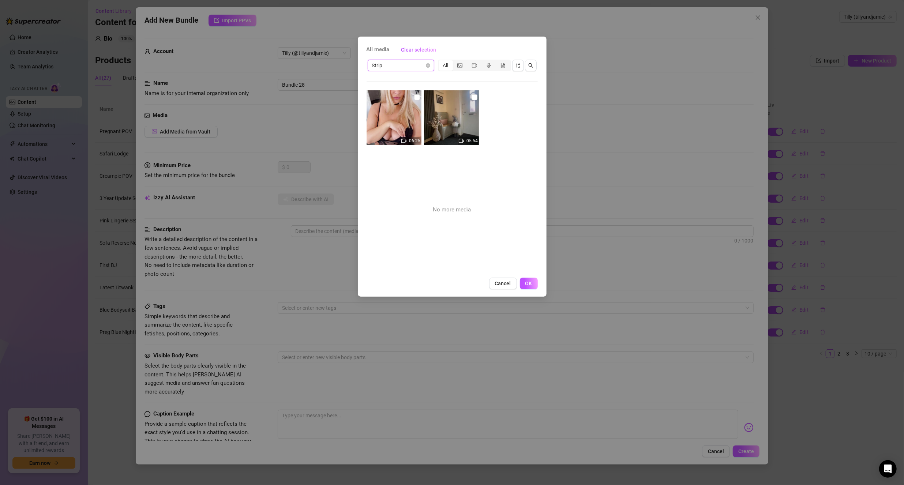
click at [451, 109] on img at bounding box center [451, 117] width 55 height 55
click at [531, 281] on span "OK" at bounding box center [528, 284] width 7 height 6
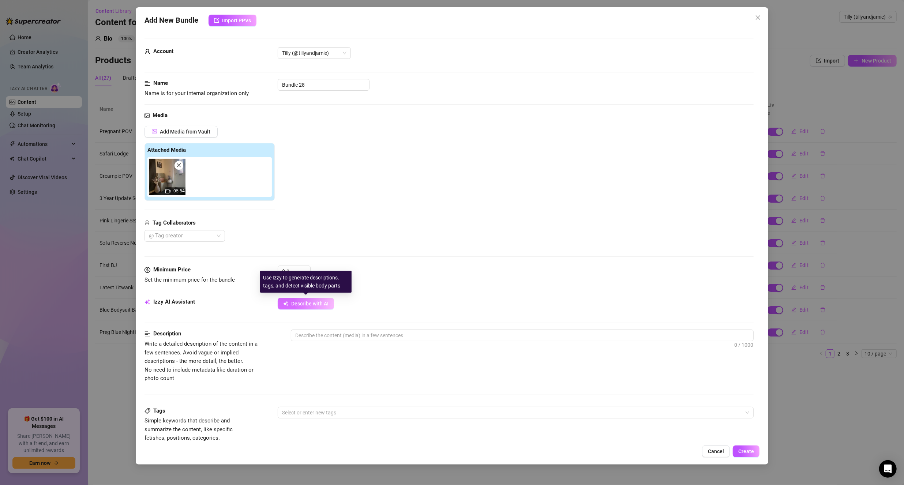
click at [312, 302] on span "Describe with AI" at bounding box center [309, 304] width 37 height 6
click at [313, 83] on input "Bundle 28" at bounding box center [324, 85] width 92 height 12
click at [368, 193] on div "Add Media from Vault Attached Media 05:54 Tag Collaborators @ Tag creator" at bounding box center [448, 184] width 609 height 116
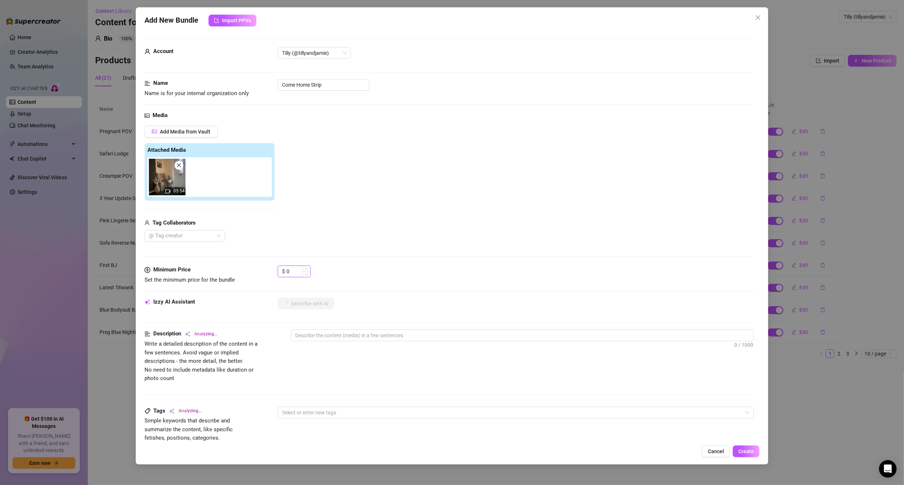
click at [294, 269] on input "0" at bounding box center [298, 271] width 24 height 11
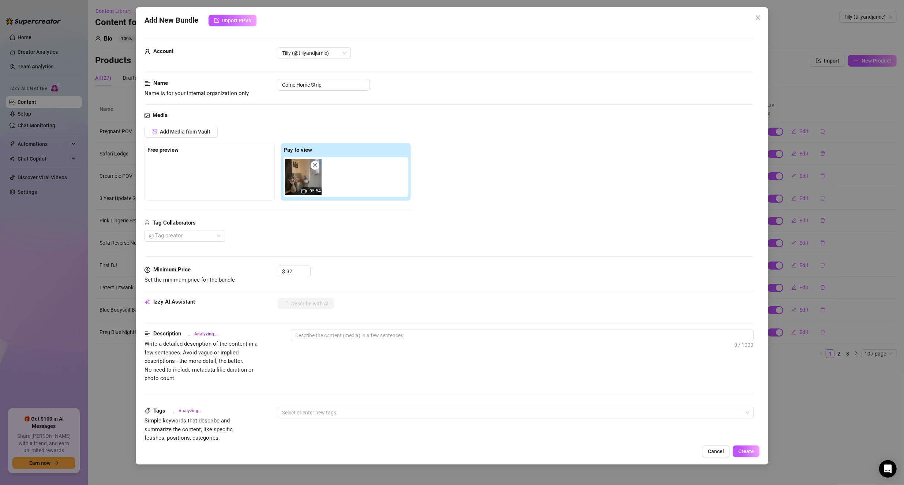
click at [465, 215] on div "Add Media from Vault Free preview Pay to view 05:54 Tag Collaborators @ Tag cre…" at bounding box center [448, 184] width 609 height 116
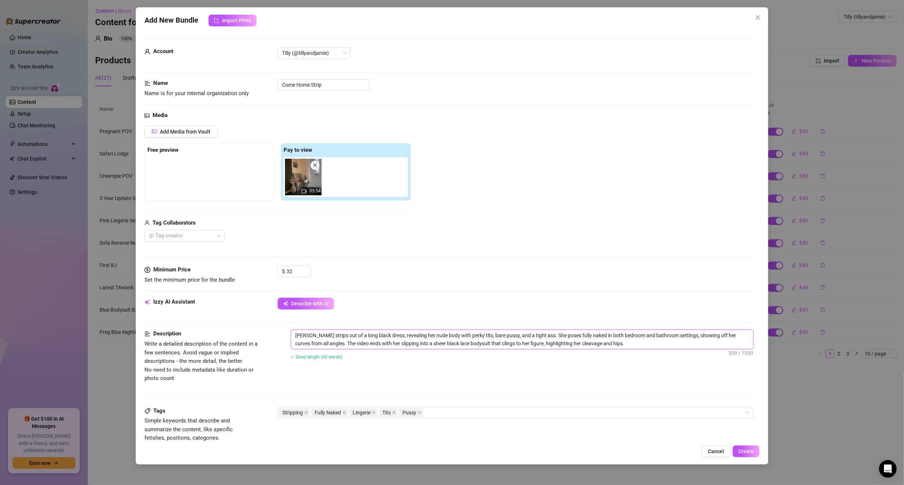
click at [295, 336] on textarea "[PERSON_NAME] strips out of a long black dress, revealing her nude body with pe…" at bounding box center [522, 339] width 462 height 19
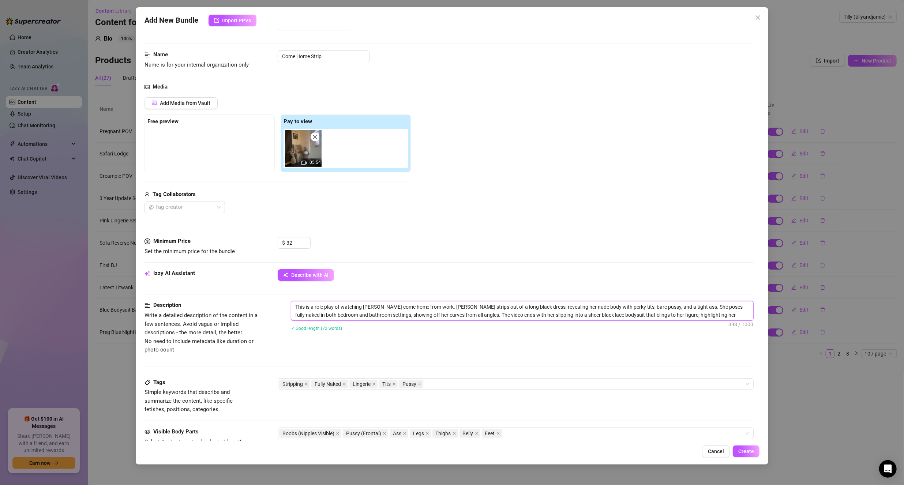
scroll to position [73, 0]
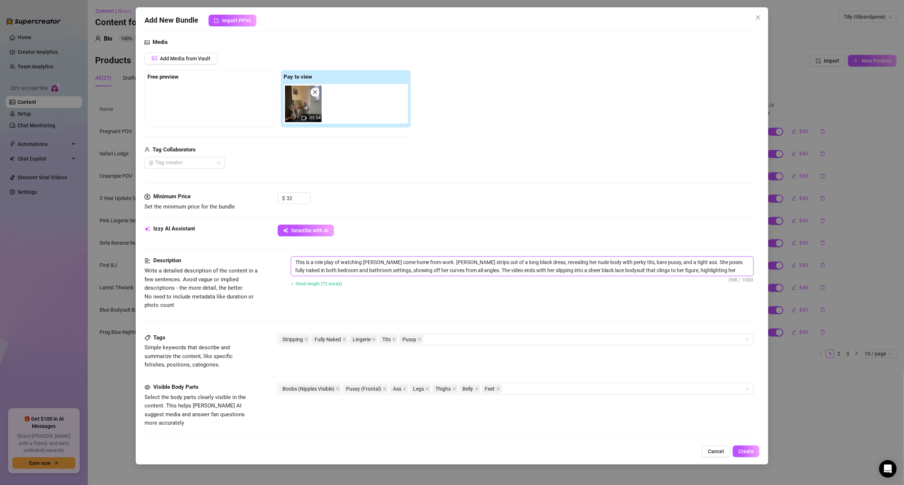
click at [458, 268] on textarea "This is a role play of watching [PERSON_NAME] come home from work. [PERSON_NAME…" at bounding box center [522, 266] width 462 height 19
click at [460, 268] on textarea "This is a role play of watching [PERSON_NAME] come home from work. [PERSON_NAME…" at bounding box center [522, 266] width 462 height 19
click at [398, 271] on textarea "This is a role play of watching [PERSON_NAME] come home from work. [PERSON_NAME…" at bounding box center [522, 270] width 462 height 27
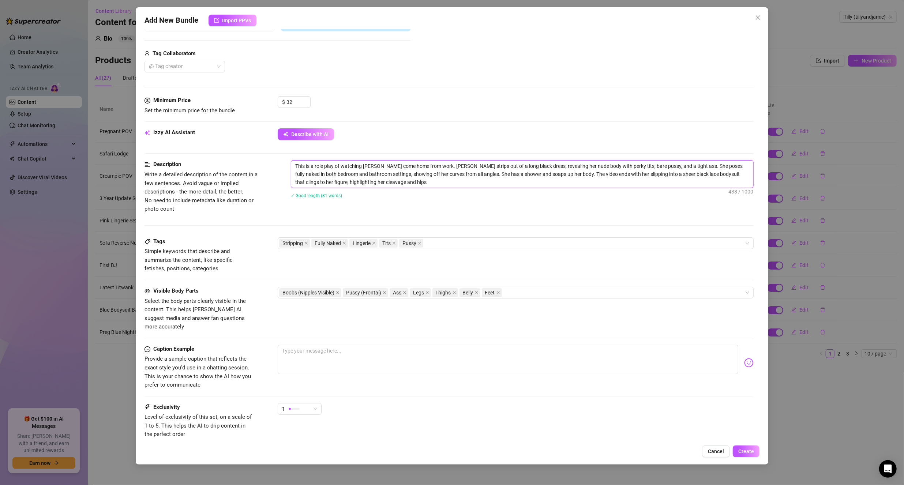
scroll to position [211, 0]
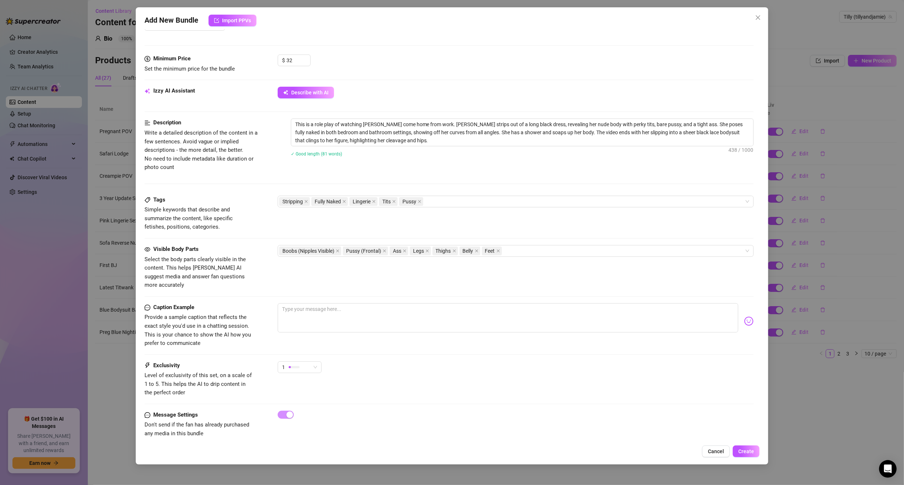
click at [334, 286] on div "Visible Body Parts Select the body parts clearly visible in the content. This h…" at bounding box center [448, 274] width 609 height 58
click at [333, 303] on textarea at bounding box center [508, 317] width 461 height 29
click at [293, 365] on div "1" at bounding box center [300, 370] width 44 height 18
click at [298, 362] on div "1" at bounding box center [296, 367] width 29 height 11
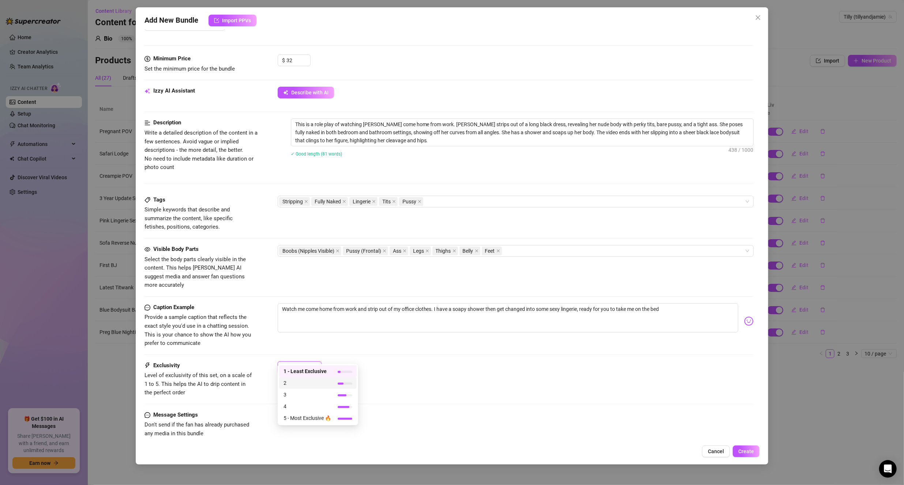
click at [294, 382] on span "2" at bounding box center [307, 383] width 48 height 8
click at [404, 371] on div "Exclusivity Level of exclusivity of this set, on a scale of 1 to 5. This helps …" at bounding box center [448, 379] width 609 height 36
click at [748, 456] on button "Create" at bounding box center [746, 451] width 27 height 12
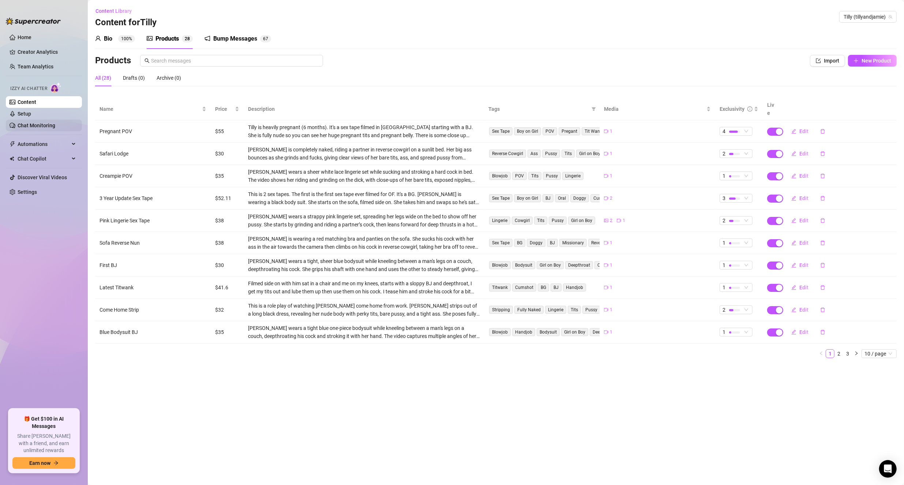
click at [35, 123] on link "Chat Monitoring" at bounding box center [37, 126] width 38 height 6
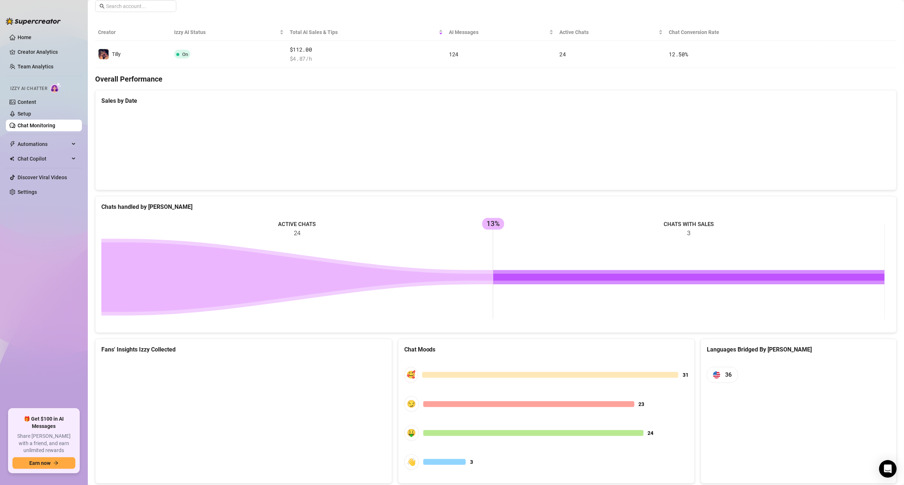
scroll to position [139, 0]
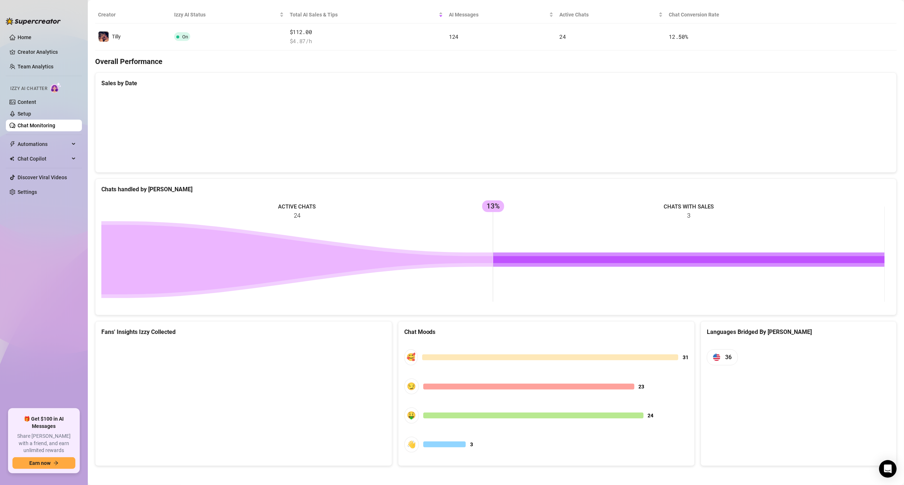
click at [330, 369] on canvas at bounding box center [242, 397] width 282 height 110
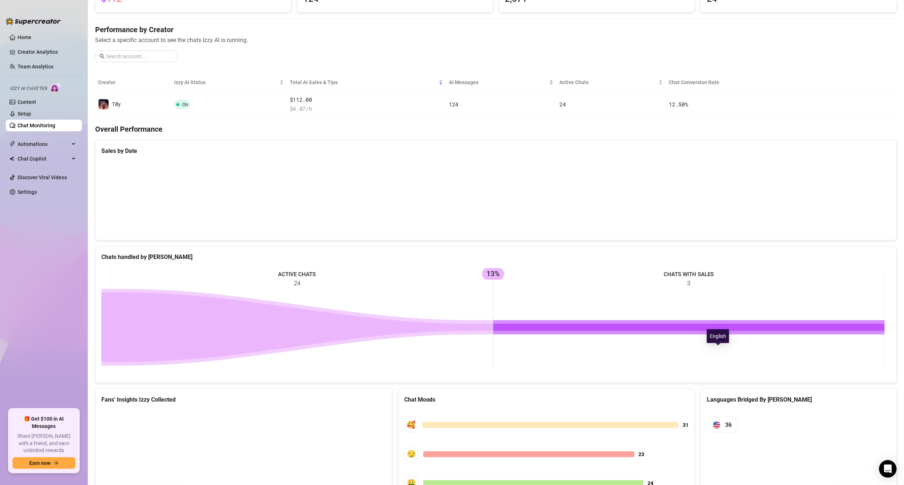
scroll to position [0, 0]
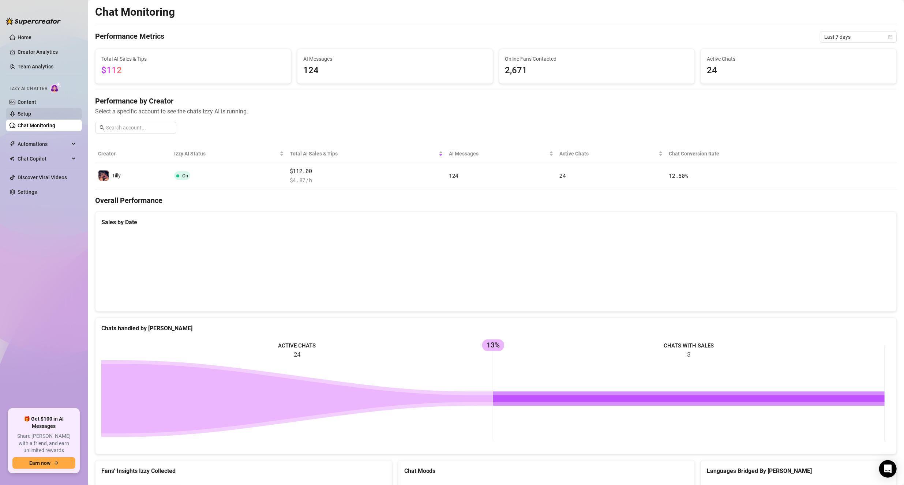
click at [31, 111] on link "Setup" at bounding box center [25, 114] width 14 height 6
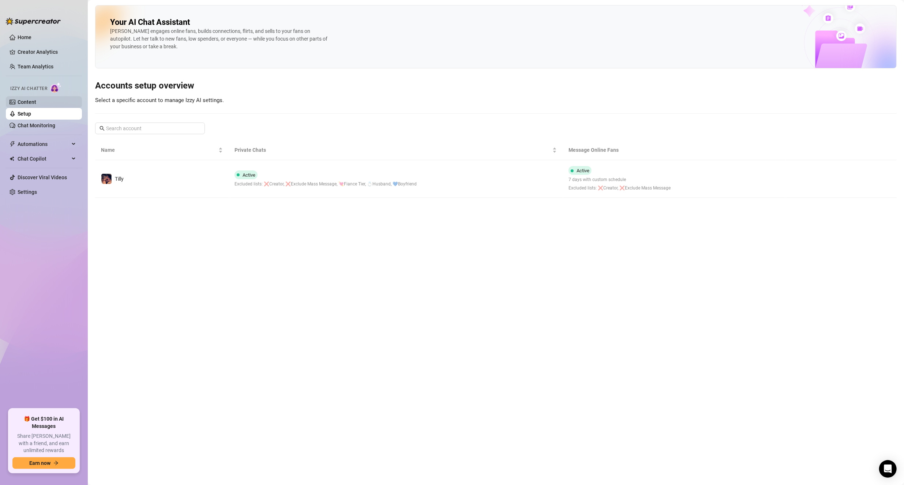
click at [36, 103] on link "Content" at bounding box center [27, 102] width 19 height 6
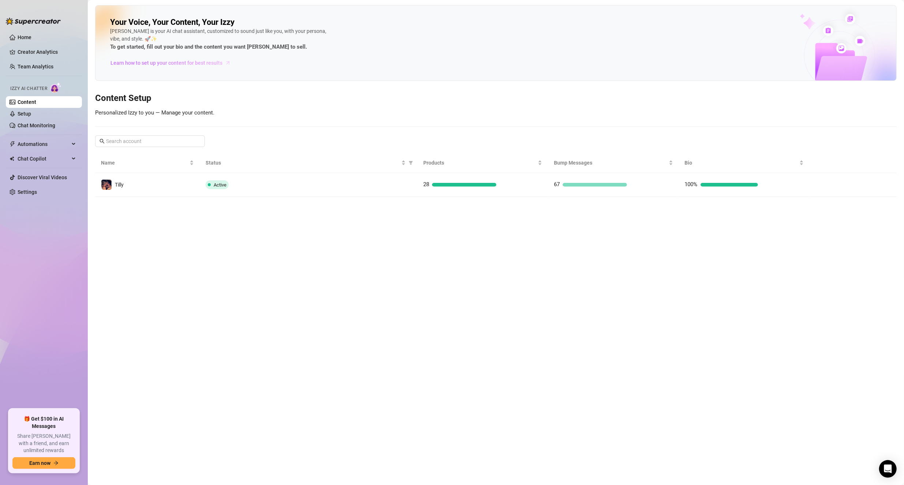
click at [215, 60] on span "Learn how to set up your content for best results" at bounding box center [166, 63] width 112 height 8
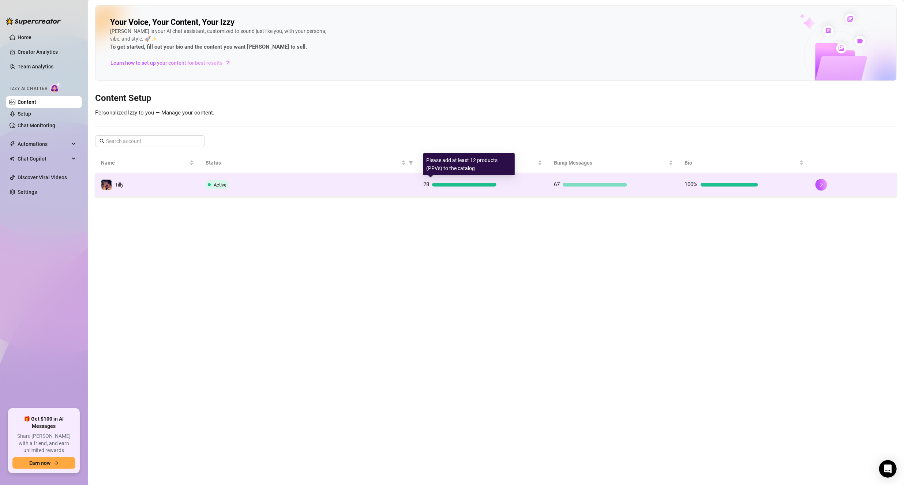
click at [498, 186] on div "28" at bounding box center [482, 184] width 119 height 9
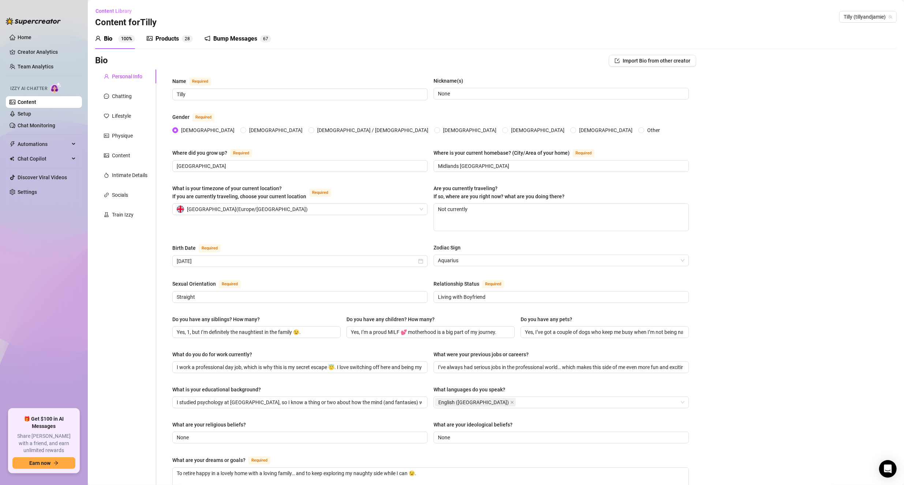
click at [177, 38] on div "Products" at bounding box center [166, 38] width 23 height 9
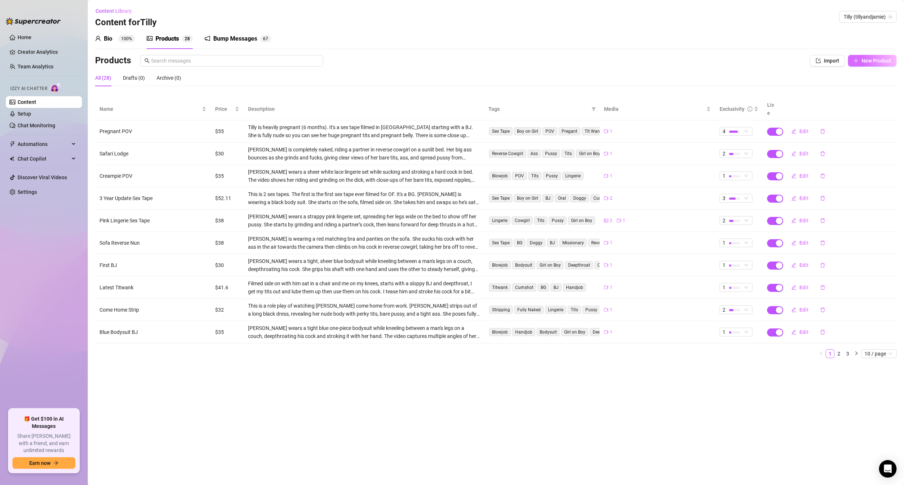
click at [868, 59] on span "New Product" at bounding box center [876, 61] width 30 height 6
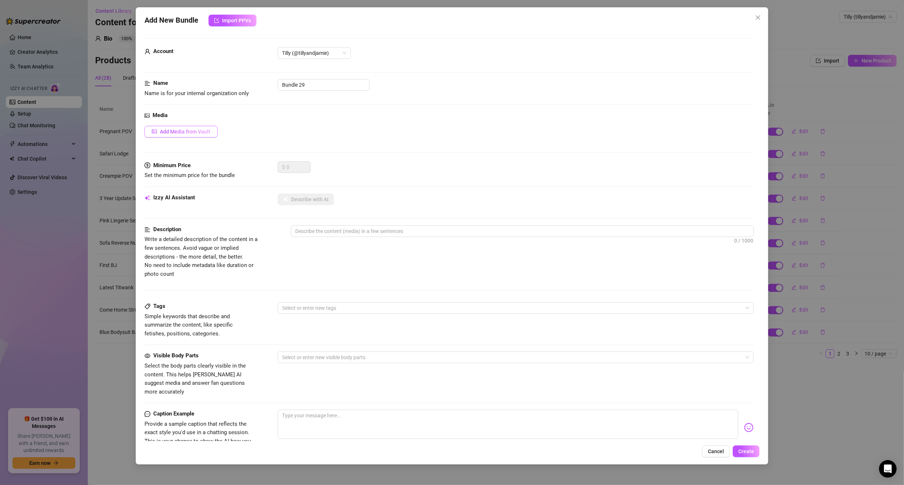
click at [174, 132] on span "Add Media from Vault" at bounding box center [185, 132] width 50 height 6
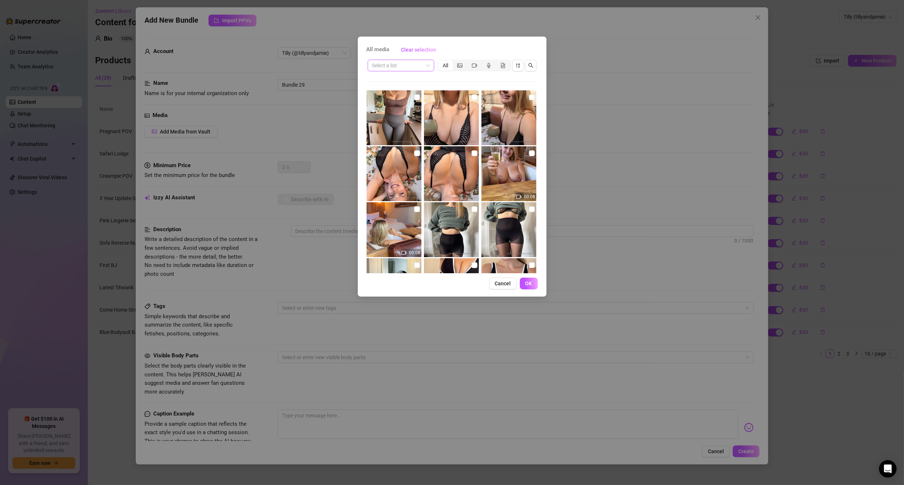
drag, startPoint x: 401, startPoint y: 72, endPoint x: 403, endPoint y: 68, distance: 4.0
click at [401, 72] on div "Select a list All" at bounding box center [451, 66] width 171 height 14
click at [404, 67] on input "search" at bounding box center [397, 65] width 51 height 11
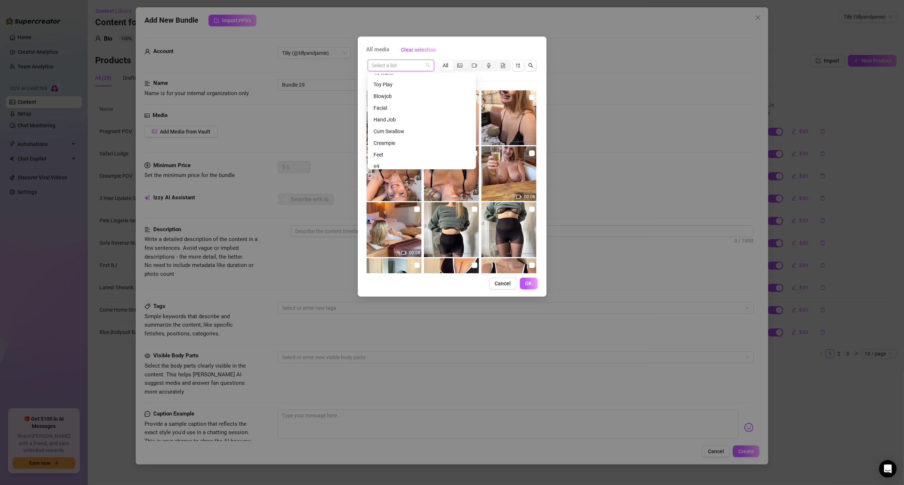
scroll to position [360, 0]
click at [382, 140] on div "Pussy" at bounding box center [421, 142] width 97 height 8
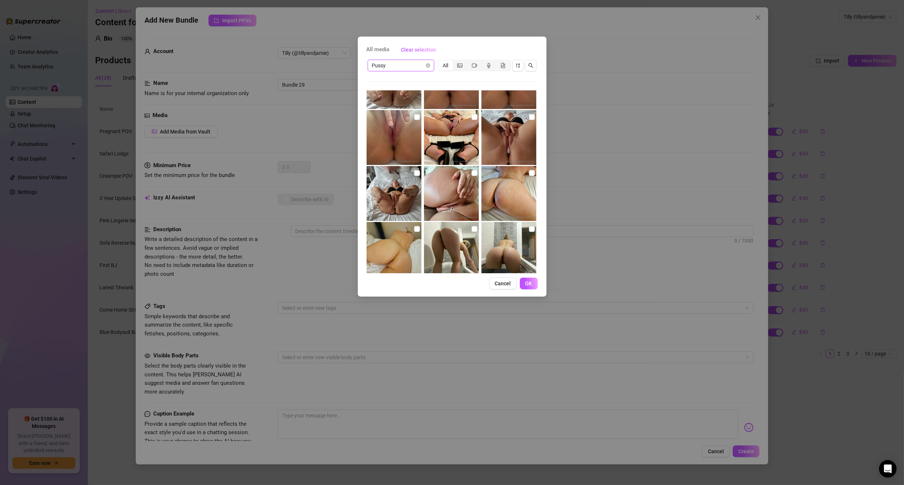
scroll to position [81, 0]
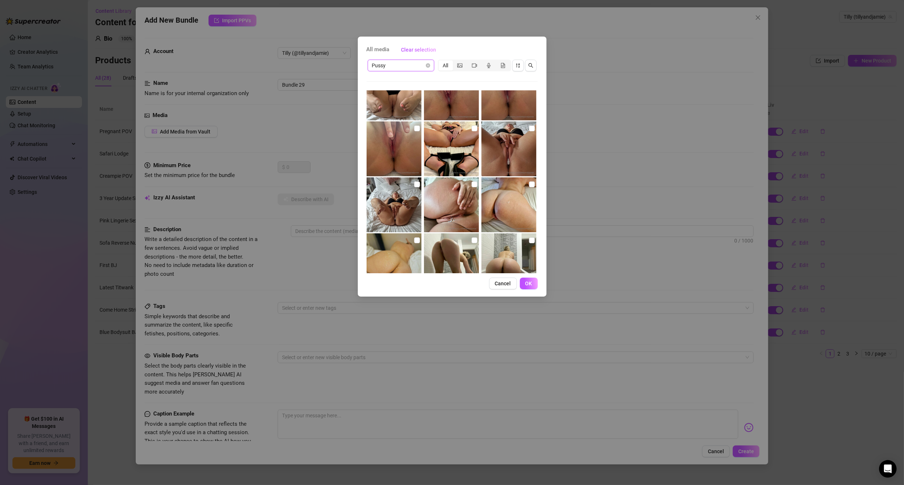
click at [474, 128] on img at bounding box center [451, 148] width 55 height 55
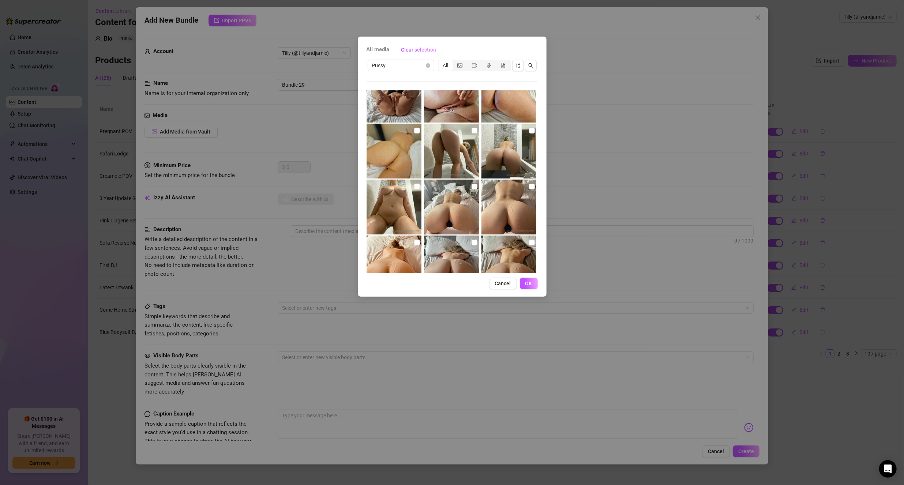
scroll to position [154, 0]
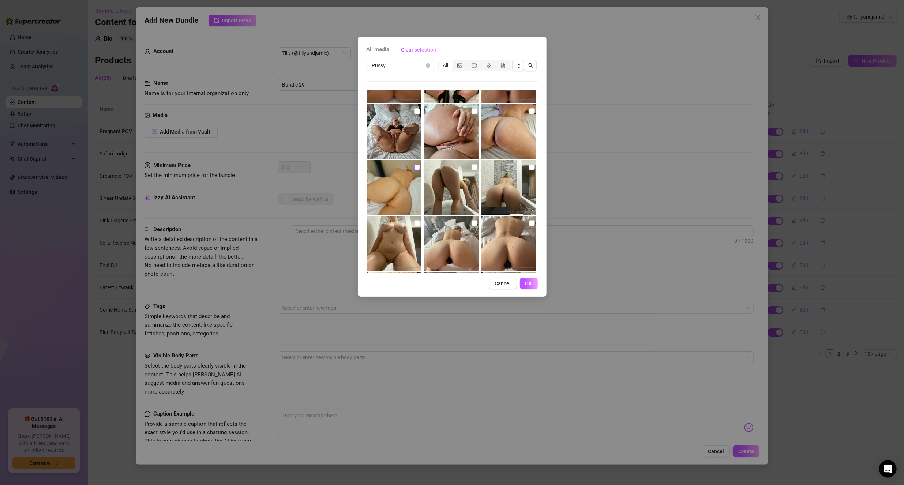
click at [414, 165] on input "checkbox" at bounding box center [417, 167] width 6 height 6
click at [530, 110] on img at bounding box center [508, 131] width 55 height 55
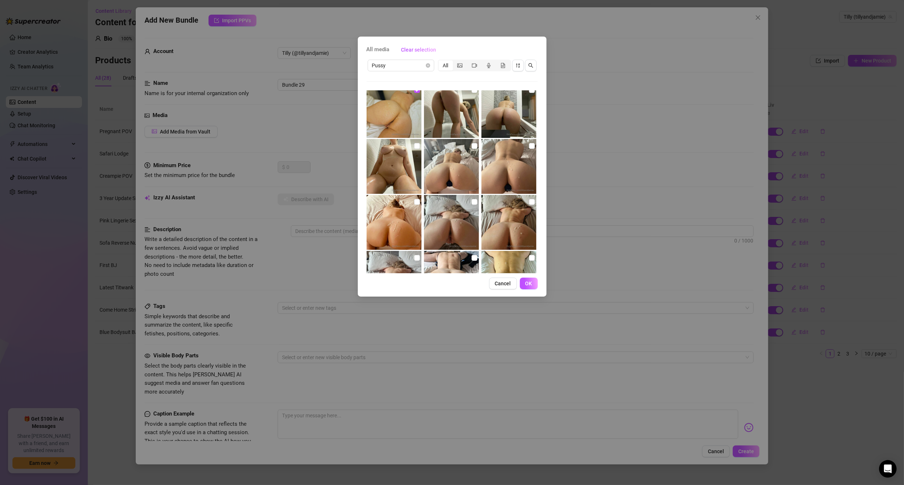
scroll to position [276, 0]
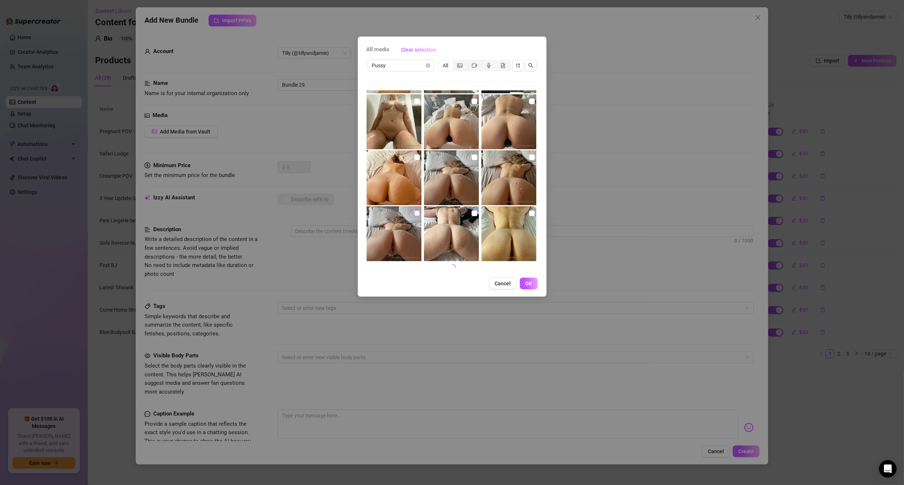
click at [416, 211] on input "checkbox" at bounding box center [417, 213] width 6 height 6
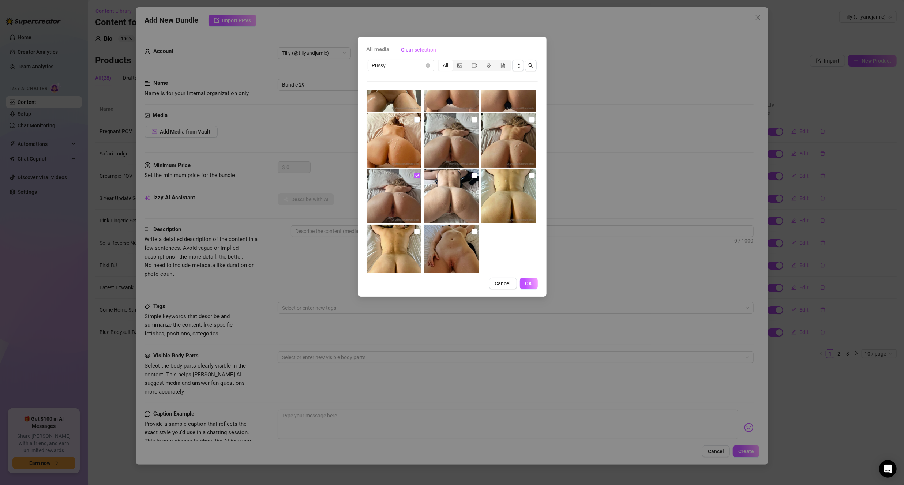
scroll to position [332, 0]
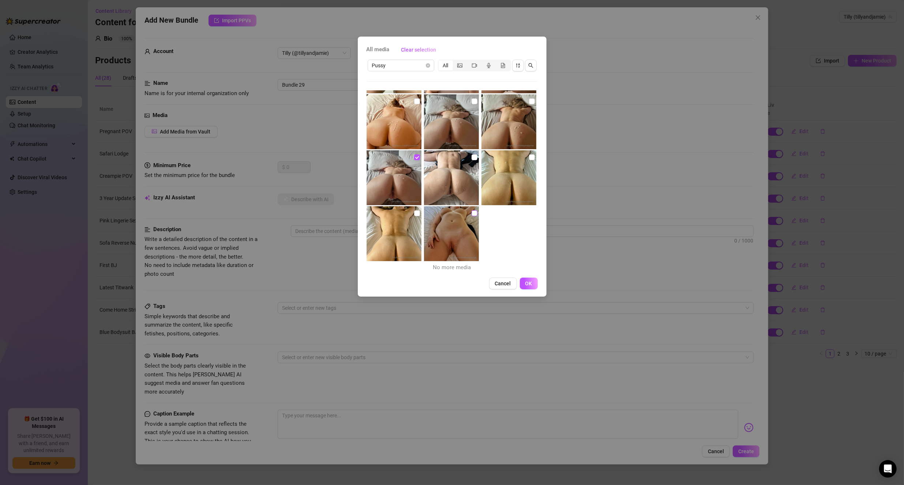
click at [474, 210] on input "checkbox" at bounding box center [474, 213] width 6 height 6
click at [532, 283] on button "OK" at bounding box center [529, 284] width 18 height 12
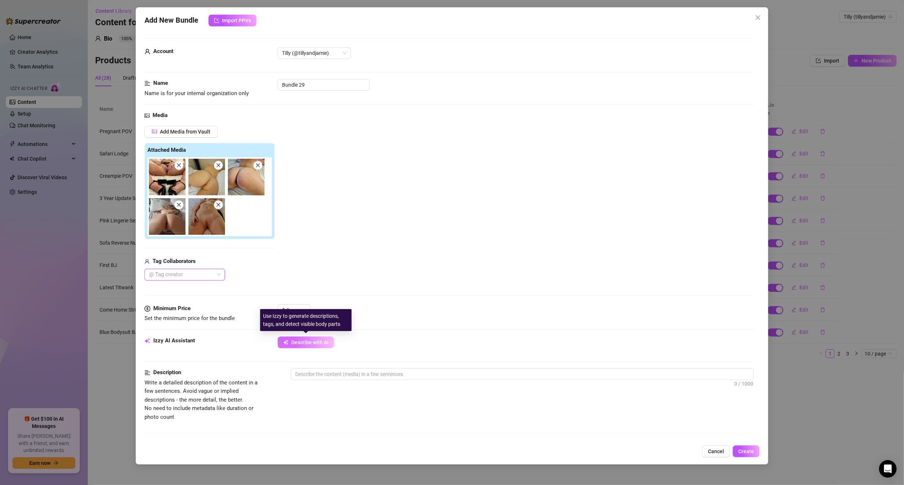
click at [298, 340] on span "Describe with AI" at bounding box center [309, 342] width 37 height 6
click at [313, 87] on input "Bundle 29" at bounding box center [324, 85] width 92 height 12
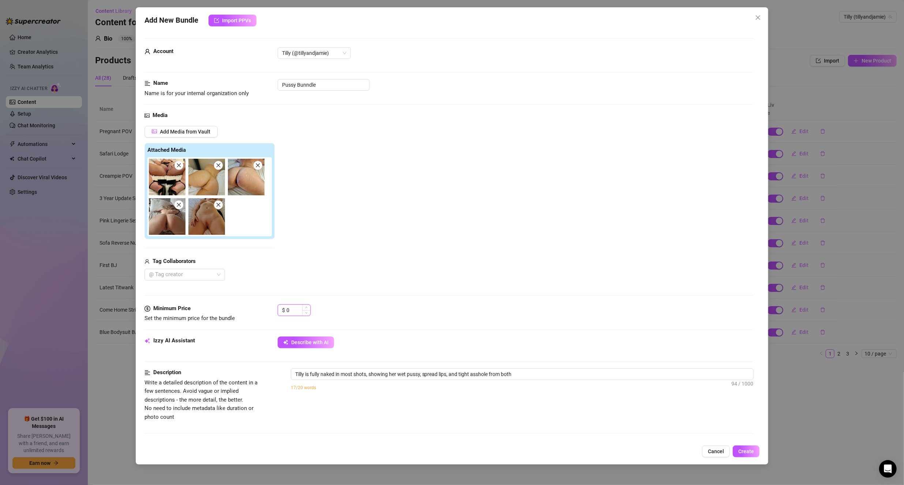
click at [301, 306] on input "0" at bounding box center [298, 310] width 24 height 11
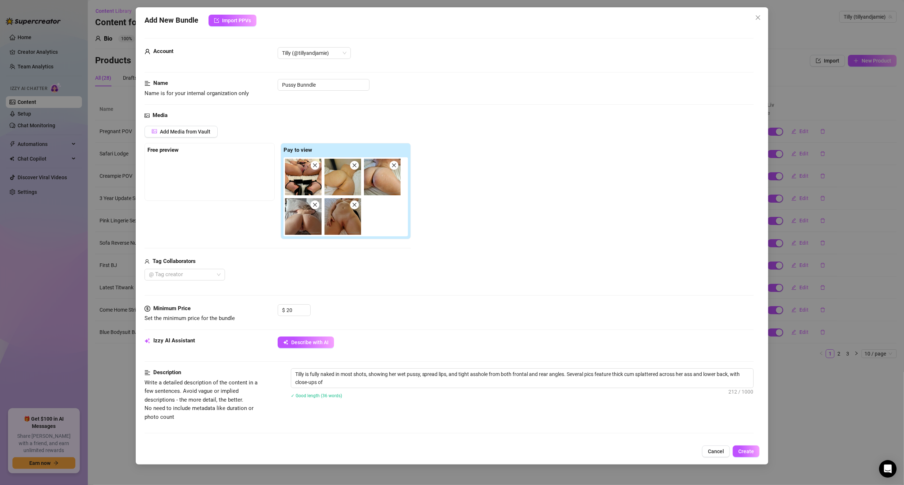
click at [376, 301] on div "Media Add Media from Vault Free preview Pay to view Tag Collaborators @ Tag cre…" at bounding box center [448, 207] width 609 height 193
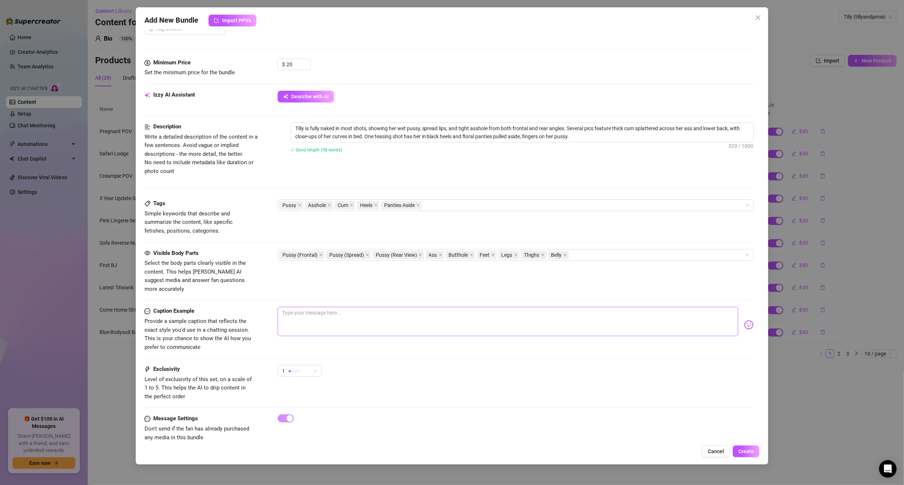
scroll to position [249, 0]
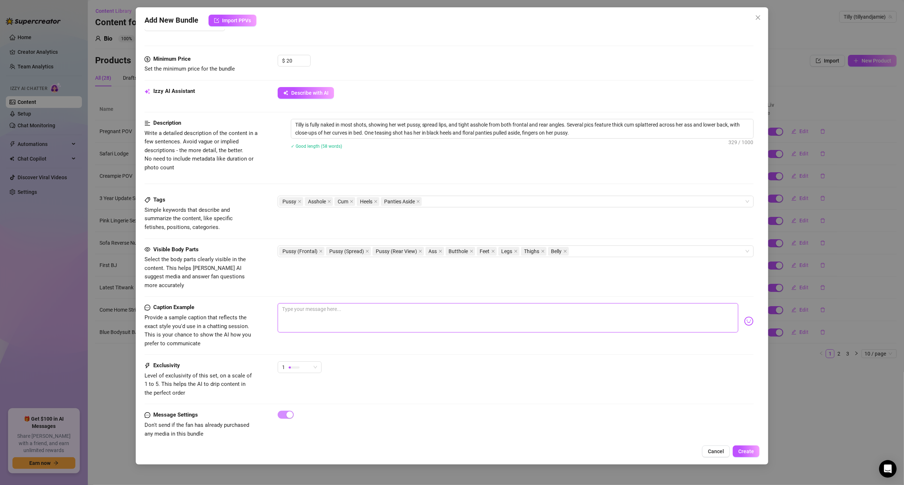
click at [352, 312] on textarea at bounding box center [508, 317] width 461 height 29
click at [301, 362] on div "1" at bounding box center [296, 367] width 29 height 11
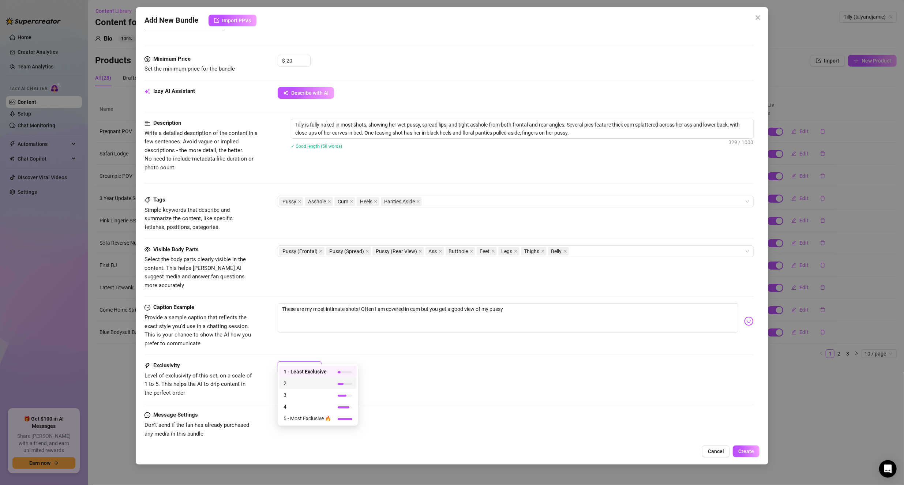
click at [299, 383] on span "2" at bounding box center [307, 383] width 48 height 8
click at [564, 376] on div "Exclusivity Level of exclusivity of this set, on a scale of 1 to 5. This helps …" at bounding box center [448, 379] width 609 height 36
click at [744, 449] on span "Create" at bounding box center [746, 451] width 16 height 6
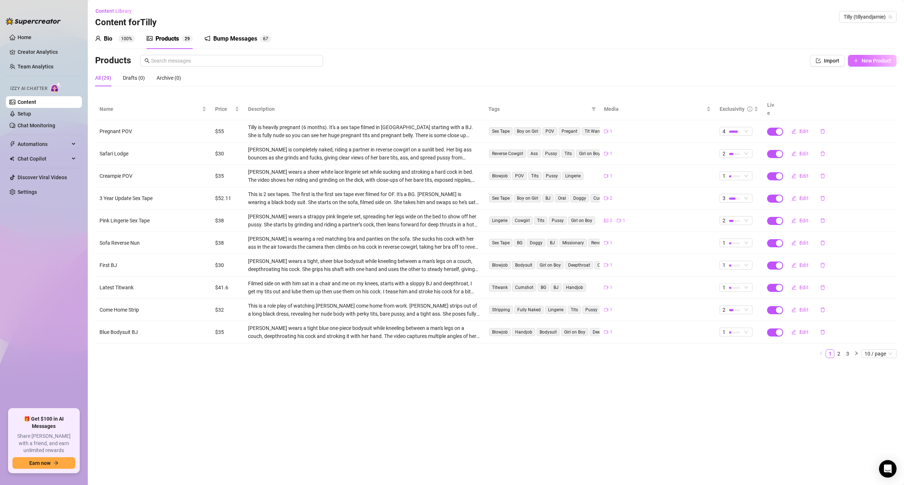
click at [868, 60] on span "New Product" at bounding box center [876, 61] width 30 height 6
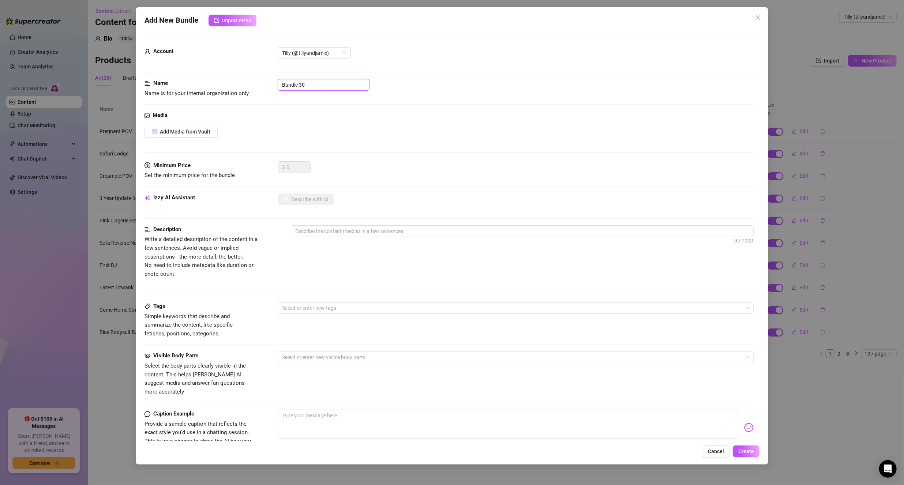
click at [318, 82] on input "Bundle 30" at bounding box center [324, 85] width 92 height 12
click at [374, 139] on div "Media Add Media from Vault" at bounding box center [448, 136] width 609 height 50
click at [207, 131] on span "Add Media from Vault" at bounding box center [185, 132] width 50 height 6
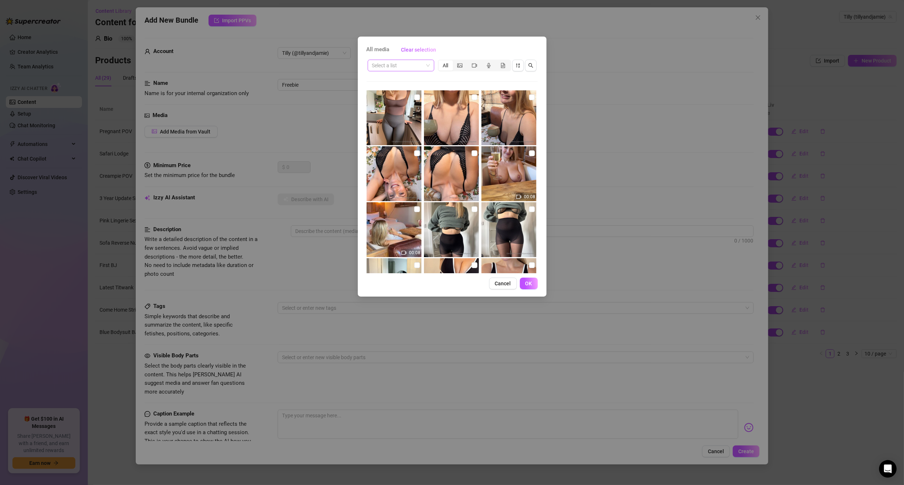
click at [428, 63] on span at bounding box center [401, 65] width 58 height 11
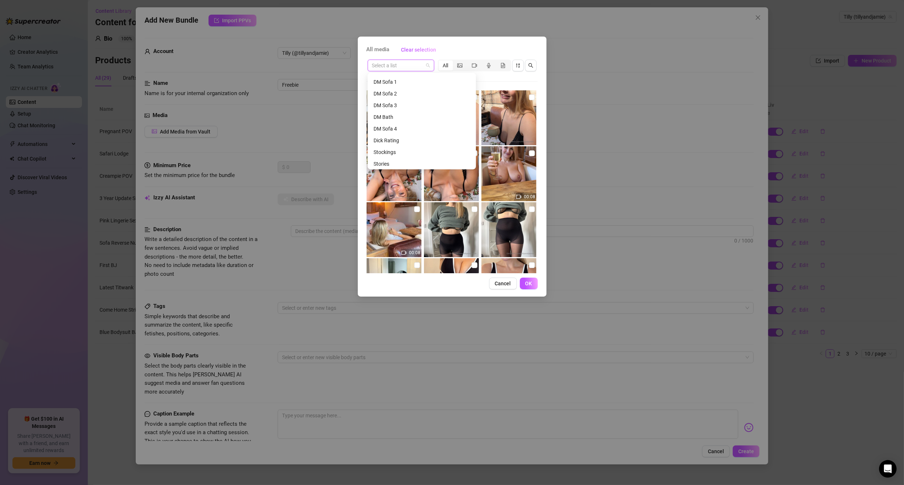
scroll to position [549, 0]
click at [395, 93] on div "DM Sofa 1" at bounding box center [421, 93] width 97 height 8
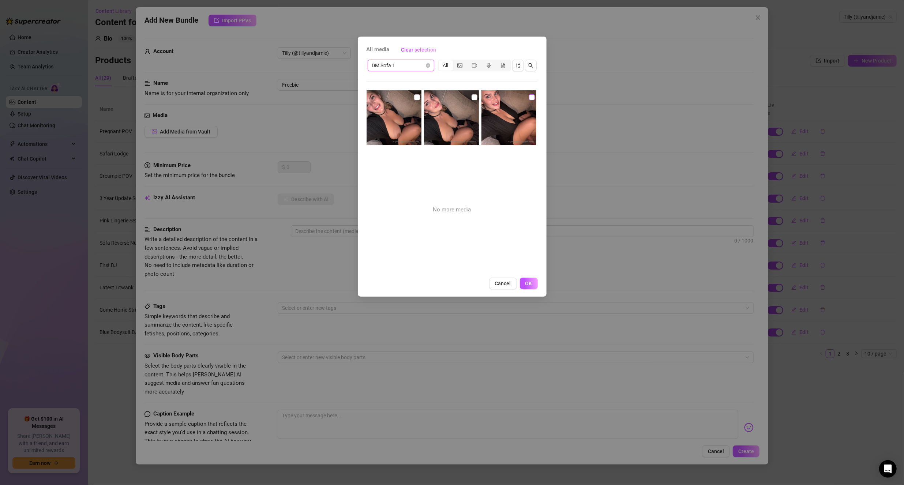
click at [529, 96] on input "checkbox" at bounding box center [532, 97] width 6 height 6
click at [418, 97] on img at bounding box center [393, 117] width 55 height 55
click at [533, 285] on button "OK" at bounding box center [529, 284] width 18 height 12
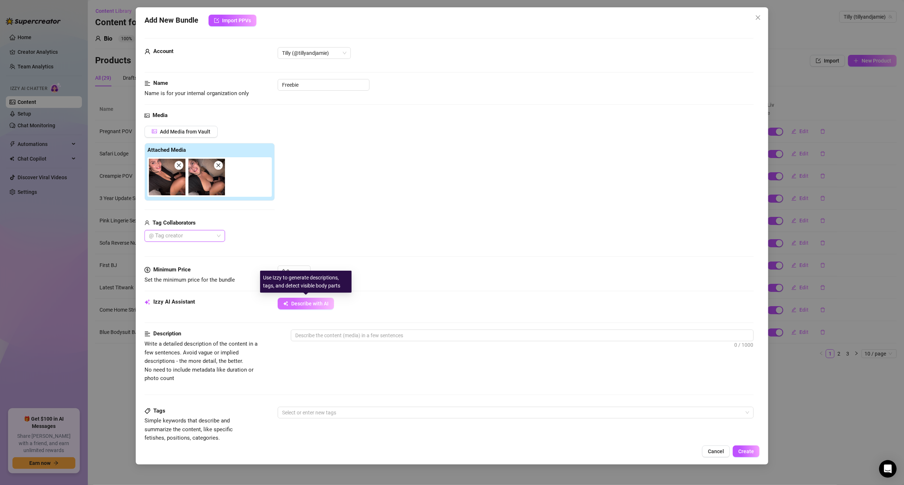
click at [305, 302] on span "Describe with AI" at bounding box center [309, 304] width 37 height 6
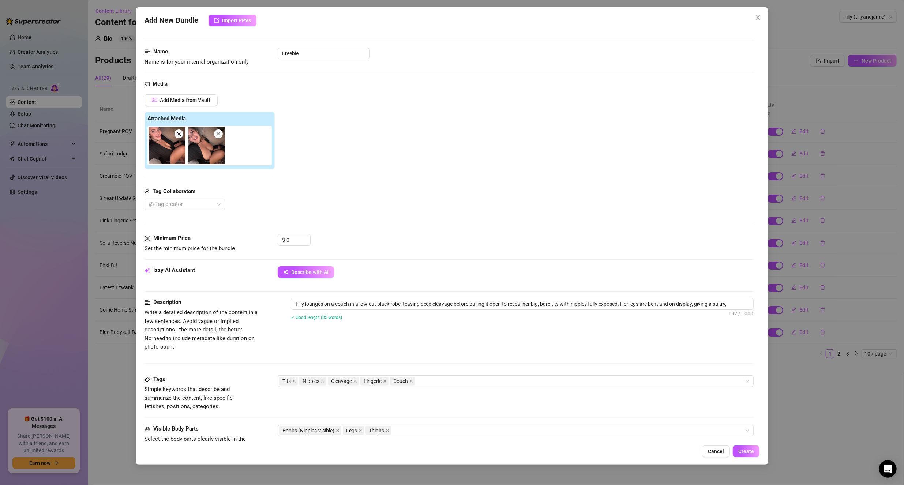
scroll to position [211, 0]
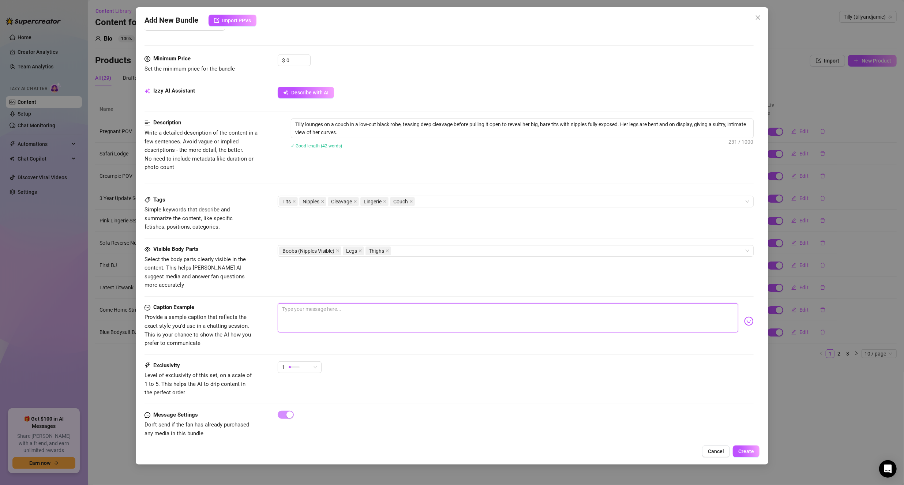
click at [357, 303] on textarea at bounding box center [508, 317] width 461 height 29
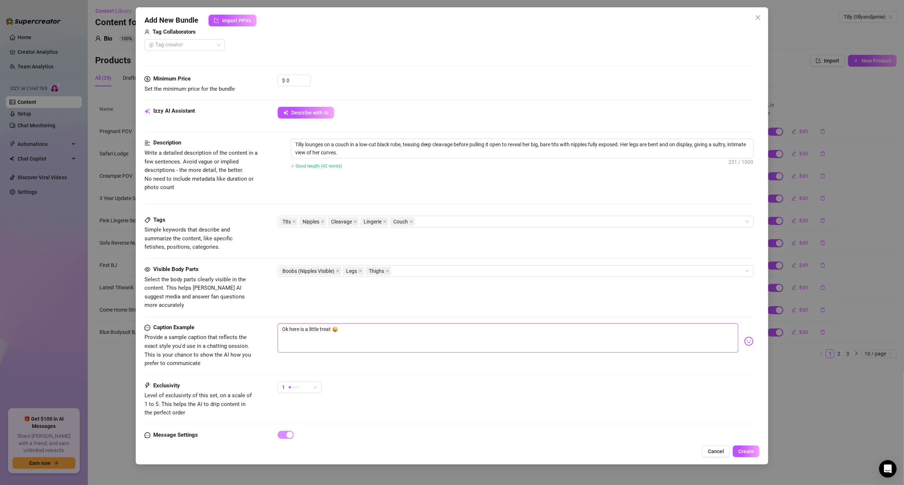
scroll to position [174, 0]
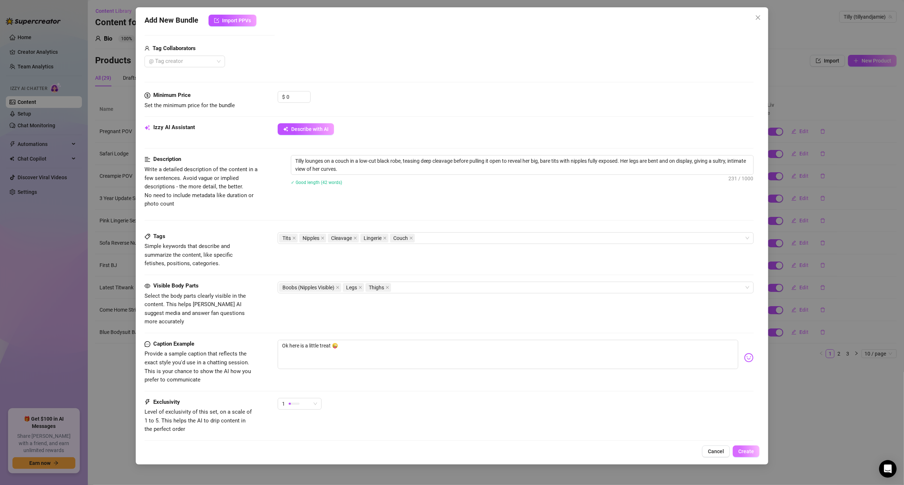
click at [749, 450] on span "Create" at bounding box center [746, 451] width 16 height 6
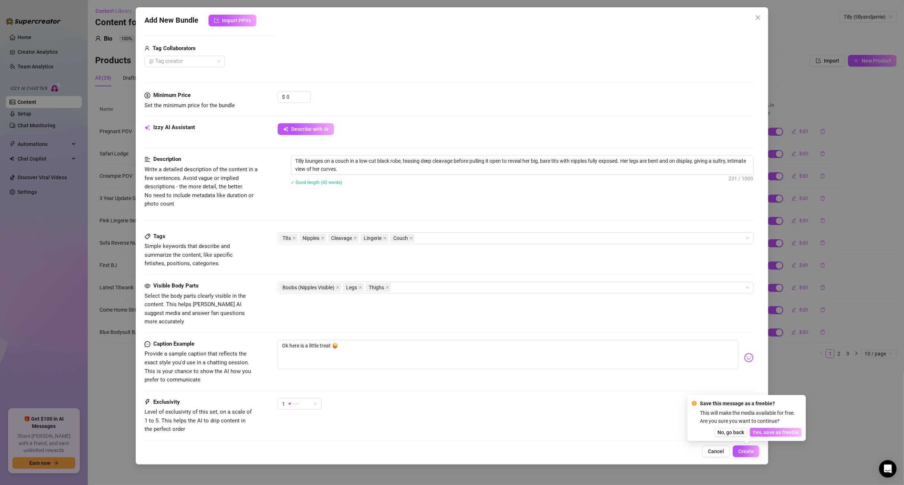
click at [771, 431] on span "Yes, save as freebie" at bounding box center [775, 432] width 46 height 6
